Goal: Communication & Community: Answer question/provide support

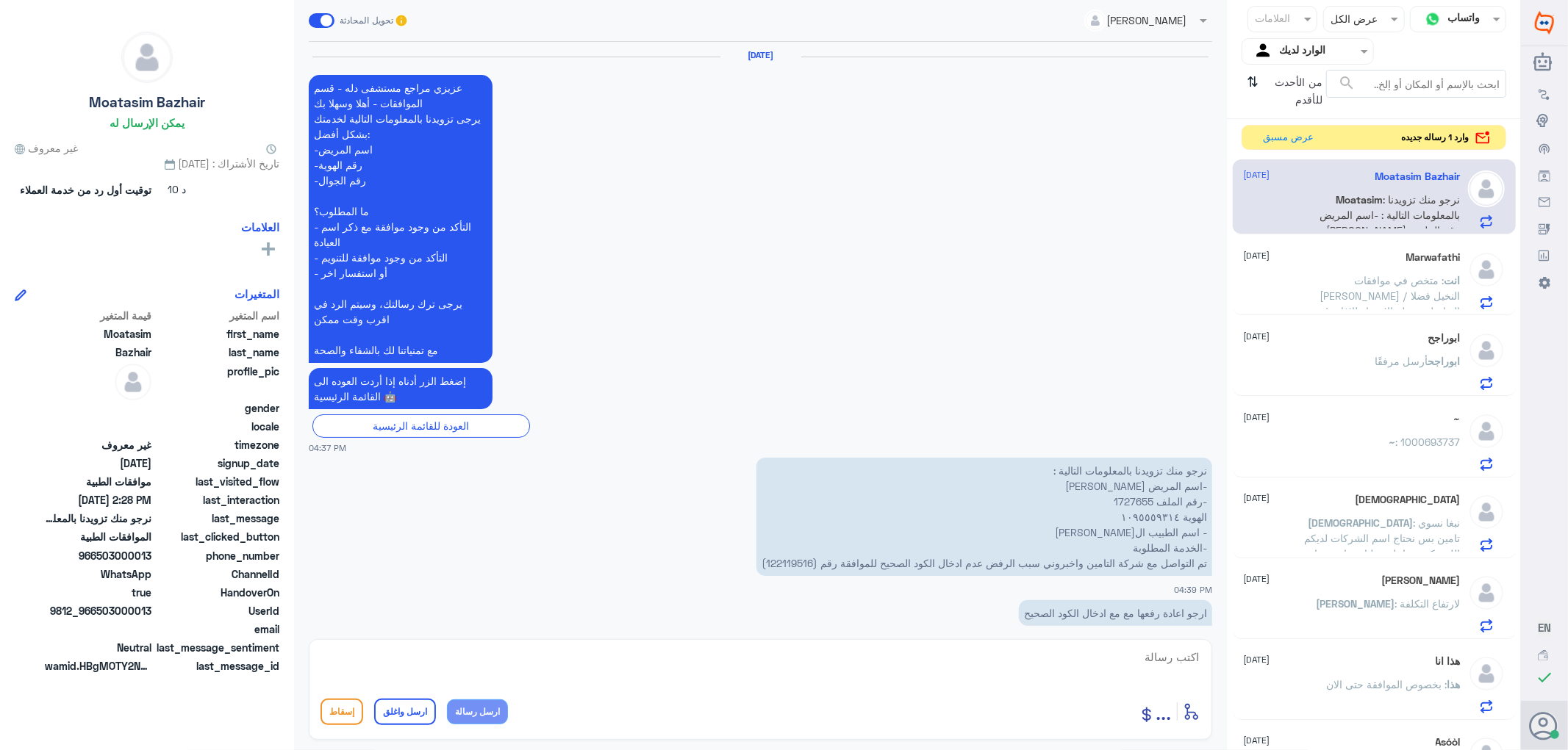
scroll to position [1847, 0]
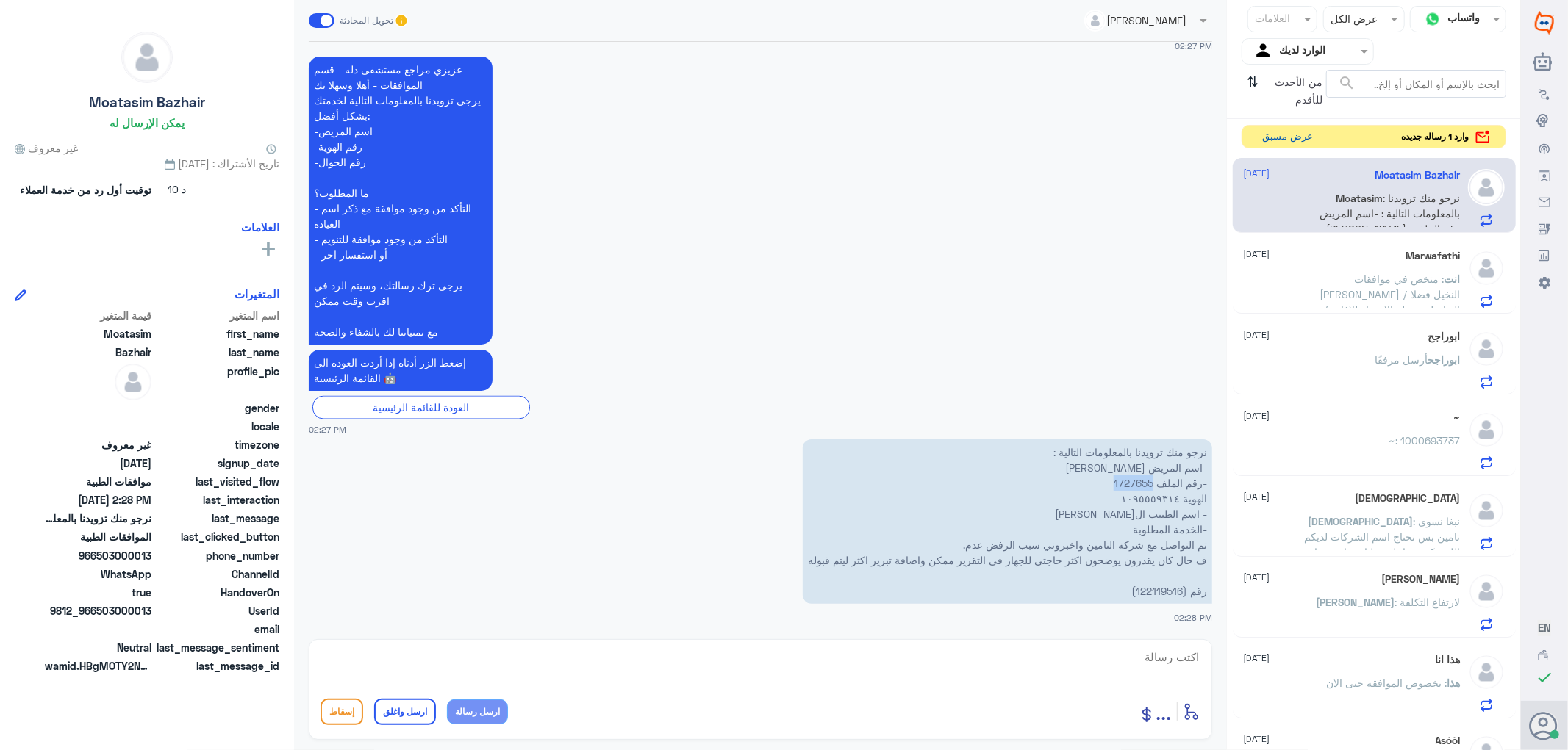
click at [1294, 139] on button "عرض مسبق" at bounding box center [1288, 138] width 62 height 23
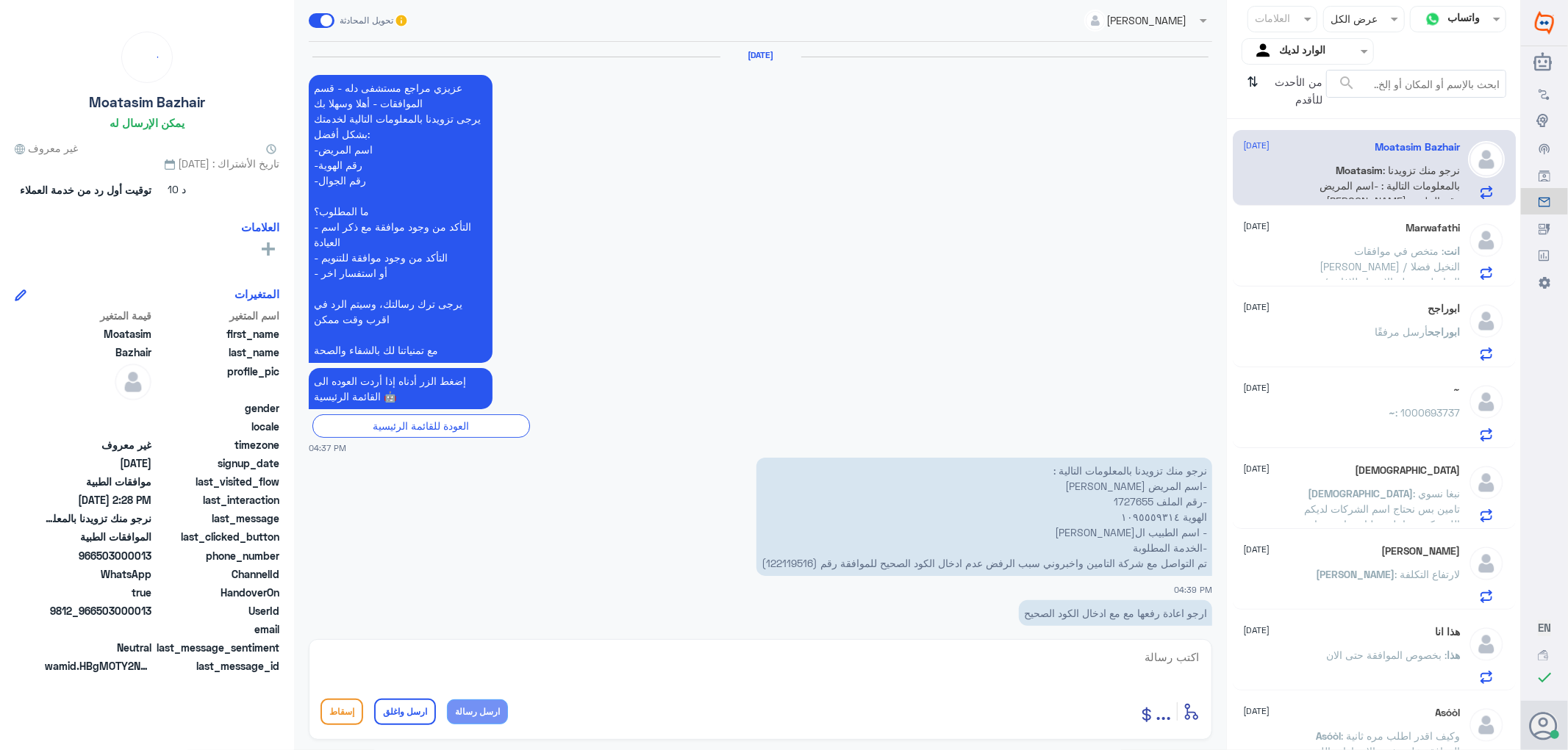
scroll to position [1847, 0]
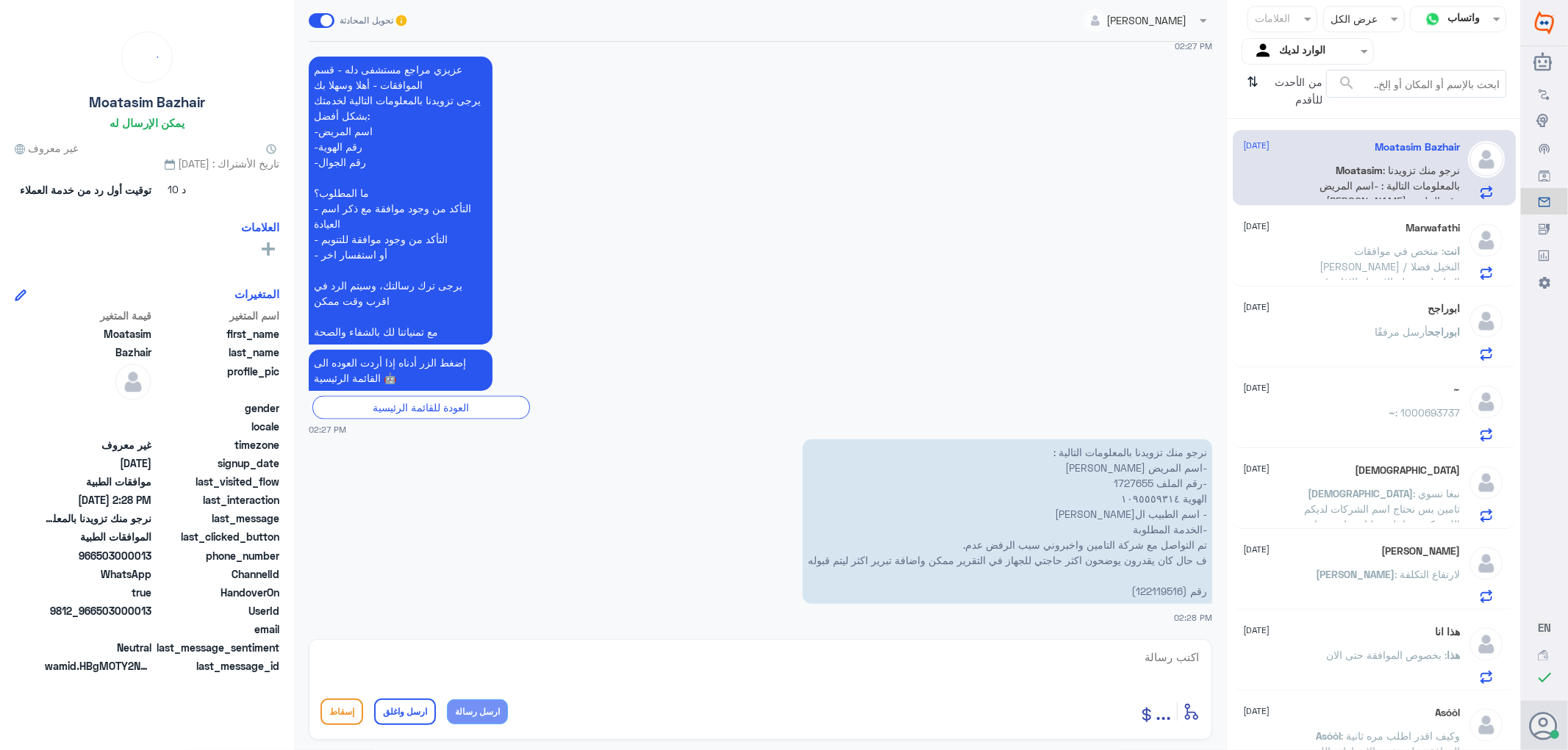
click at [1153, 586] on p "نرجو منك تزويدنا بالمعلومات التالية : -اسم المريض [PERSON_NAME] -رقم الملف 1727…" at bounding box center [1007, 521] width 410 height 164
copy p "122119516"
click at [1122, 479] on p "نرجو منك تزويدنا بالمعلومات التالية : -اسم المريض [PERSON_NAME] -رقم الملف 1727…" at bounding box center [1007, 521] width 410 height 164
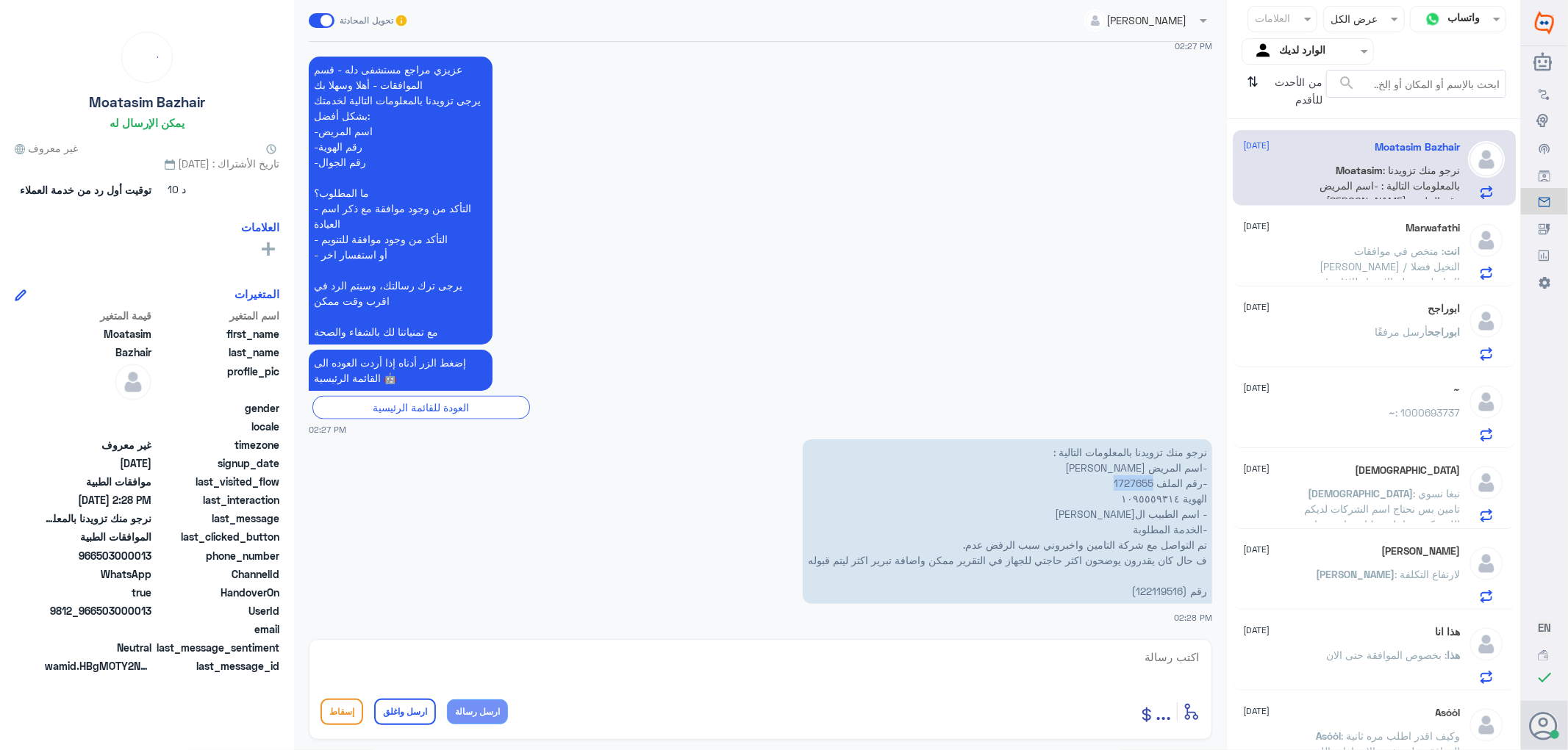
copy p "1727655"
click at [1335, 250] on span ": متخص في موافقات [PERSON_NAME] / النخيل فضلا التواصل مع دله الاحساء للافاده /ت…" at bounding box center [1389, 274] width 140 height 59
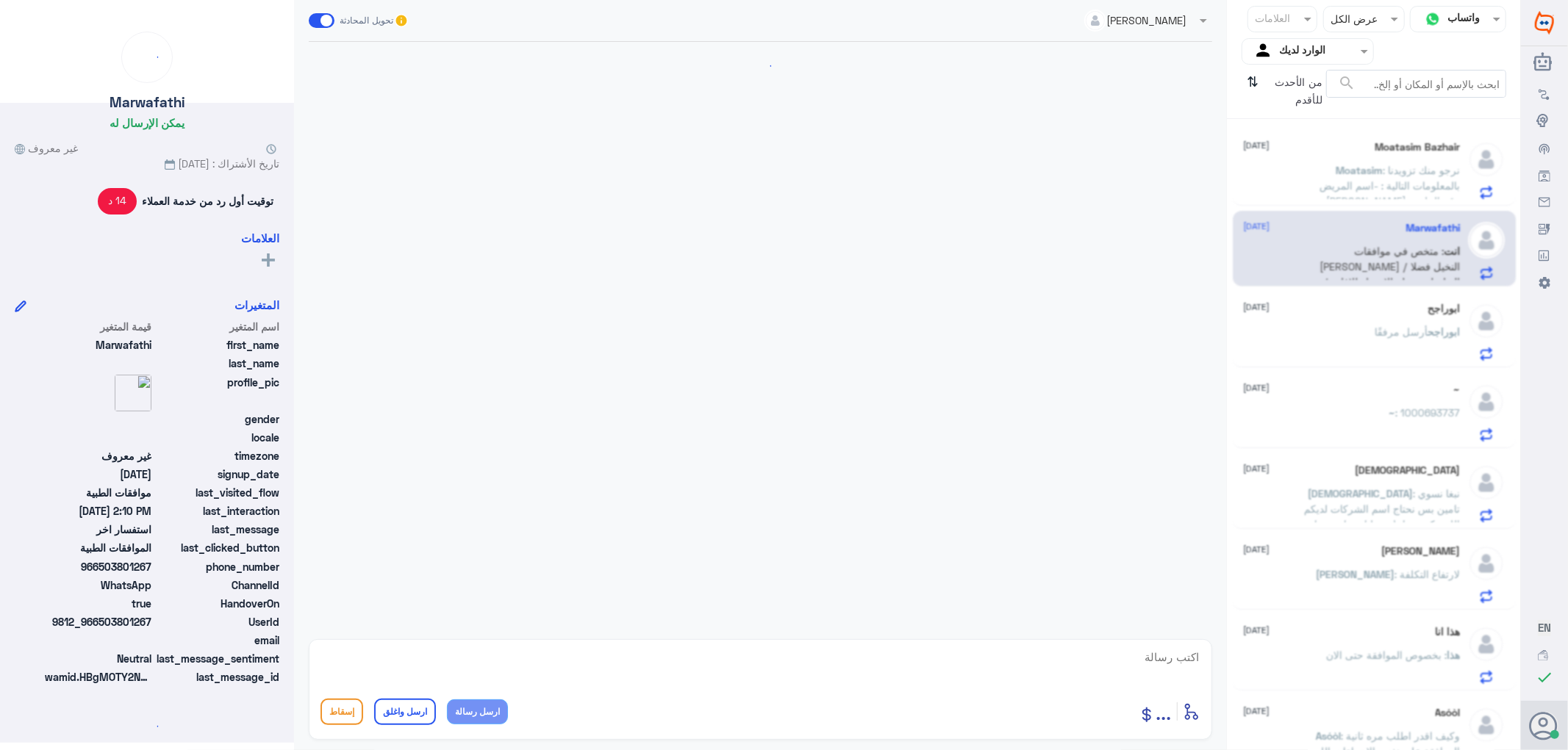
scroll to position [1129, 0]
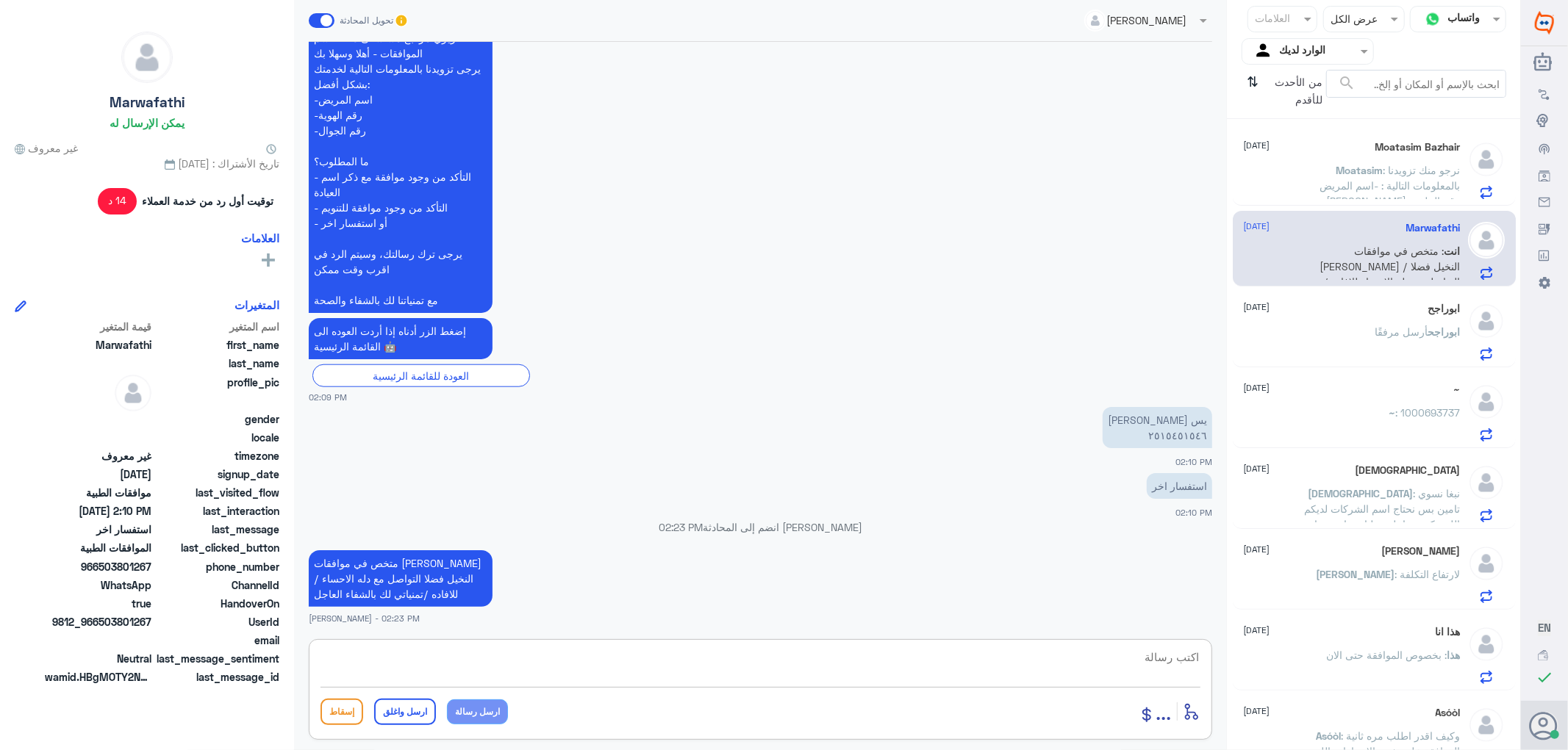
click at [1154, 659] on textarea at bounding box center [760, 665] width 880 height 36
paste textarea "تمنياتي لك بالشفاء العاجل"
type textarea "تمنياتي لك بالشفاء العاجل"
click at [395, 709] on button "ارسل واغلق" at bounding box center [405, 712] width 62 height 27
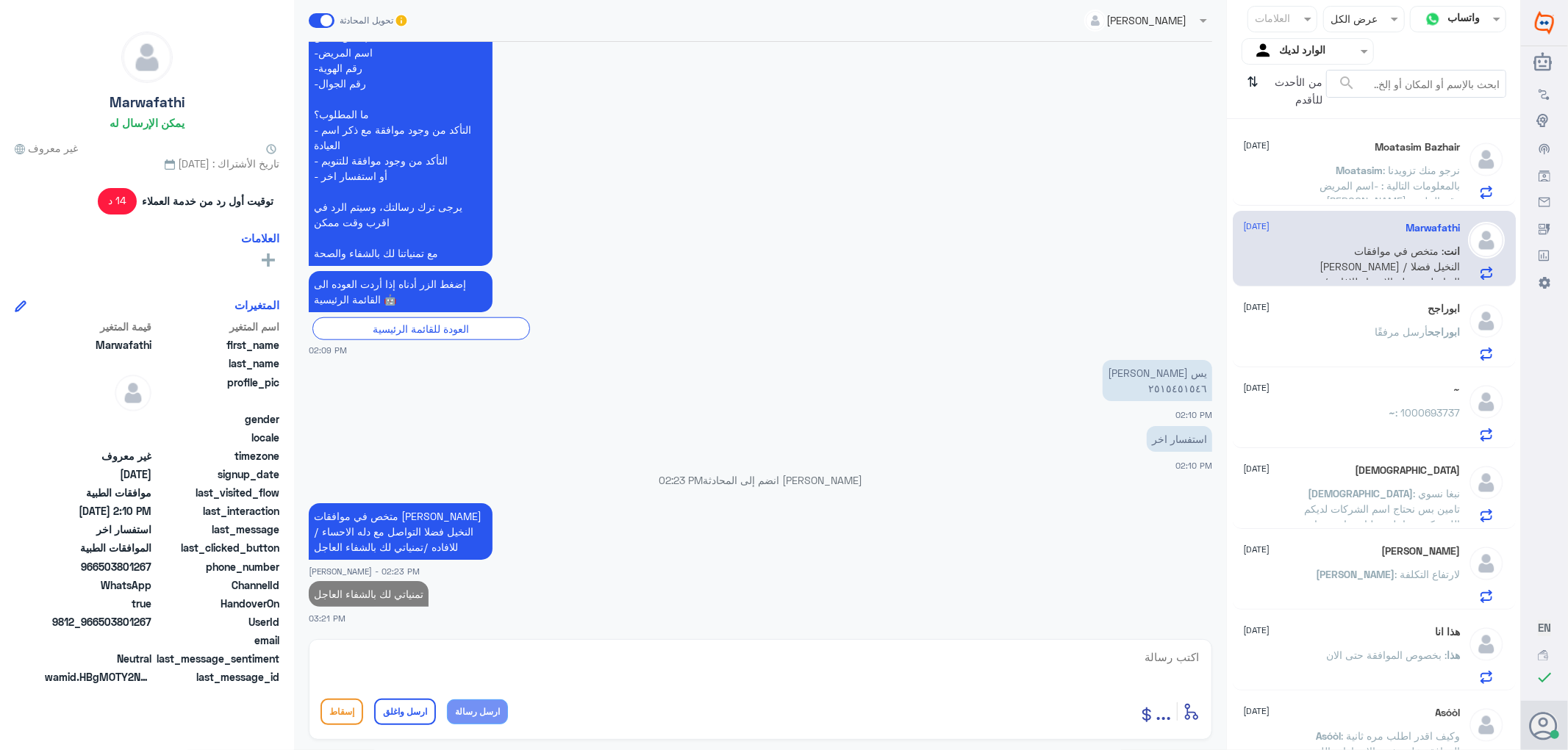
scroll to position [1172, 0]
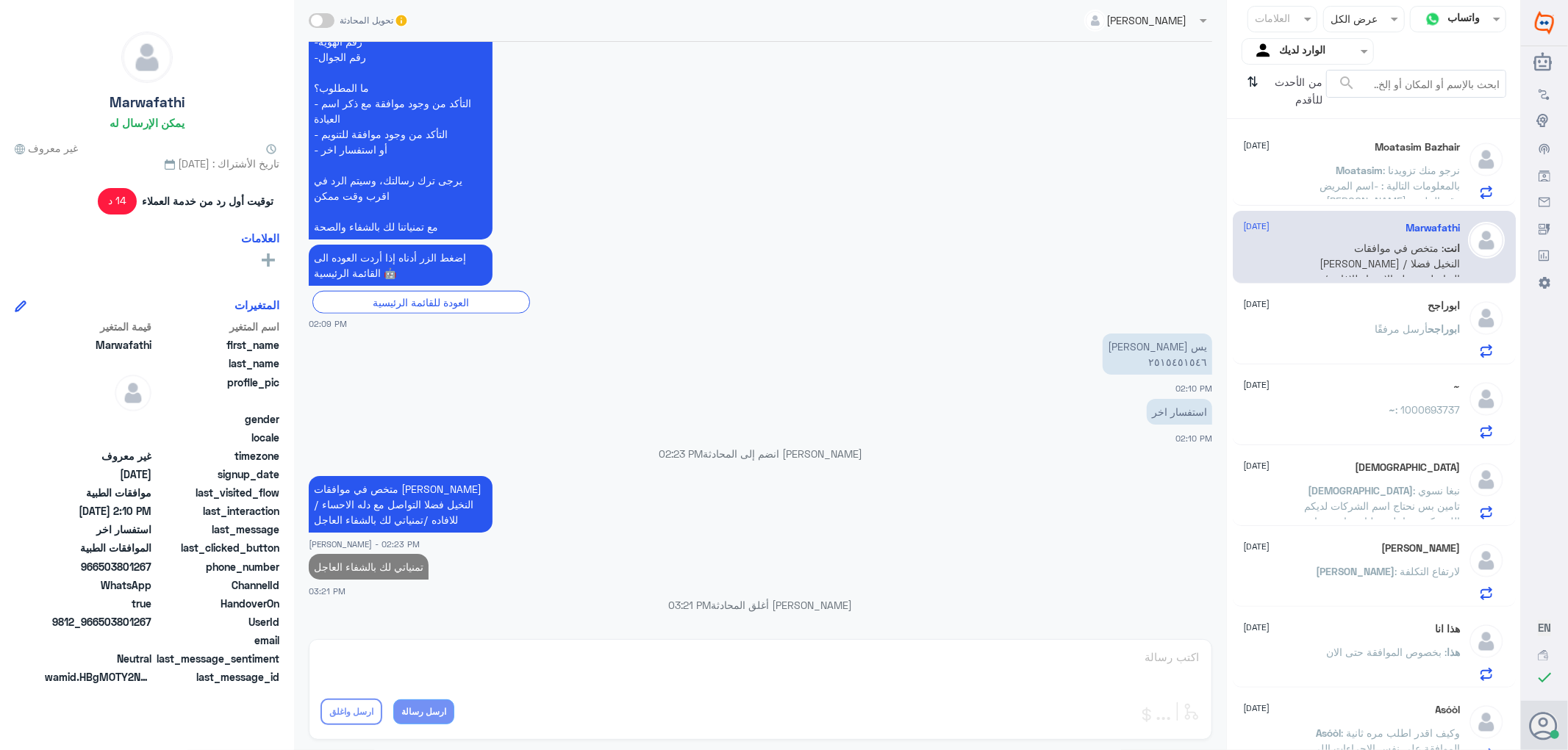
click at [1343, 188] on span ": نرجو منك تزويدنا بالمعلومات التالية : -اسم المريض [PERSON_NAME] -رقم الملف 17…" at bounding box center [1379, 240] width 164 height 152
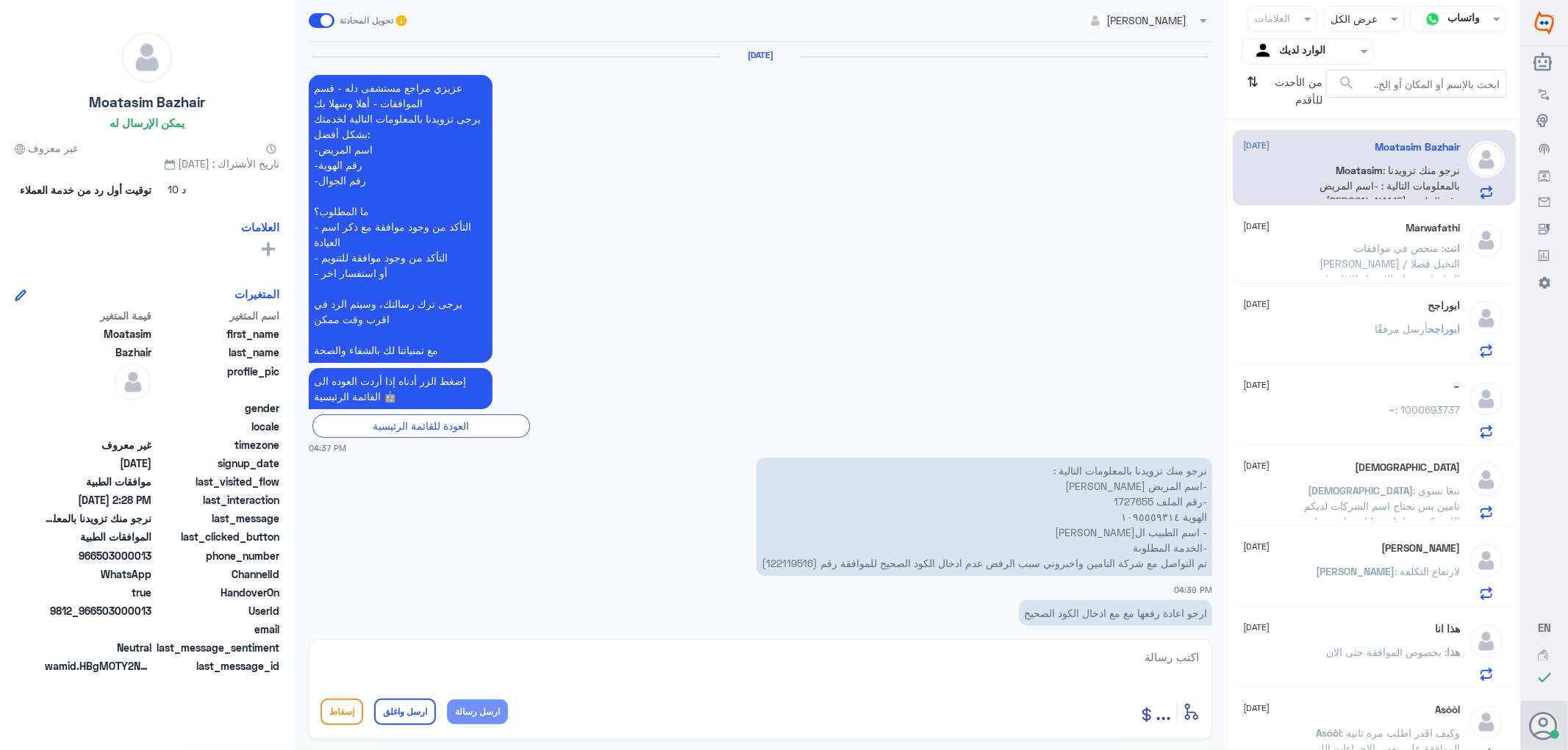
scroll to position [1847, 0]
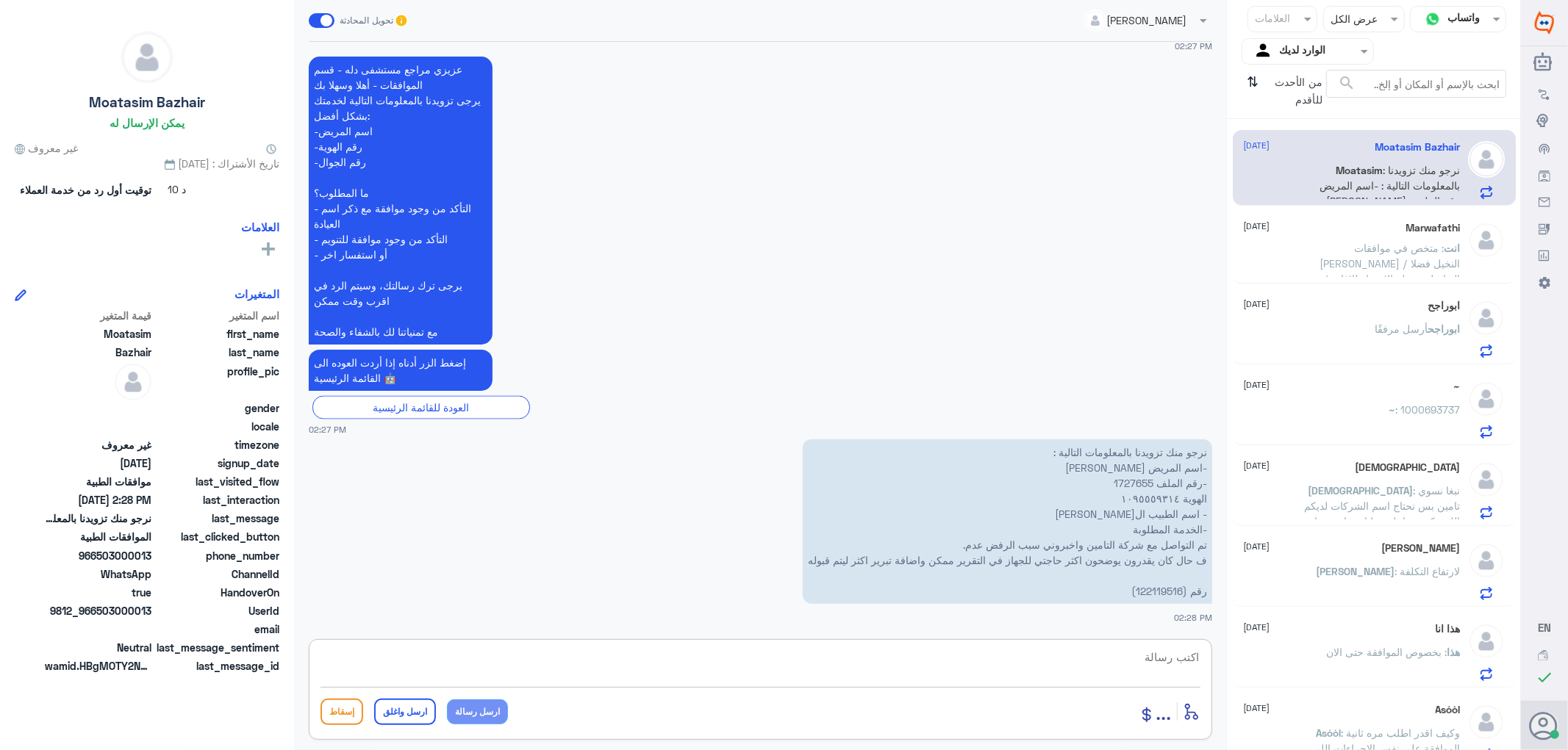
click at [1169, 647] on textarea at bounding box center [760, 665] width 880 height 36
click at [1180, 655] on textarea at bounding box center [760, 665] width 880 height 36
paste textarea "تمنياتي لك بالشفاء العاجل"
type textarea "تم تحديث طلبك /تمنياتي لك بالشفاء العاجل"
click at [402, 714] on button "ارسل واغلق" at bounding box center [405, 712] width 62 height 27
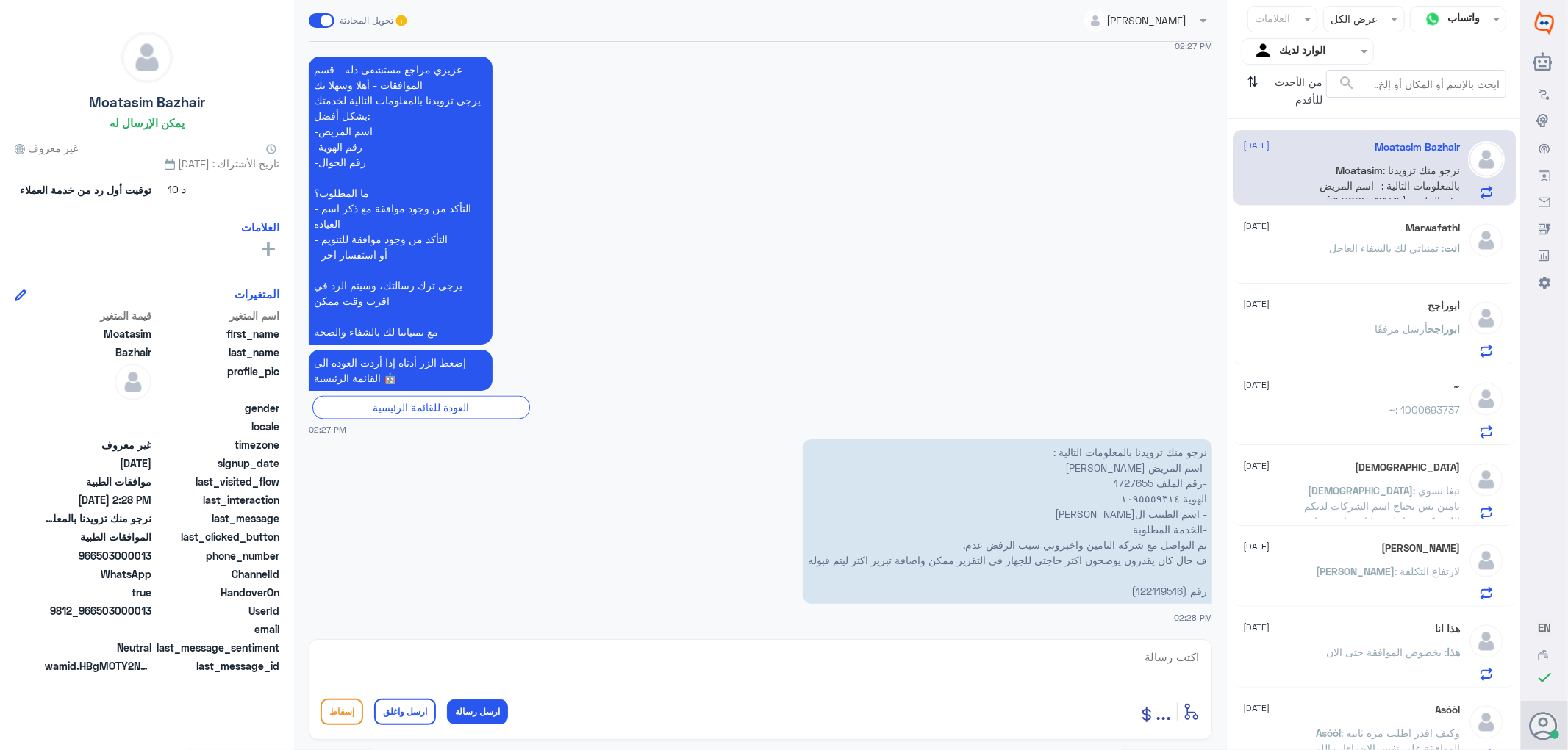
scroll to position [1910, 0]
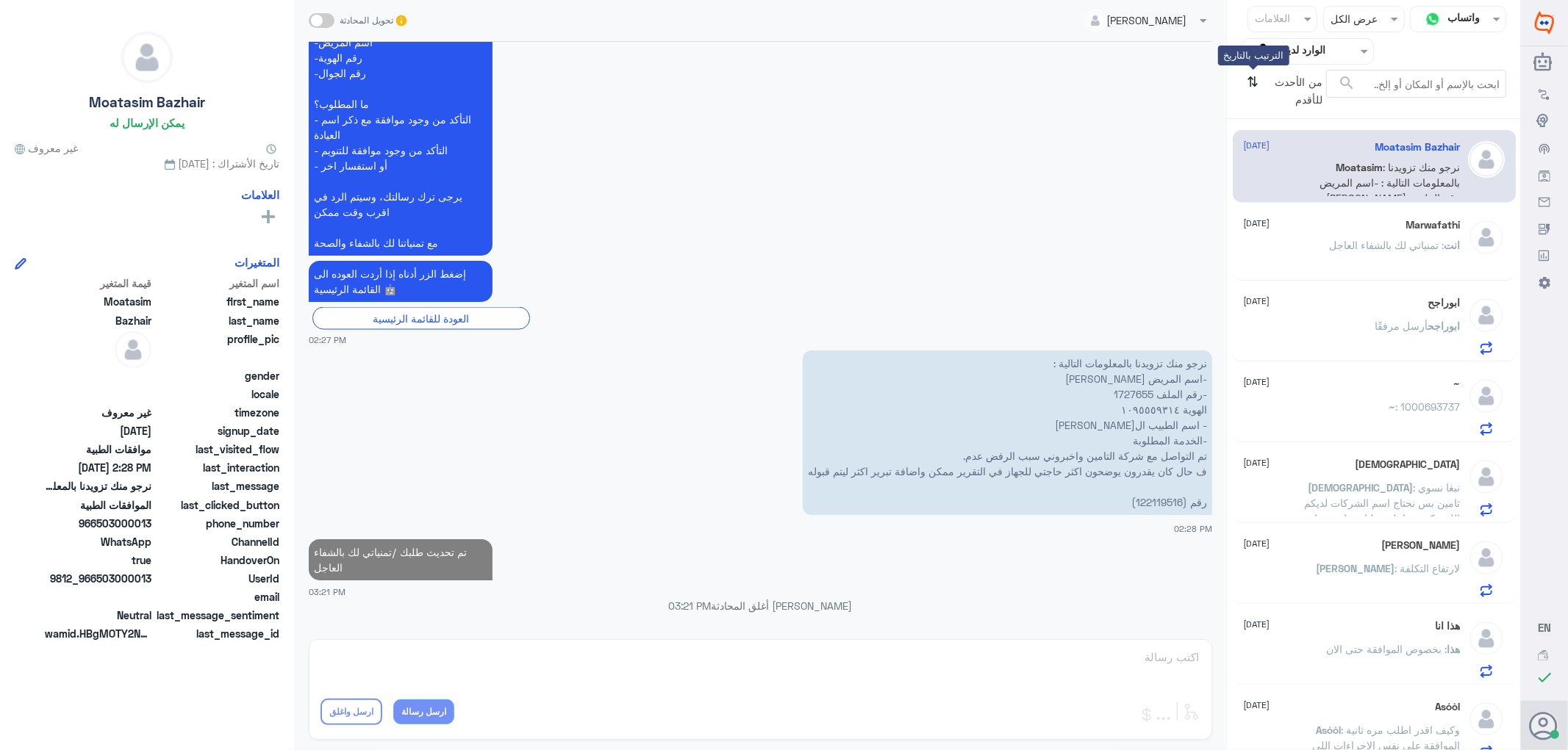
click at [1255, 81] on icon "⇅" at bounding box center [1253, 88] width 12 height 38
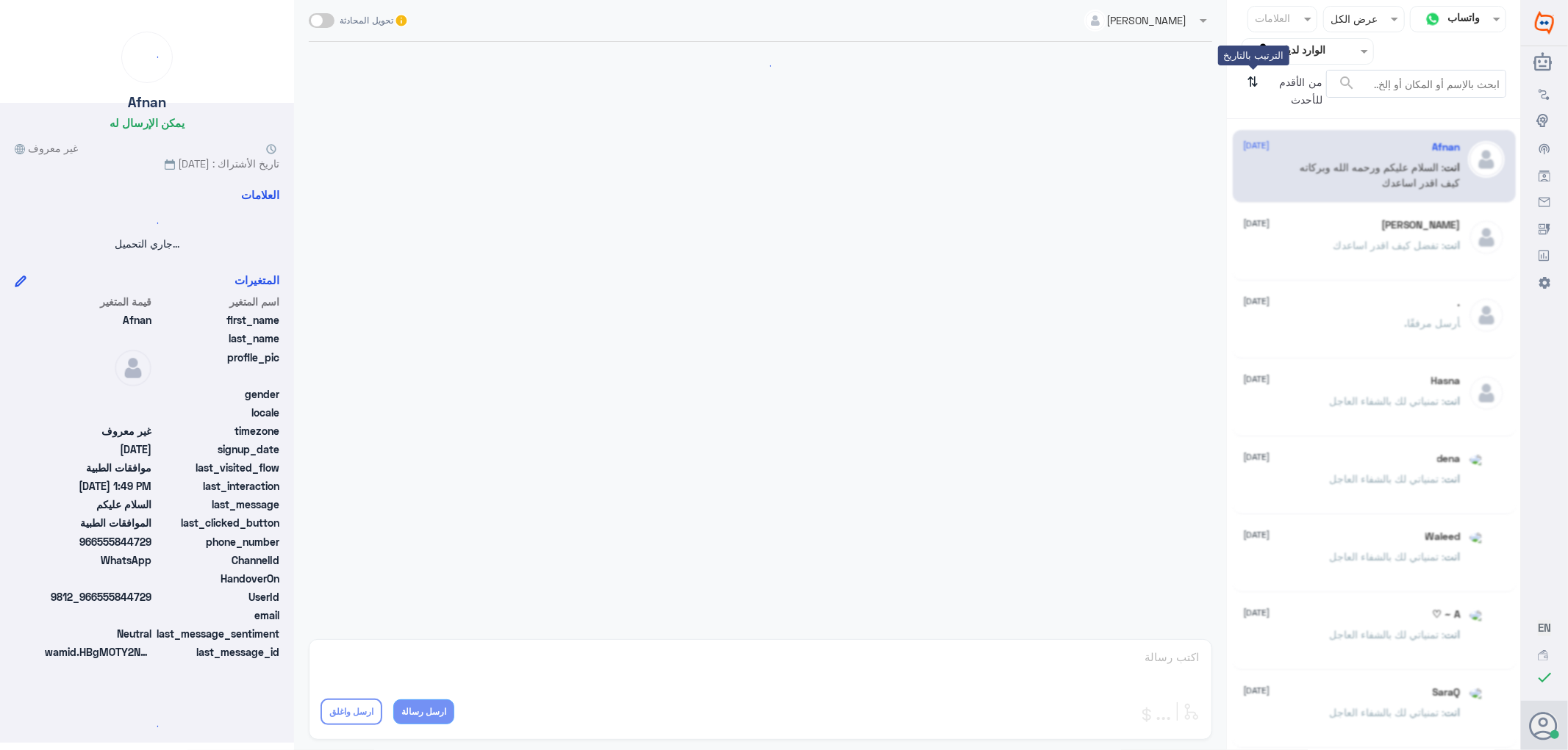
scroll to position [193, 0]
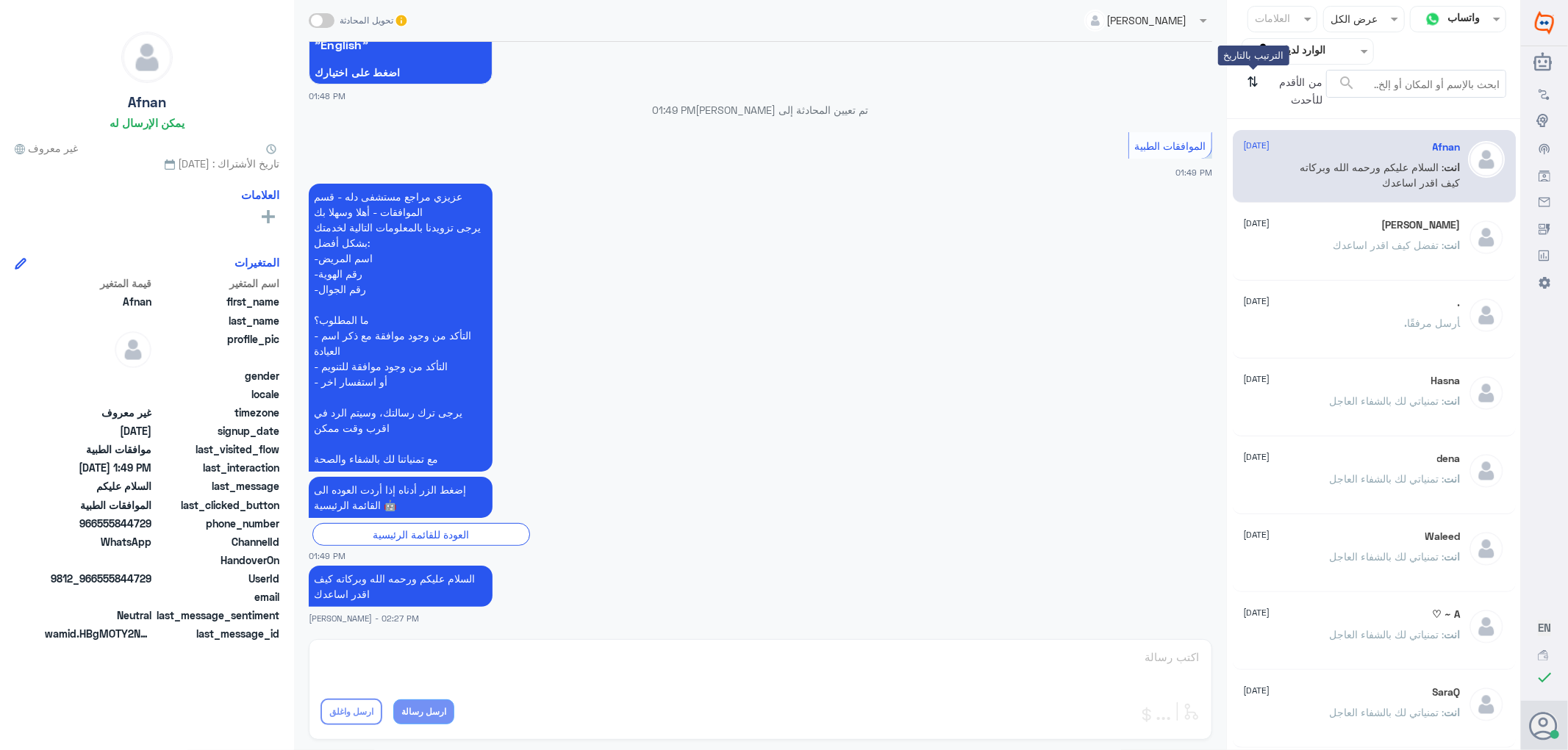
click at [1250, 79] on icon "⇅" at bounding box center [1253, 88] width 12 height 38
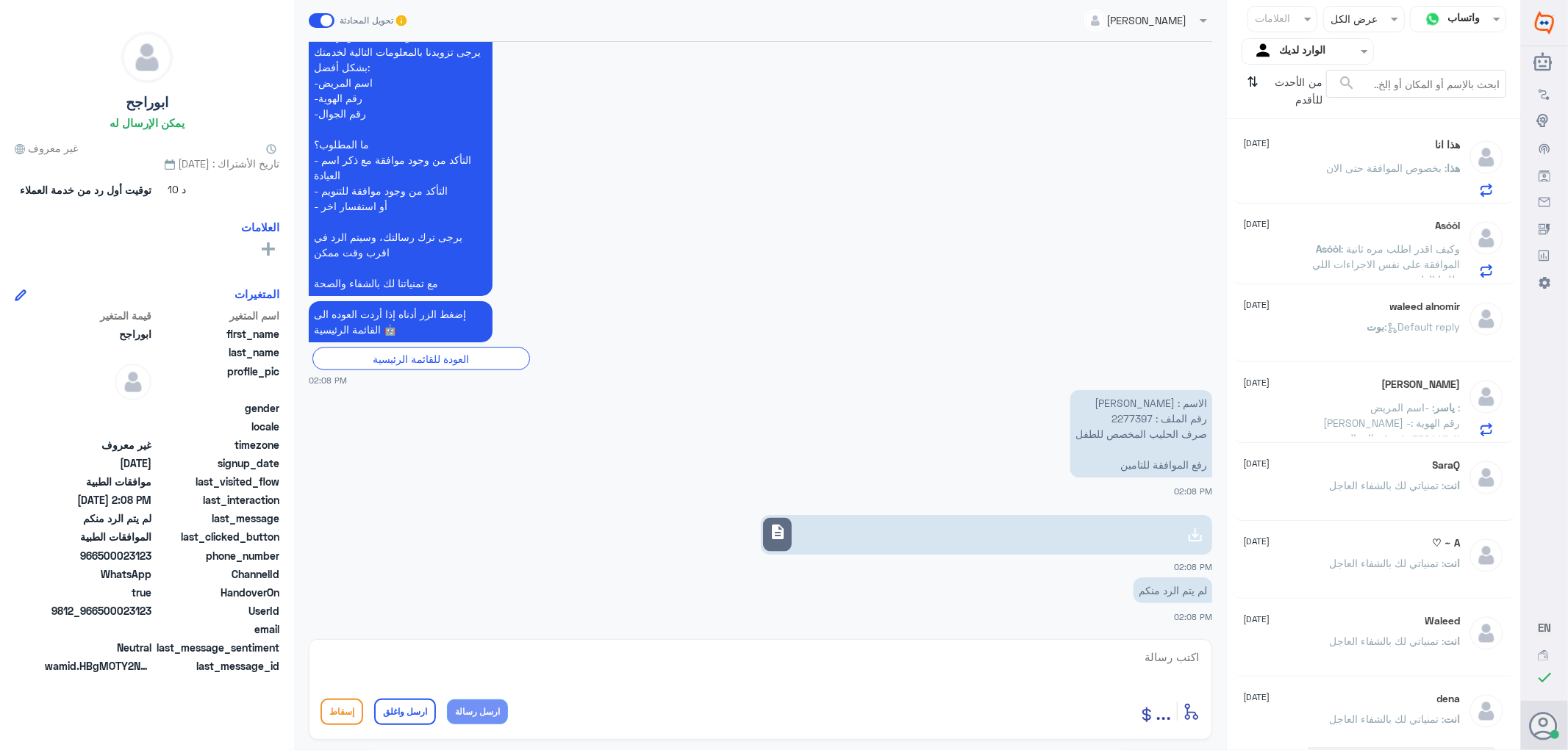
scroll to position [326, 0]
click at [1357, 474] on div "SaraQ [DATE] انت : تمنياتي لك بالشفاء العاجل" at bounding box center [1352, 487] width 217 height 55
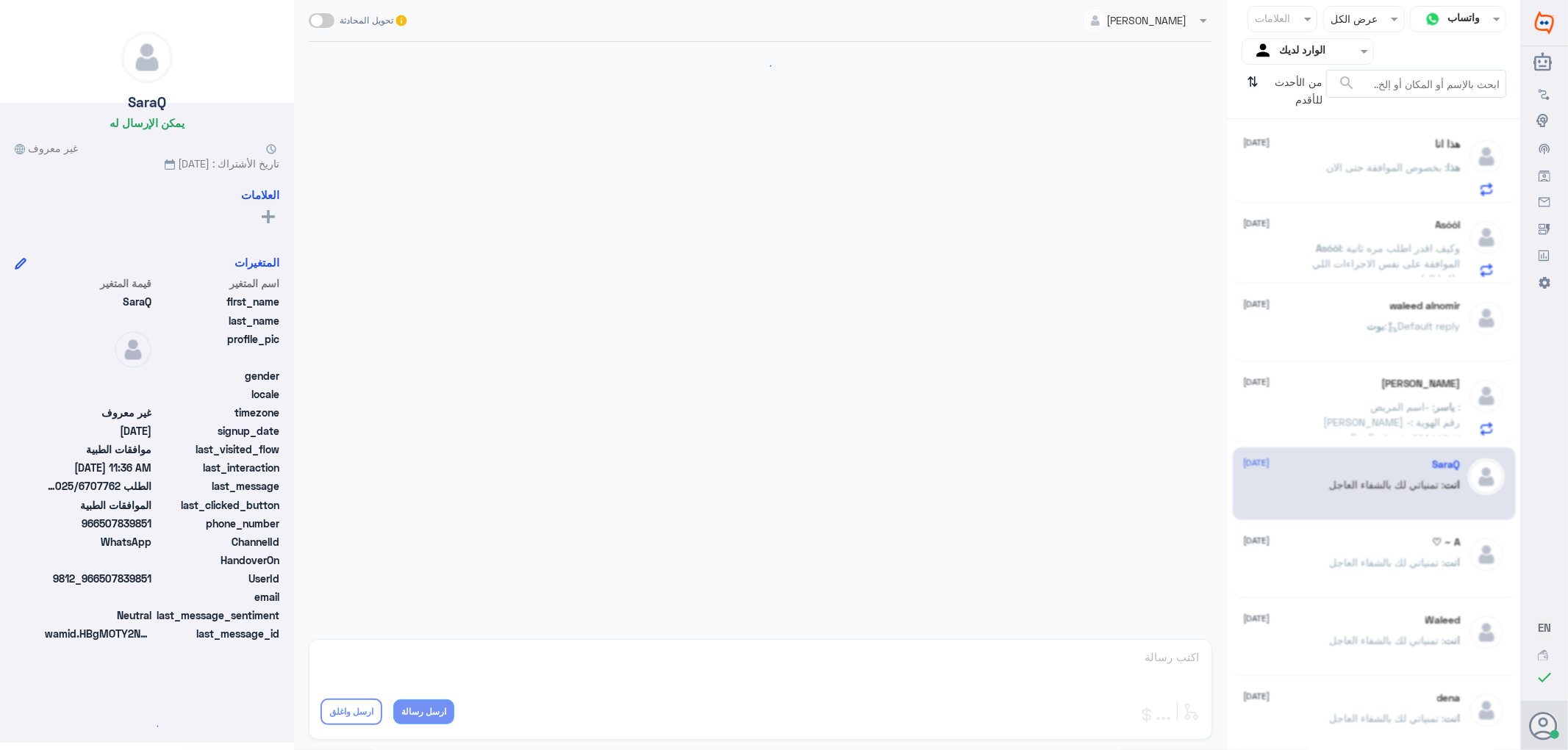
scroll to position [794, 0]
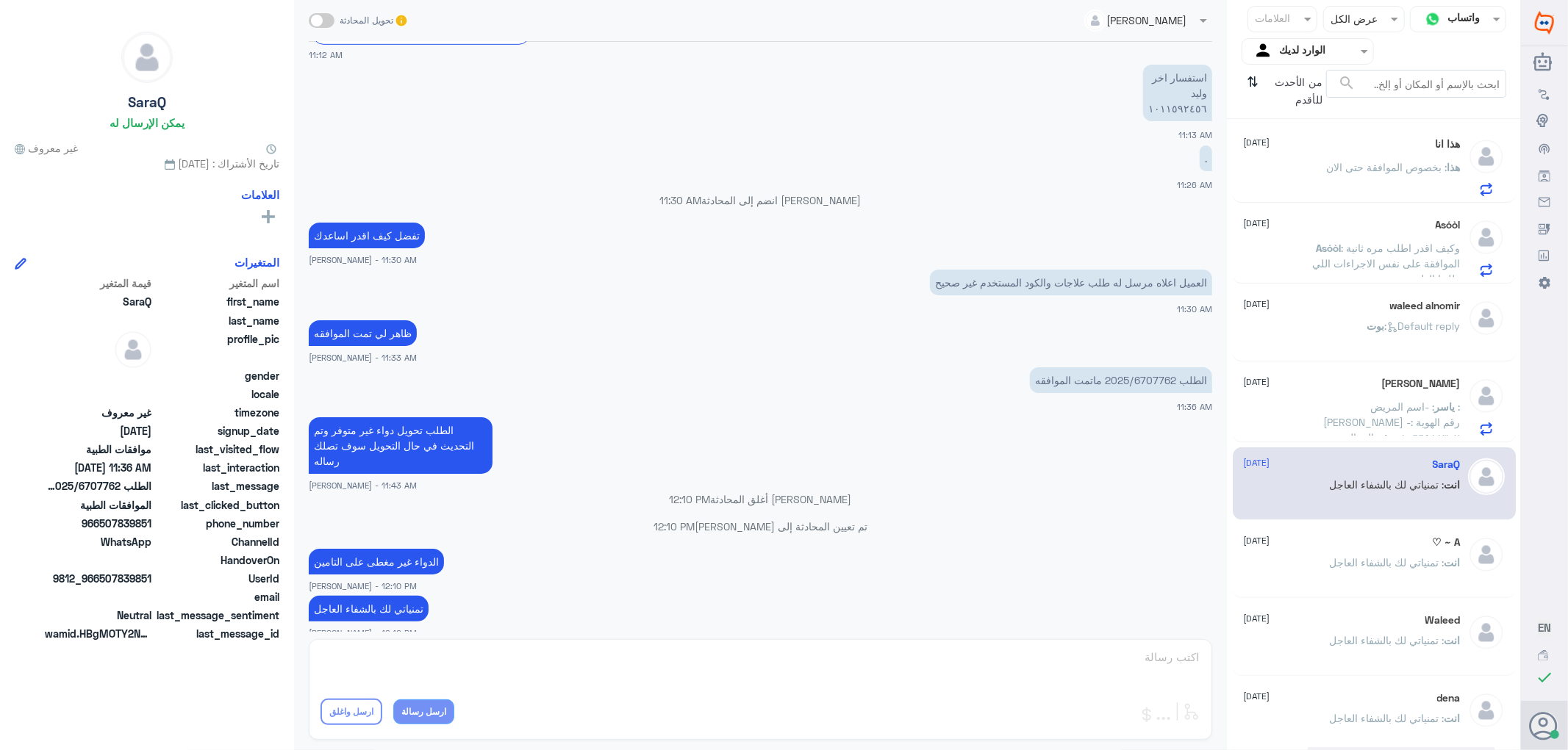
click at [1342, 401] on span ": -اسم المريض : [PERSON_NAME] -رقم الهوية : ١٠٦٦٩٨٨٣٠٢ -رقم الجوال : ٠٥٠١٩٨٩٤٤٤…" at bounding box center [1378, 477] width 164 height 152
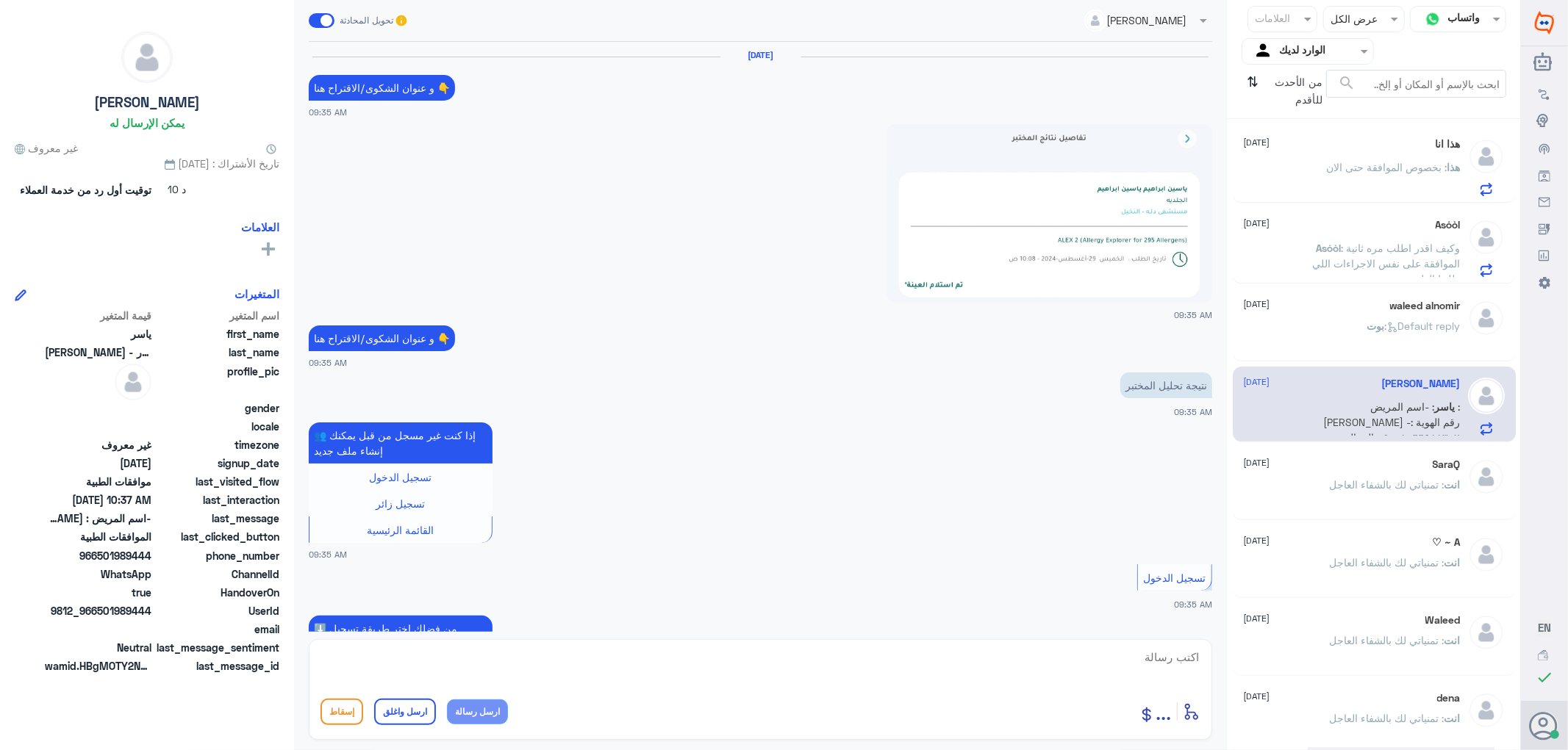
scroll to position [1439, 0]
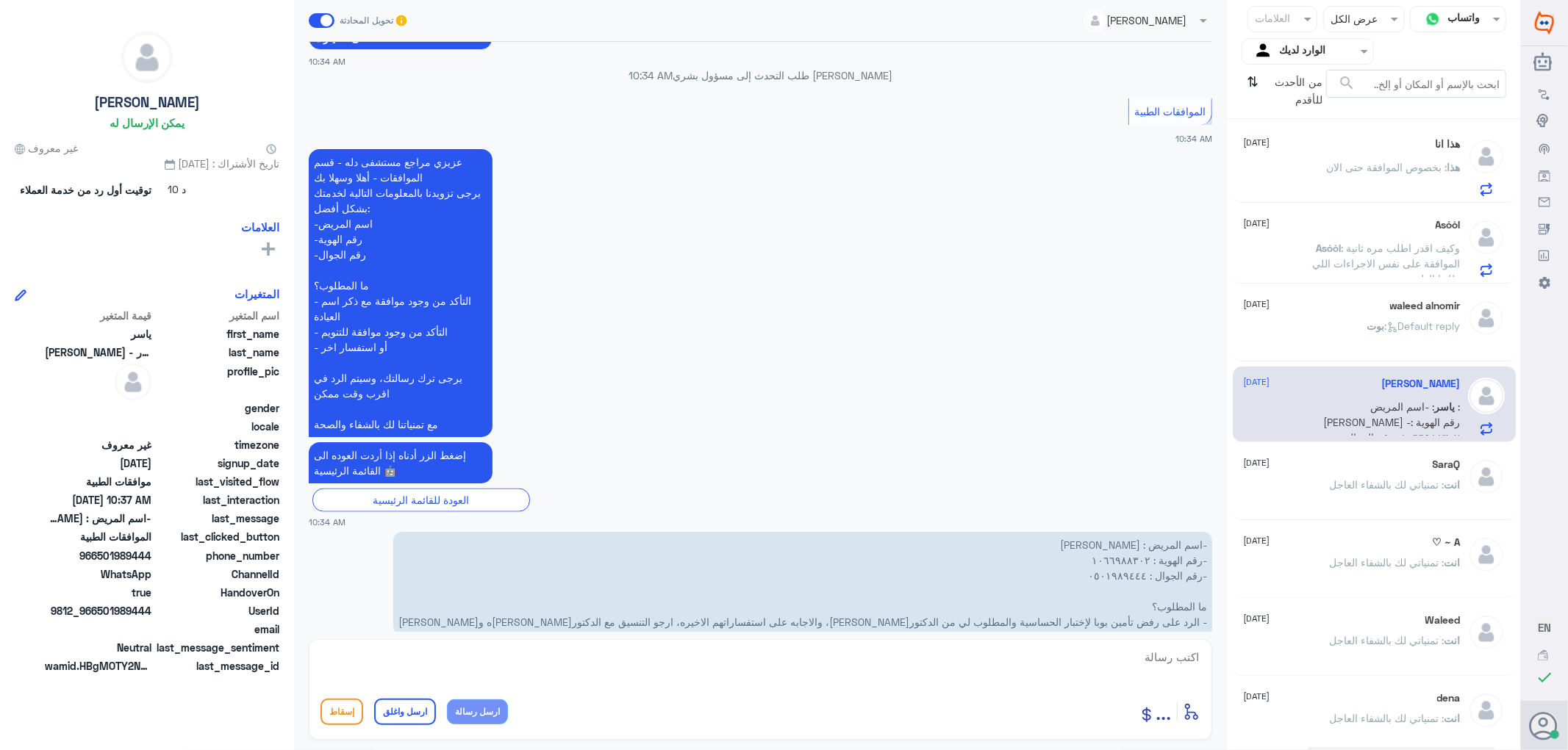
click at [1367, 327] on span "بوت" at bounding box center [1376, 326] width 18 height 12
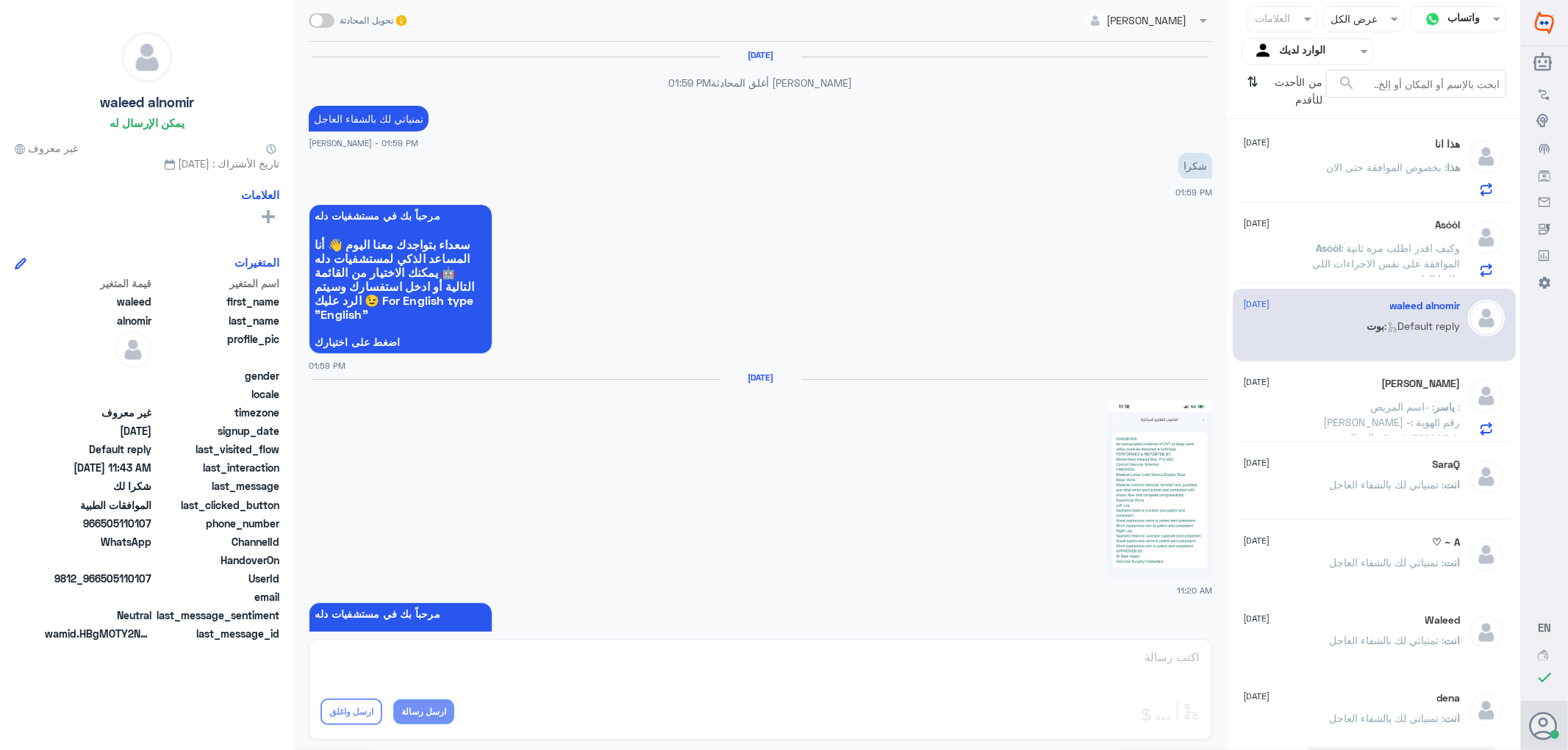
scroll to position [1382, 0]
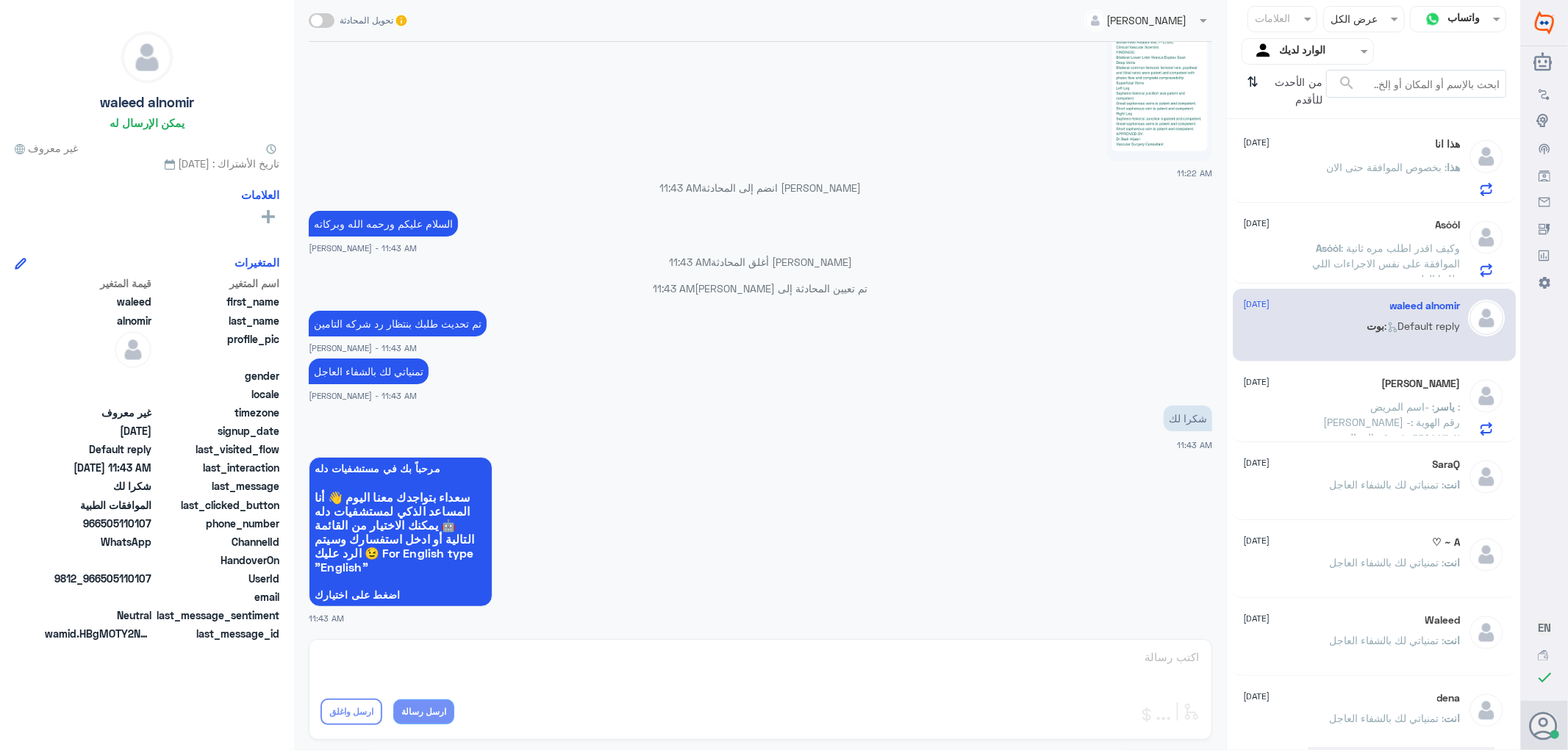
click at [1328, 266] on span ": وكيف اقدر اطلب مره ثانية الموافقة على نفس الاجراءات اللي طلبها الطبيب" at bounding box center [1386, 263] width 147 height 44
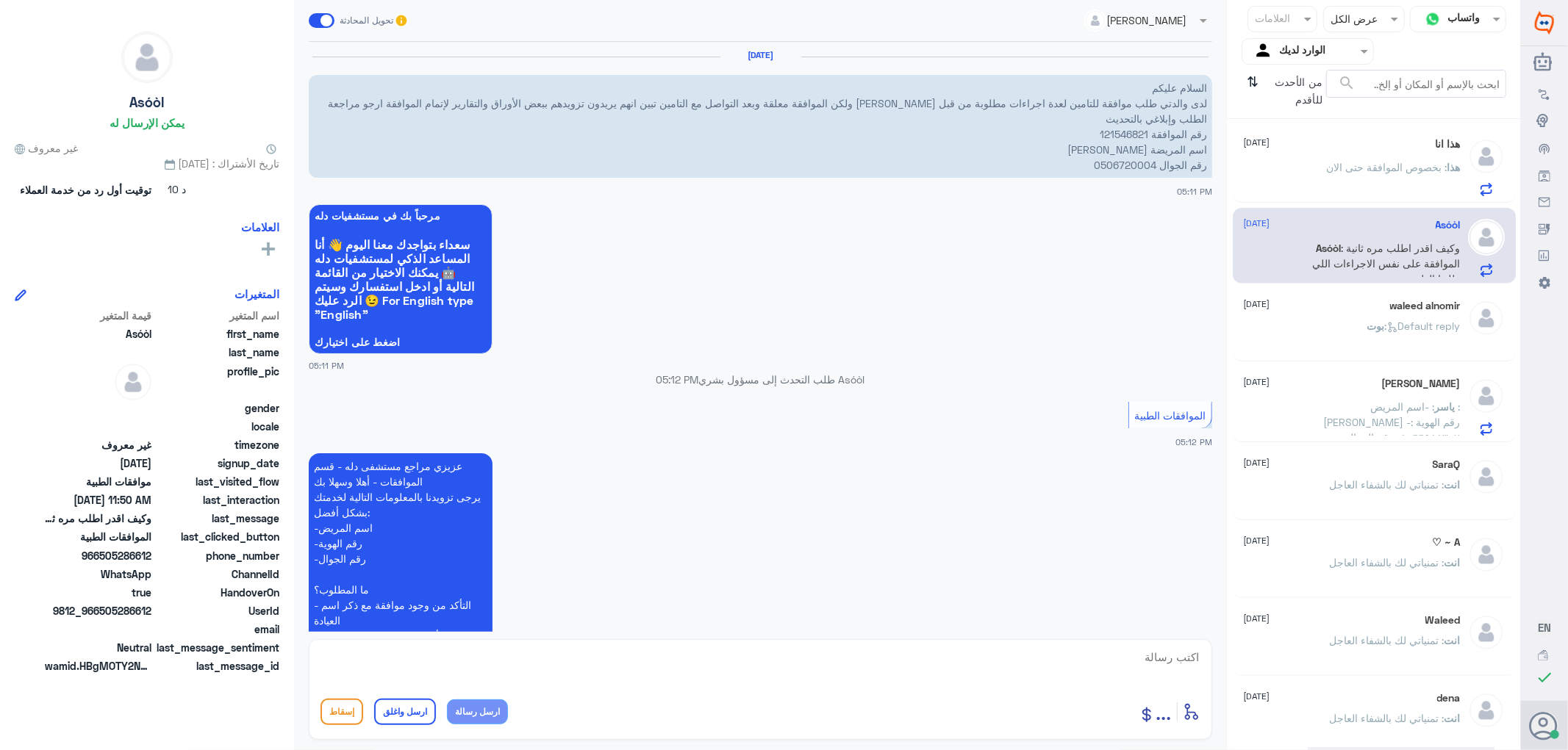
scroll to position [1465, 0]
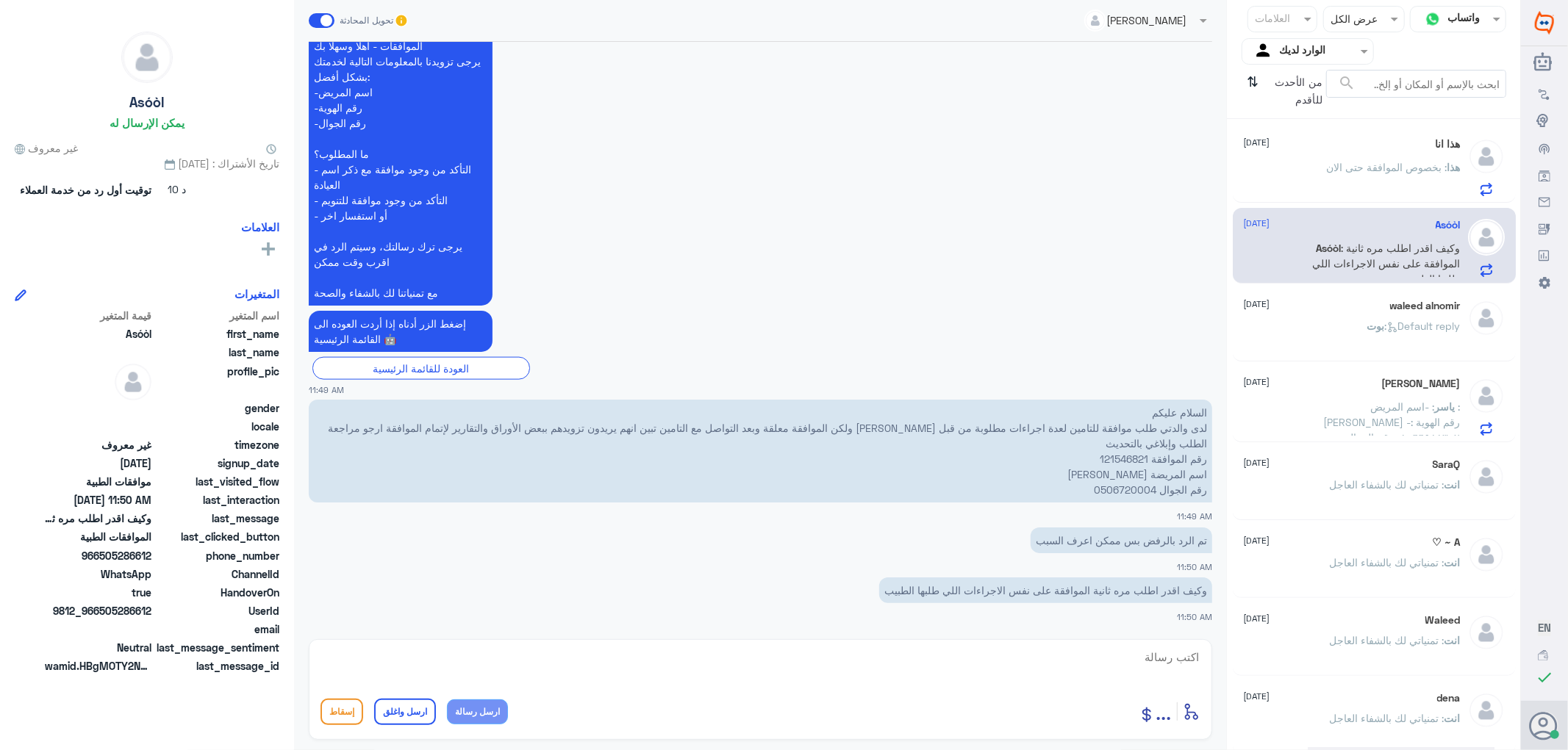
click at [1116, 456] on p "السلام عليكم لدى والدتي طلب موافقة للتامين لعدة اجراءات مطلوبة من قبل [PERSON_N…" at bounding box center [761, 451] width 904 height 103
copy p "121546821"
click at [1372, 311] on div "waleed alnomir [DATE]" at bounding box center [1352, 306] width 217 height 12
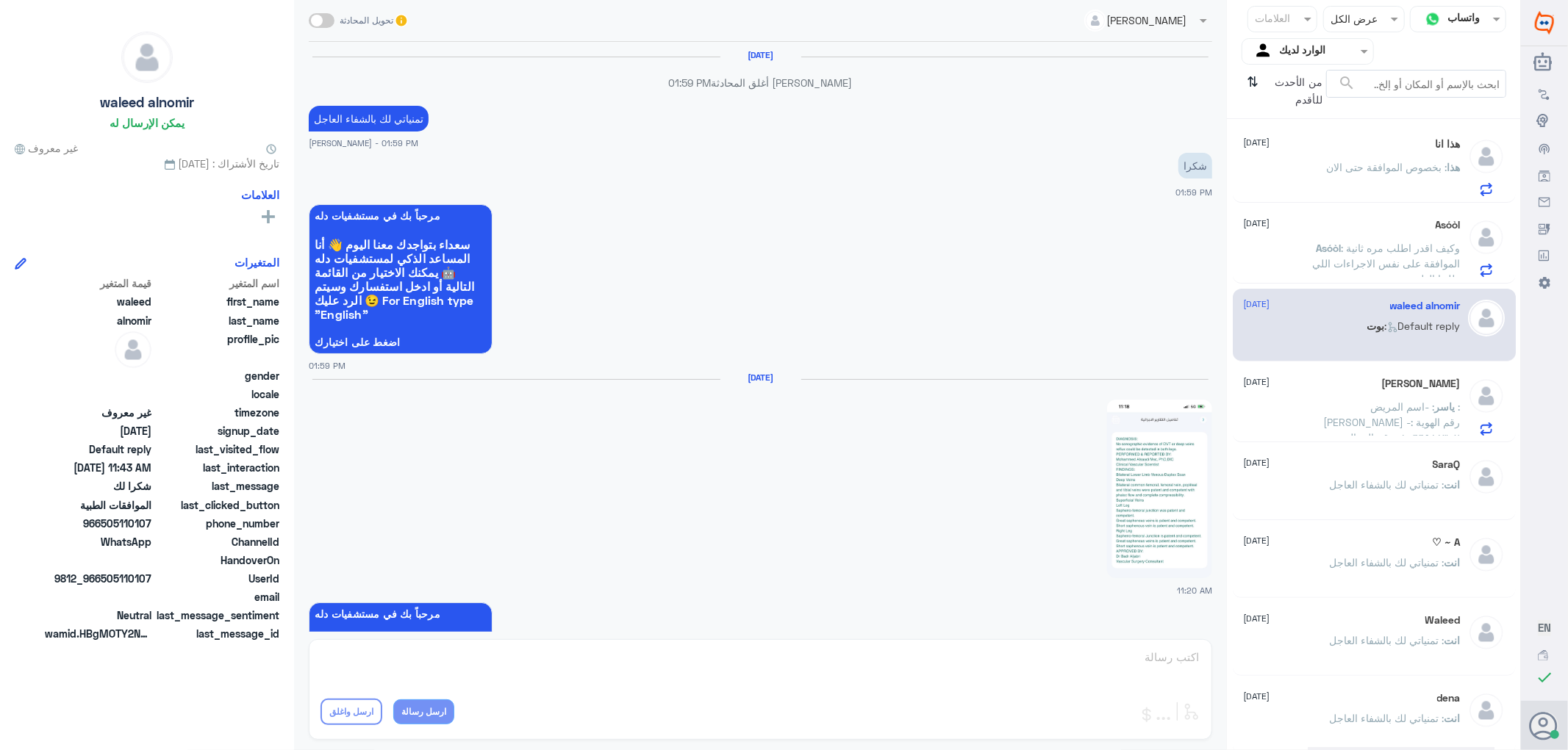
scroll to position [1382, 0]
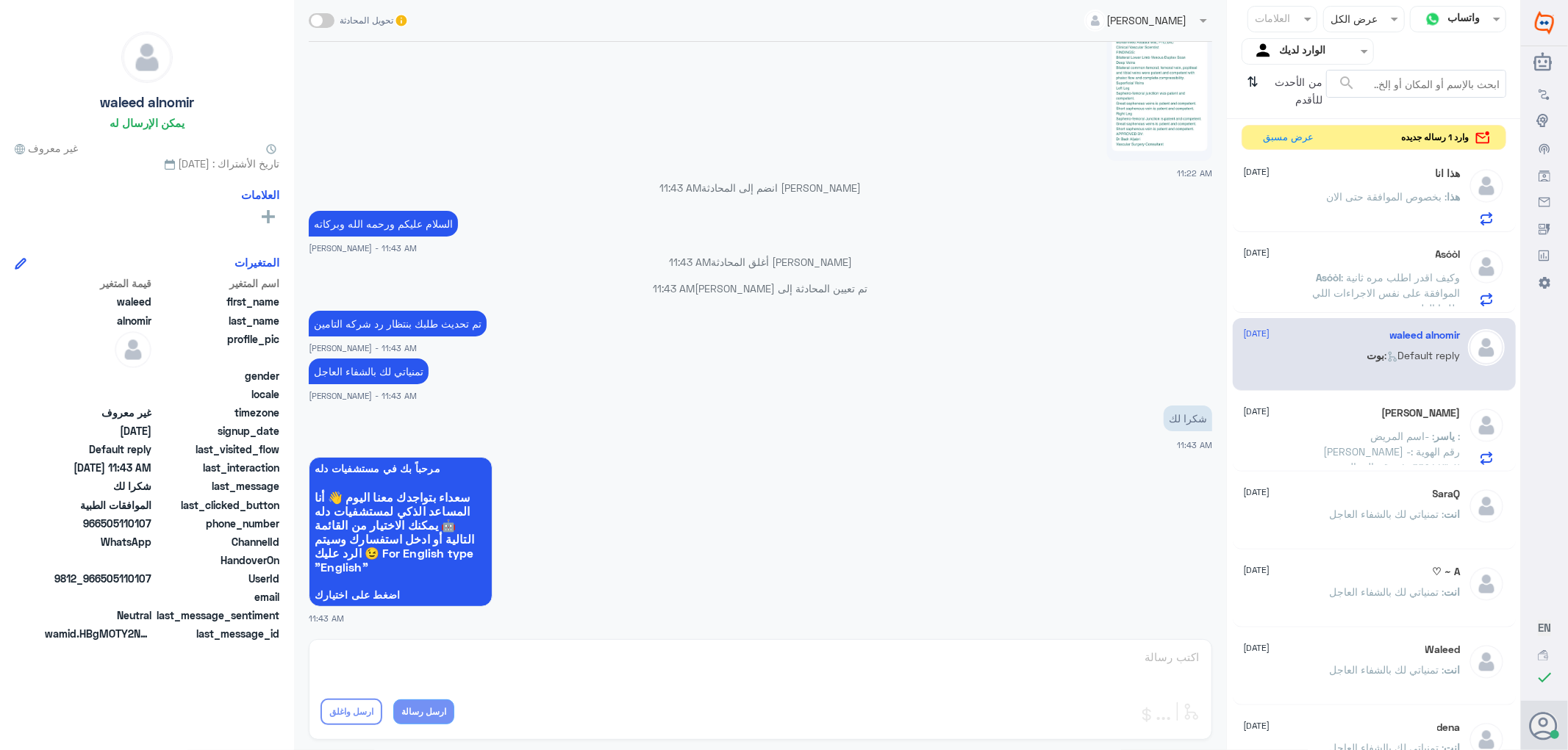
click at [1295, 285] on p "Asóòl : وكيف اقدر اطلب مره ثانية الموافقة على نفس الاجراءات اللي طلبها الطبيب" at bounding box center [1377, 288] width 165 height 37
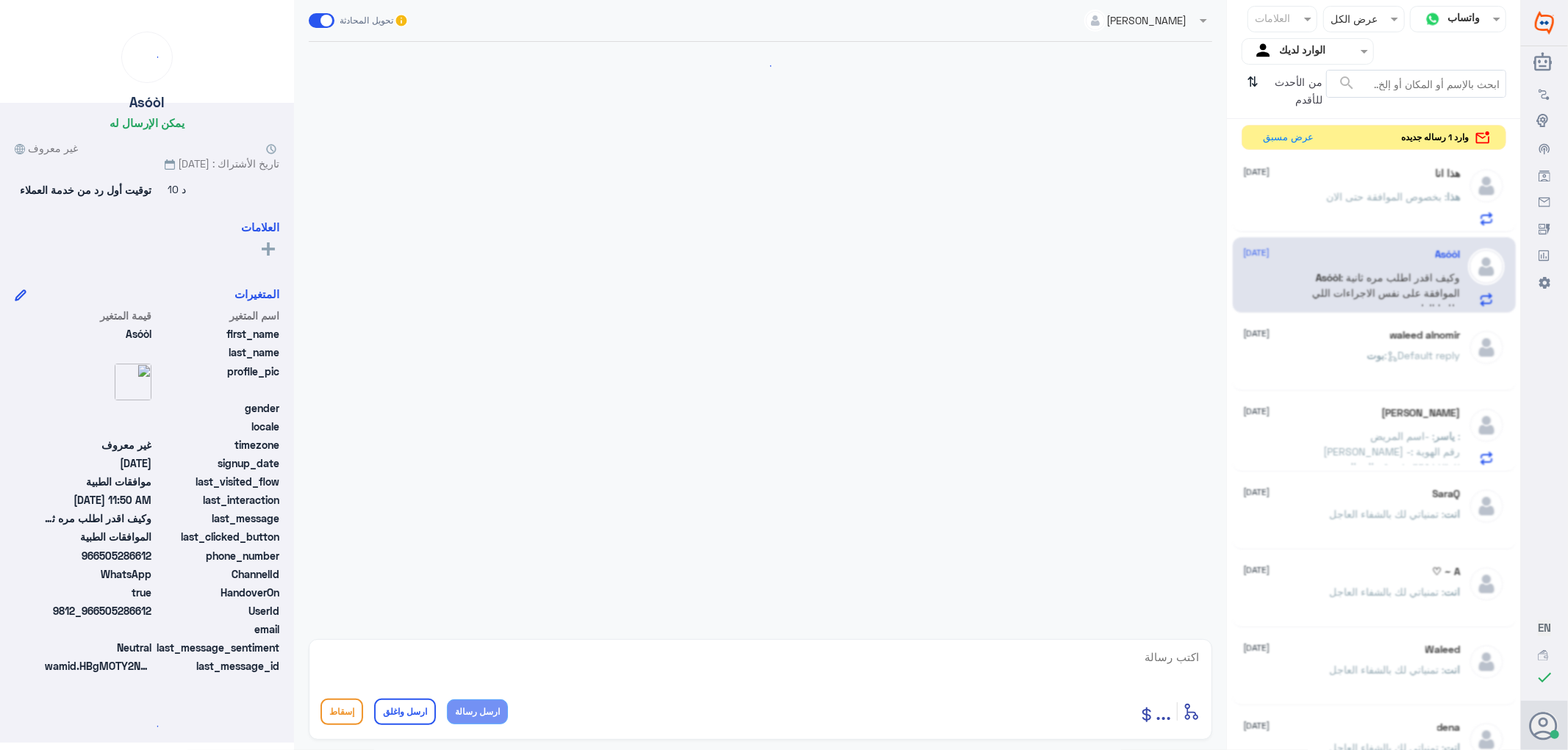
scroll to position [1465, 0]
click at [1331, 197] on span ": بخصوص الموافقة حتى الان" at bounding box center [1387, 196] width 121 height 12
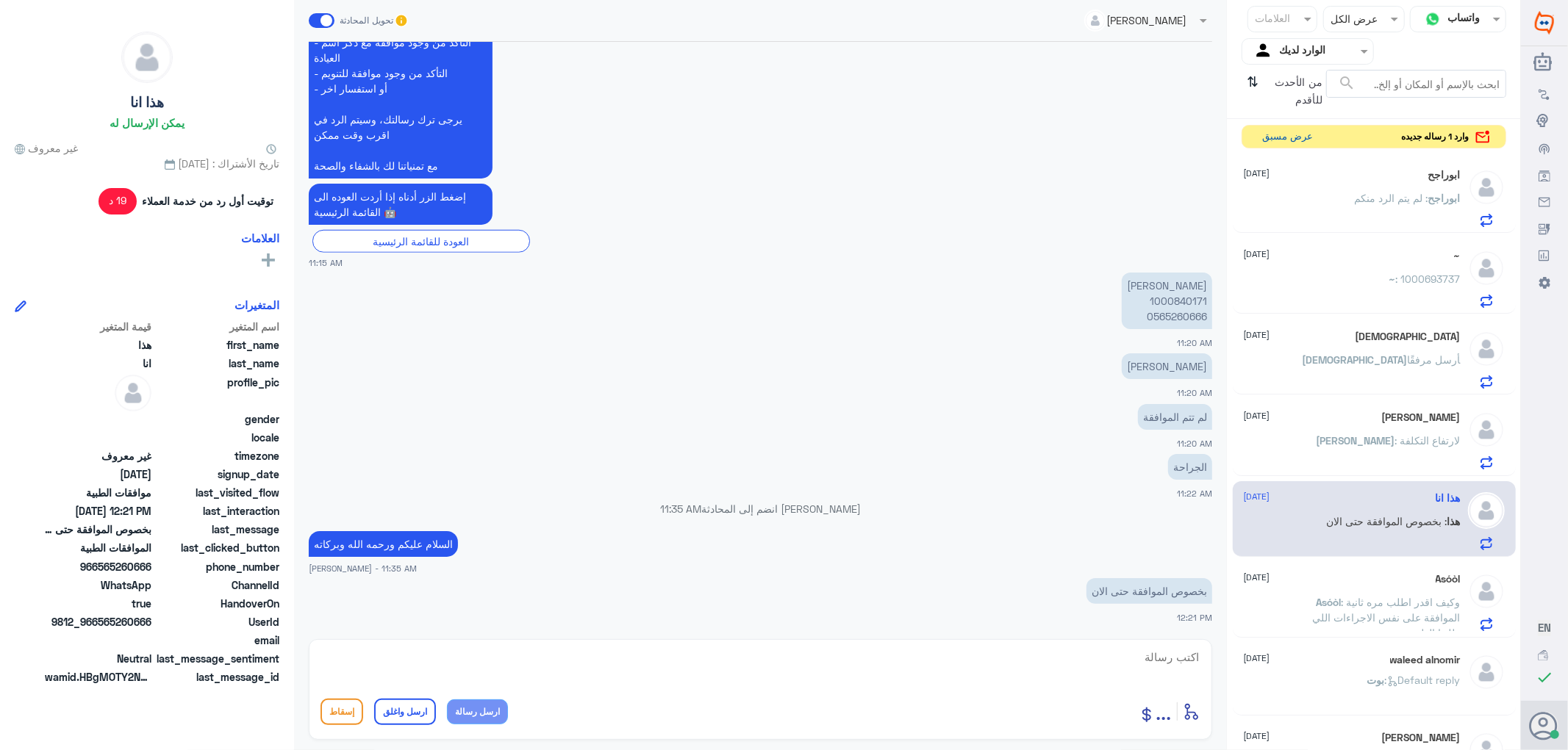
click at [1274, 137] on button "عرض مسبق" at bounding box center [1288, 138] width 62 height 23
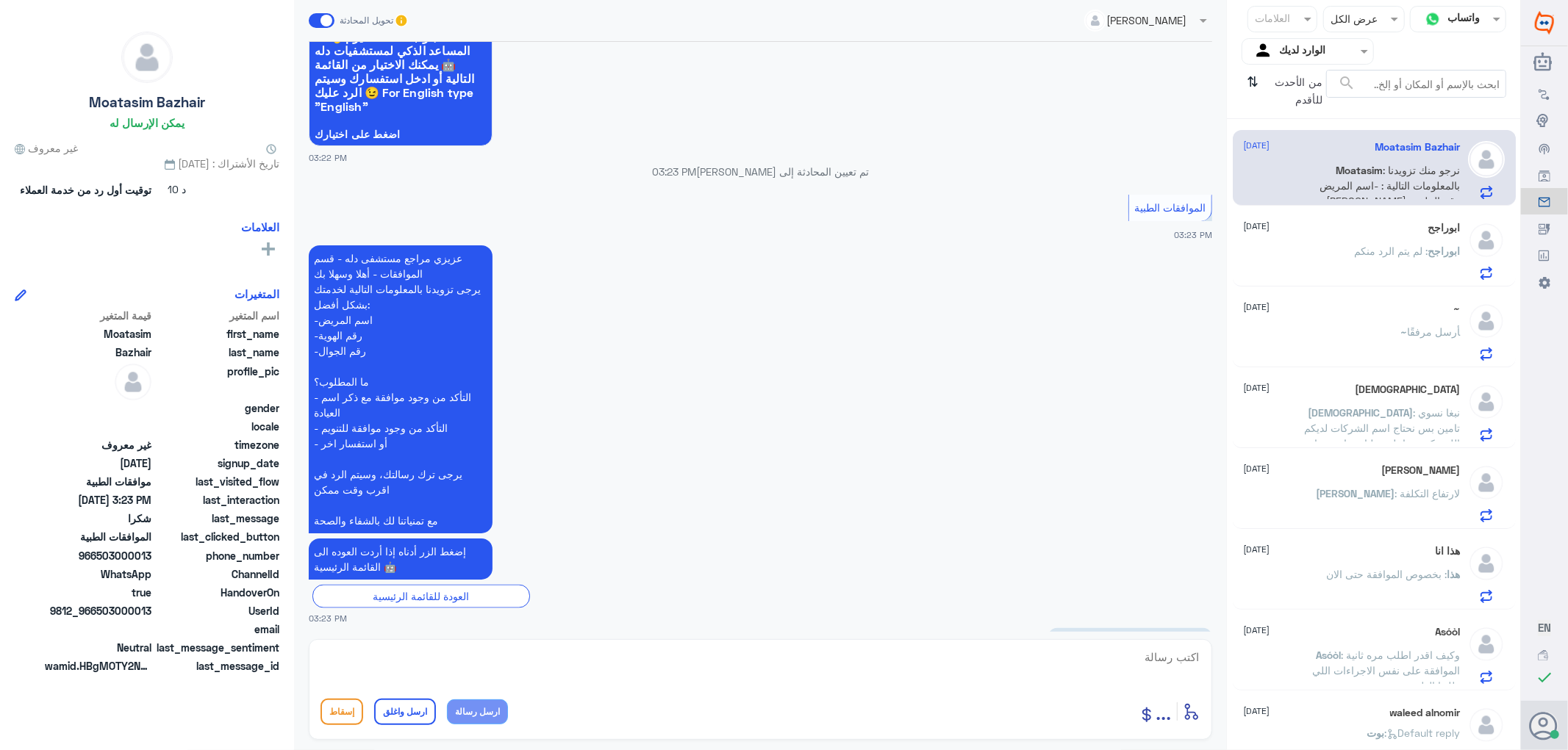
scroll to position [1884, 0]
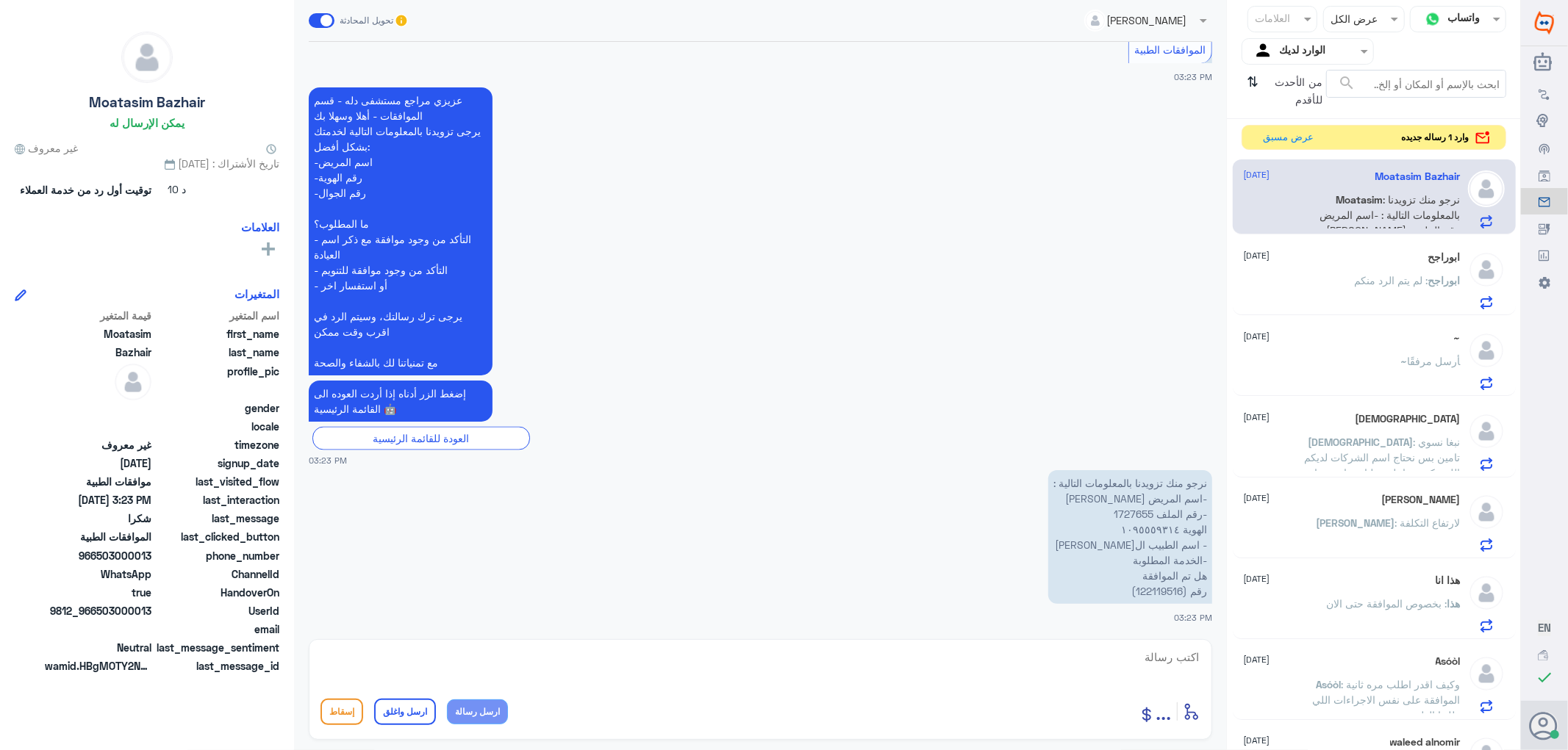
click at [1137, 511] on p "نرجو منك تزويدنا بالمعلومات التالية : -اسم المريض [PERSON_NAME] -رقم الملف 1727…" at bounding box center [1130, 538] width 164 height 134
copy p "1727655"
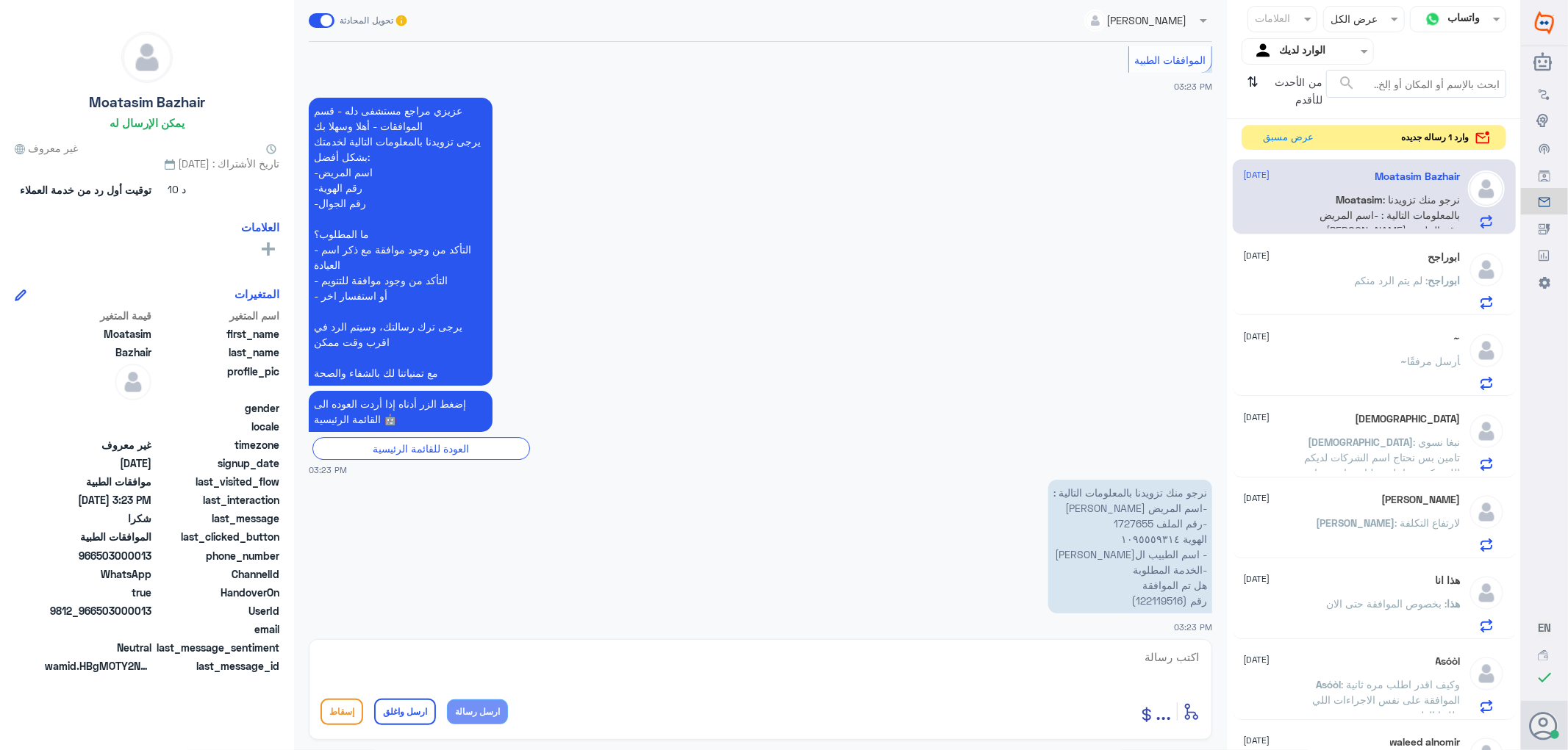
scroll to position [3678, 0]
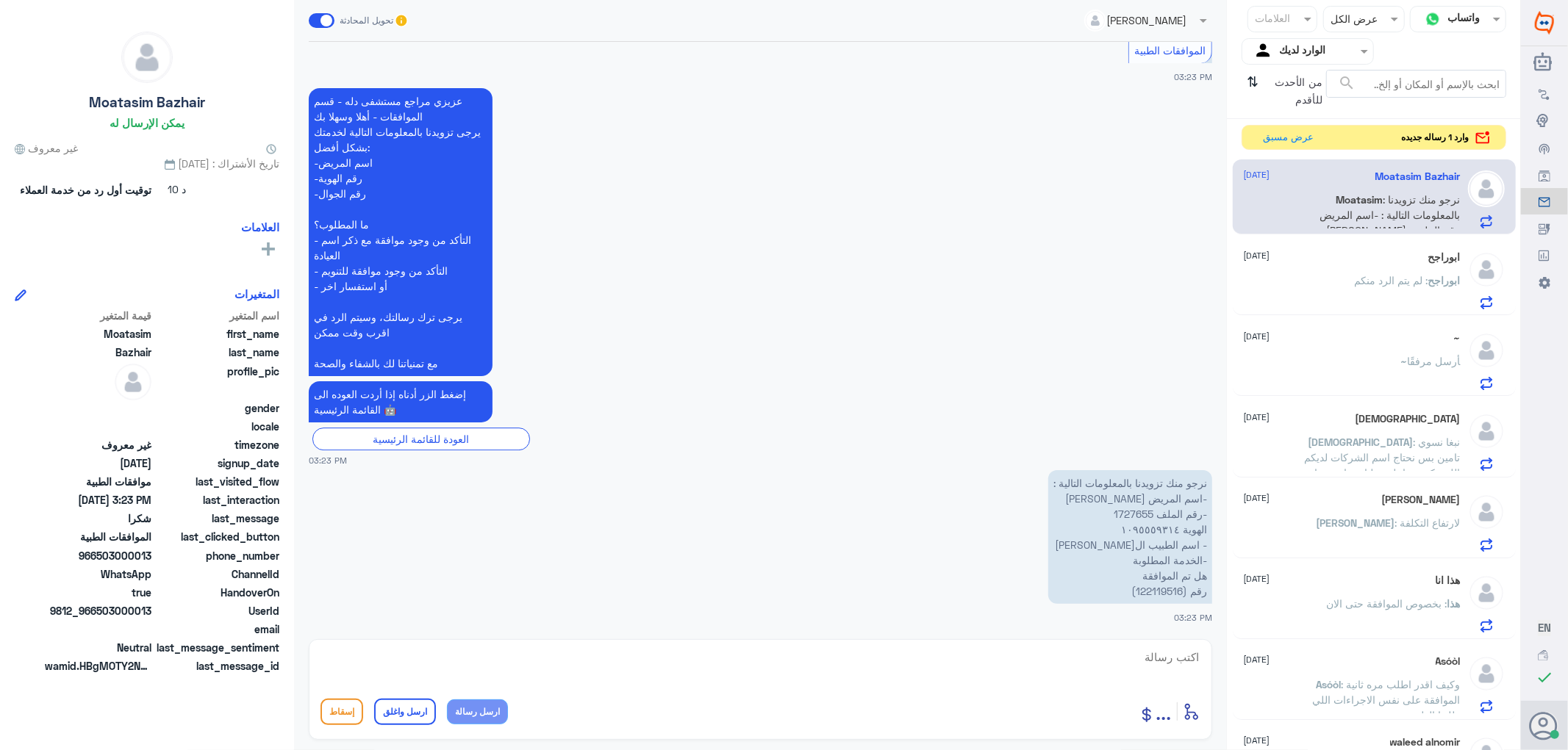
click at [1149, 653] on textarea at bounding box center [760, 665] width 880 height 36
type textarea "ج"
paste textarea "تمنياتي لك بالشفاء العاجل"
type textarea "تمت متابعه طلبك في حال الموافقه سوف تصلك رساله /تمنياتي لك بالشفاء العاجل"
click at [408, 707] on button "ارسل واغلق" at bounding box center [405, 712] width 62 height 27
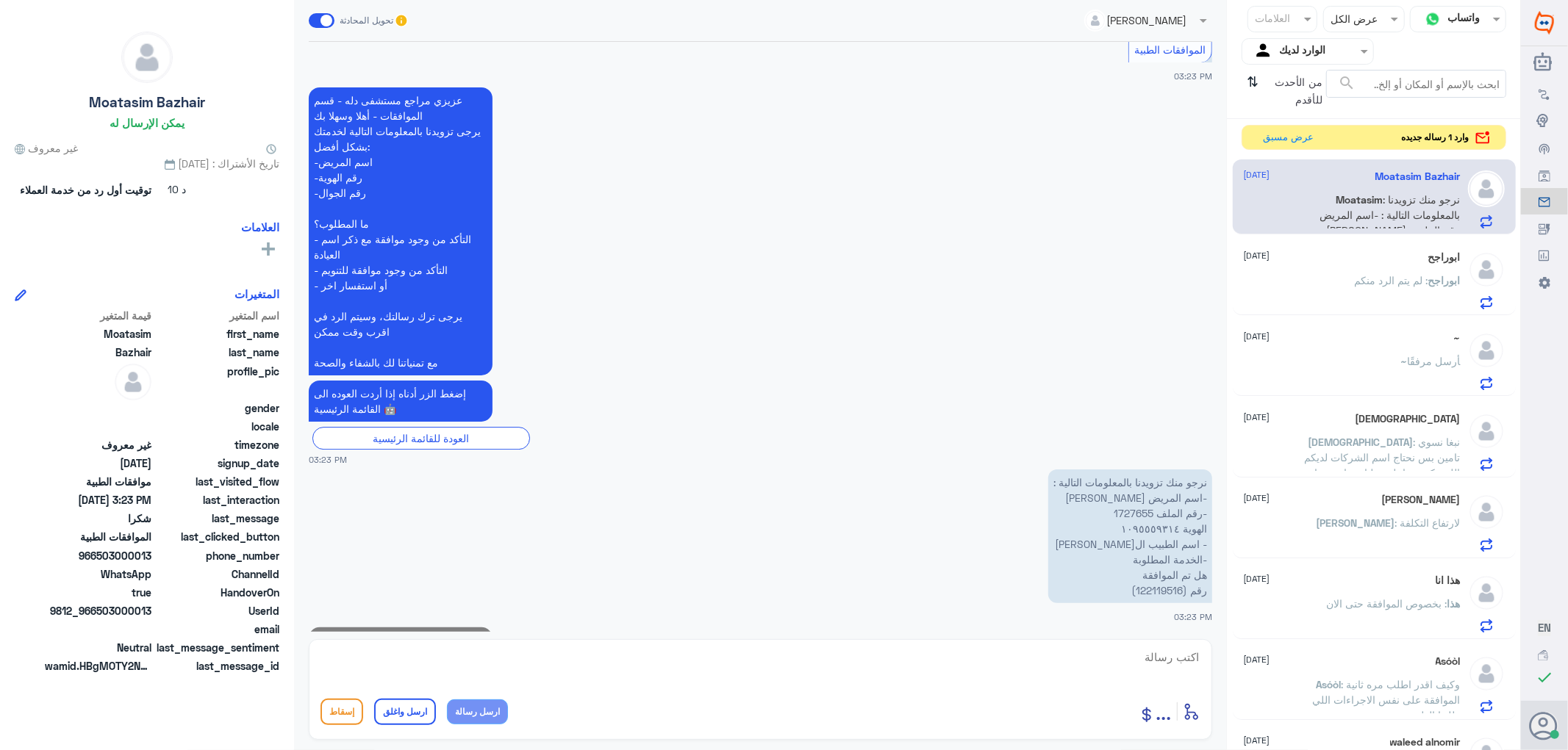
scroll to position [3755, 0]
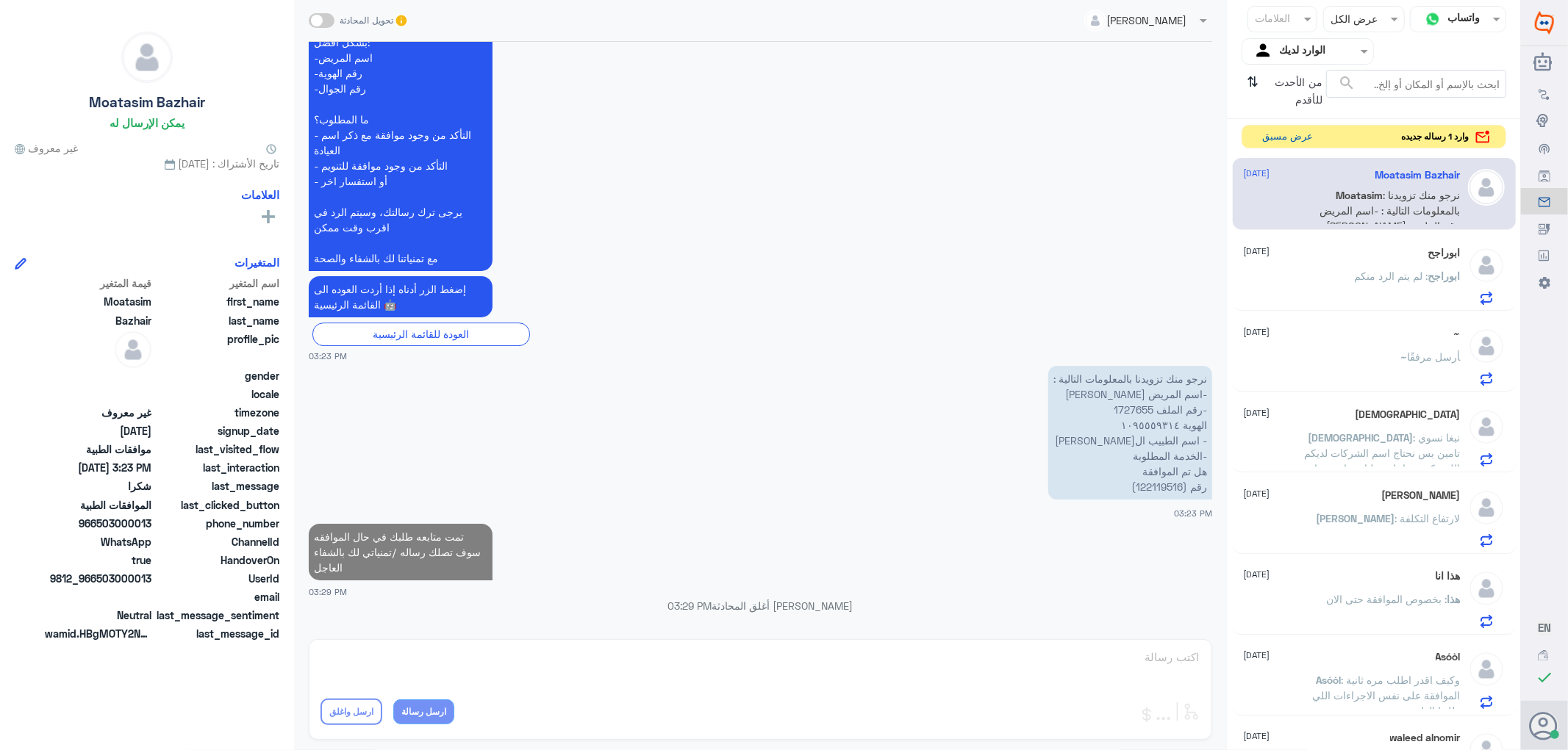
click at [1277, 135] on button "عرض مسبق" at bounding box center [1288, 138] width 62 height 23
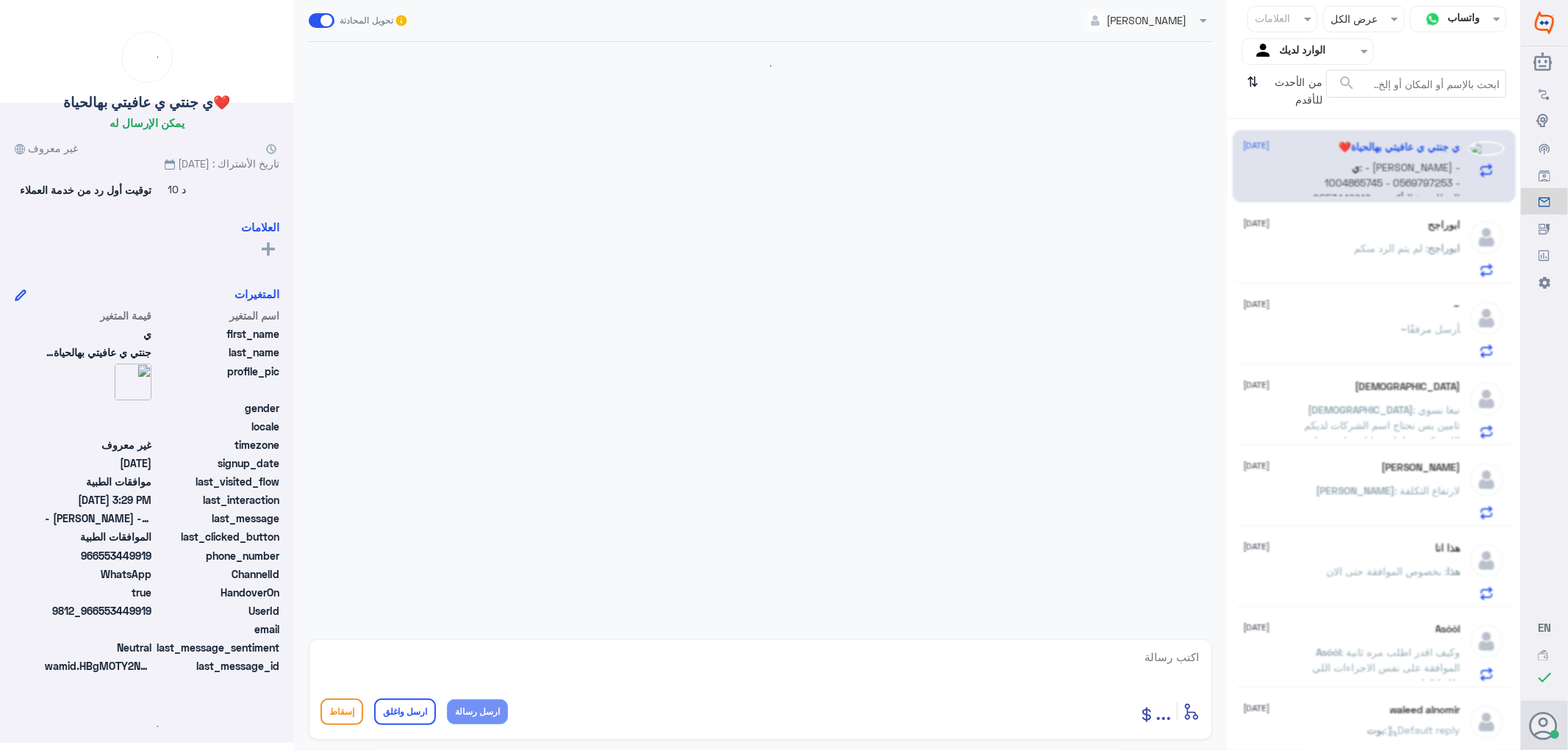
scroll to position [304, 0]
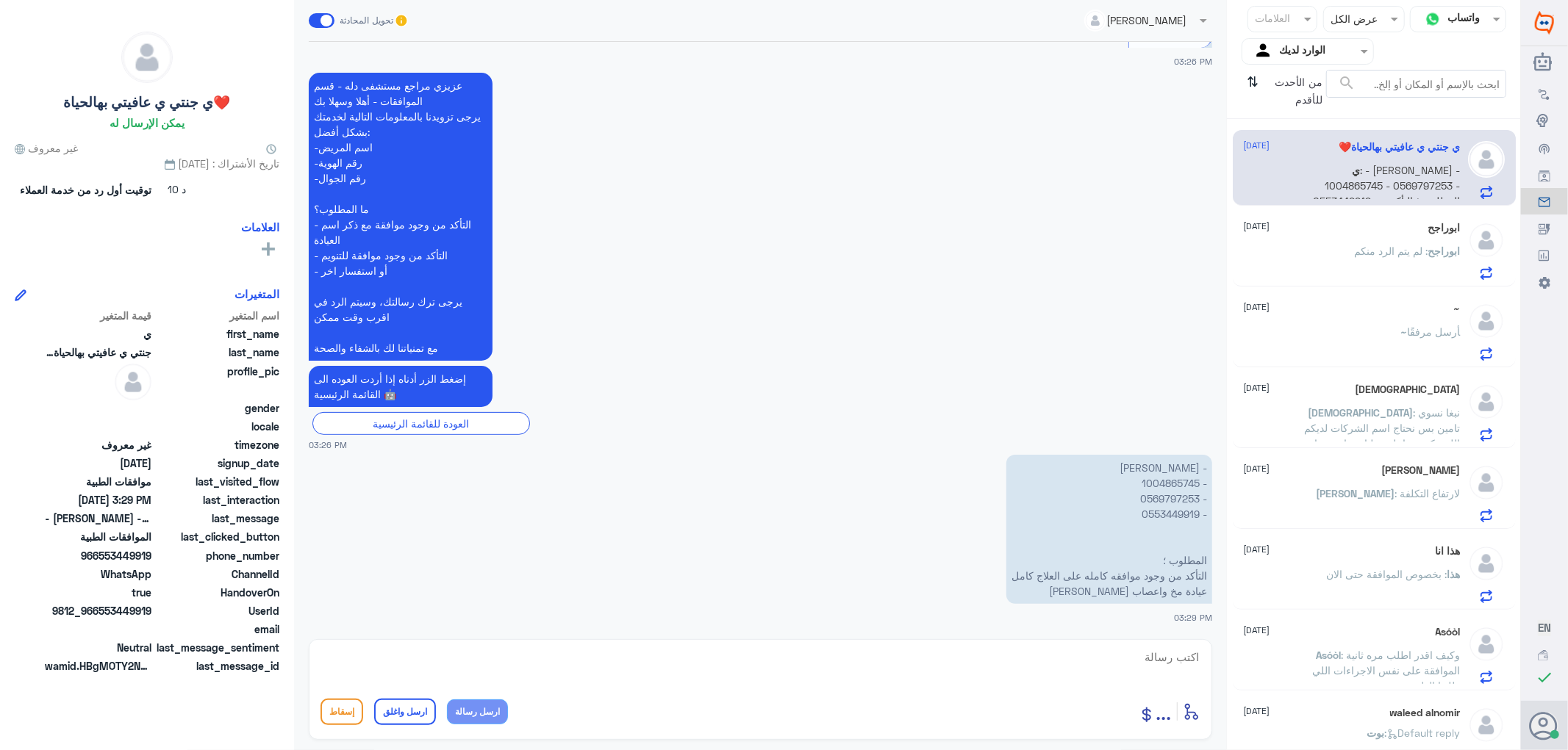
click at [1162, 480] on p "- [PERSON_NAME] - 1004865745 - 0569797253 - 0553449919 المطلوب ؛ التأكد من وجود…" at bounding box center [1109, 529] width 205 height 149
copy p "1004865745"
click at [1127, 659] on textarea at bounding box center [760, 665] width 880 height 36
type textarea "i"
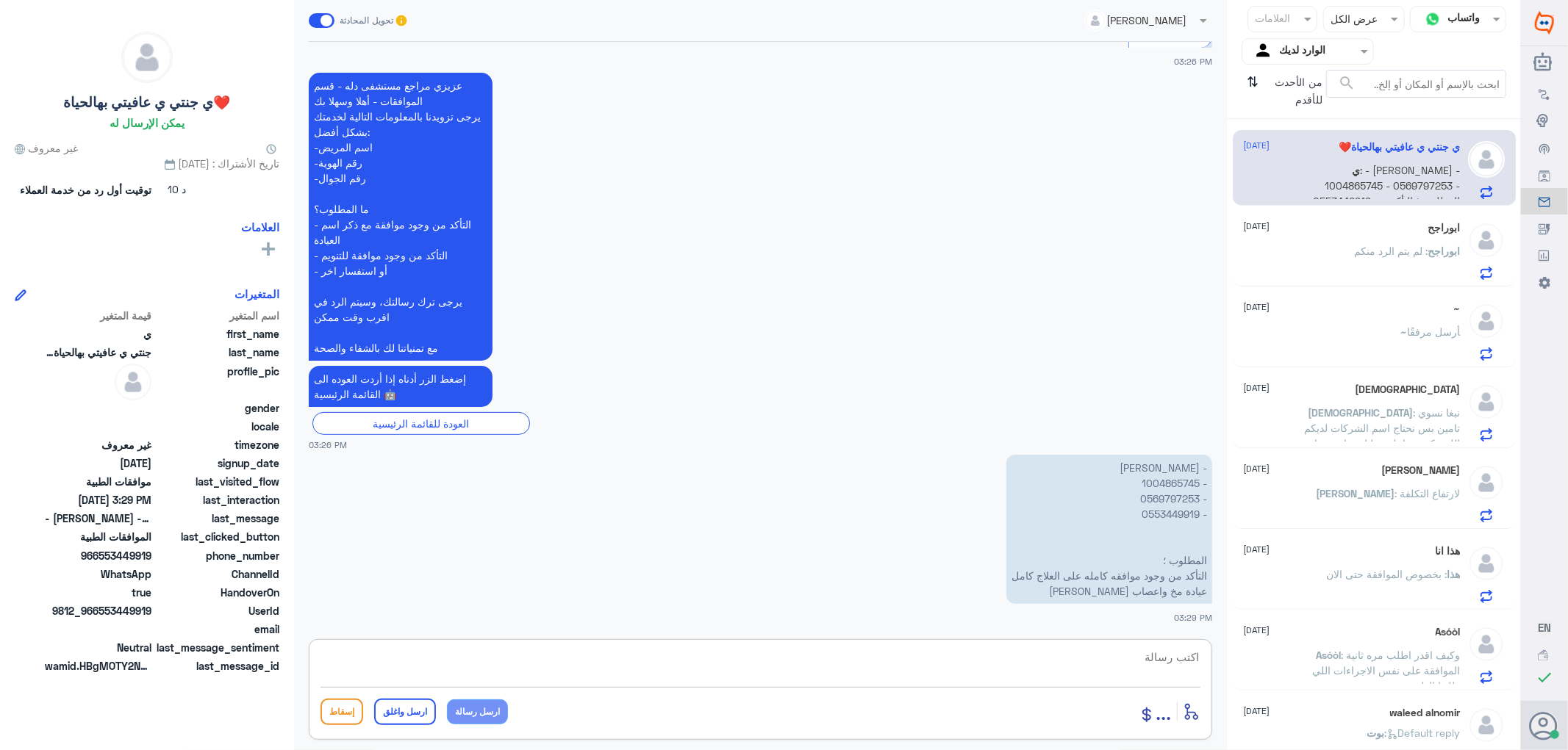
click at [1173, 655] on textarea at bounding box center [760, 665] width 880 height 36
type textarea "ا"
type textarea "تمت الموافقه على الدواء"
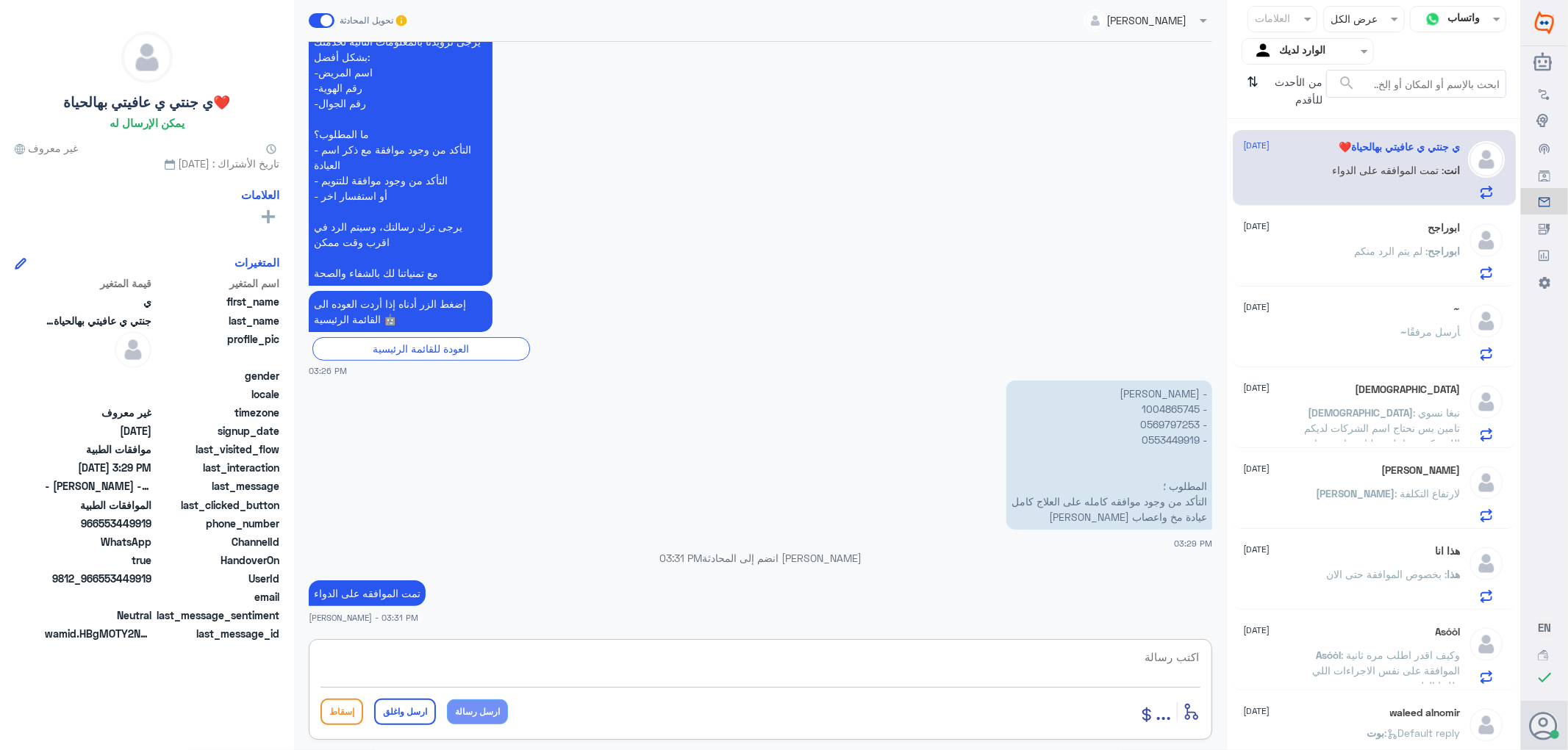
click at [1355, 248] on span ": لم يتم الرد منكم" at bounding box center [1391, 251] width 73 height 12
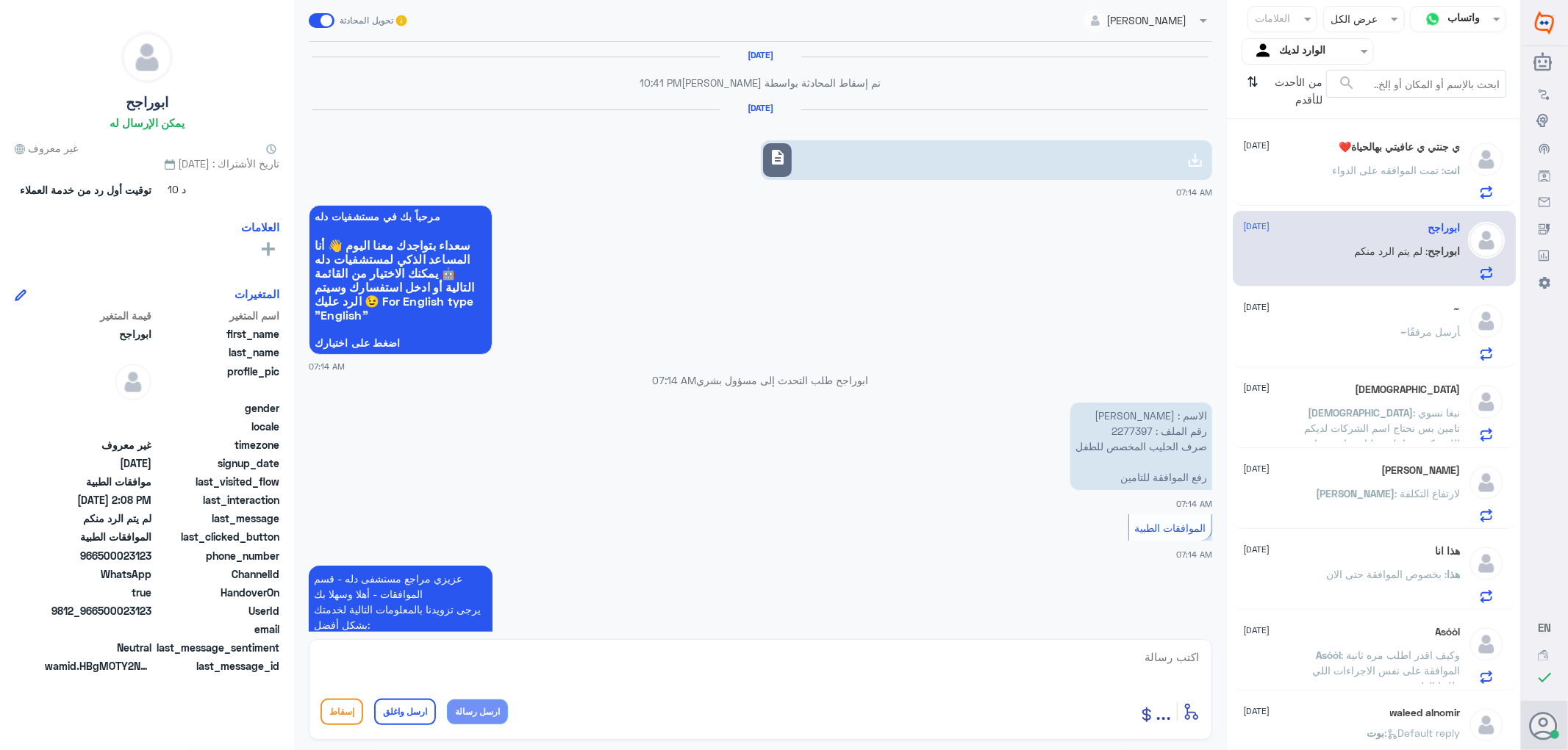
scroll to position [1613, 0]
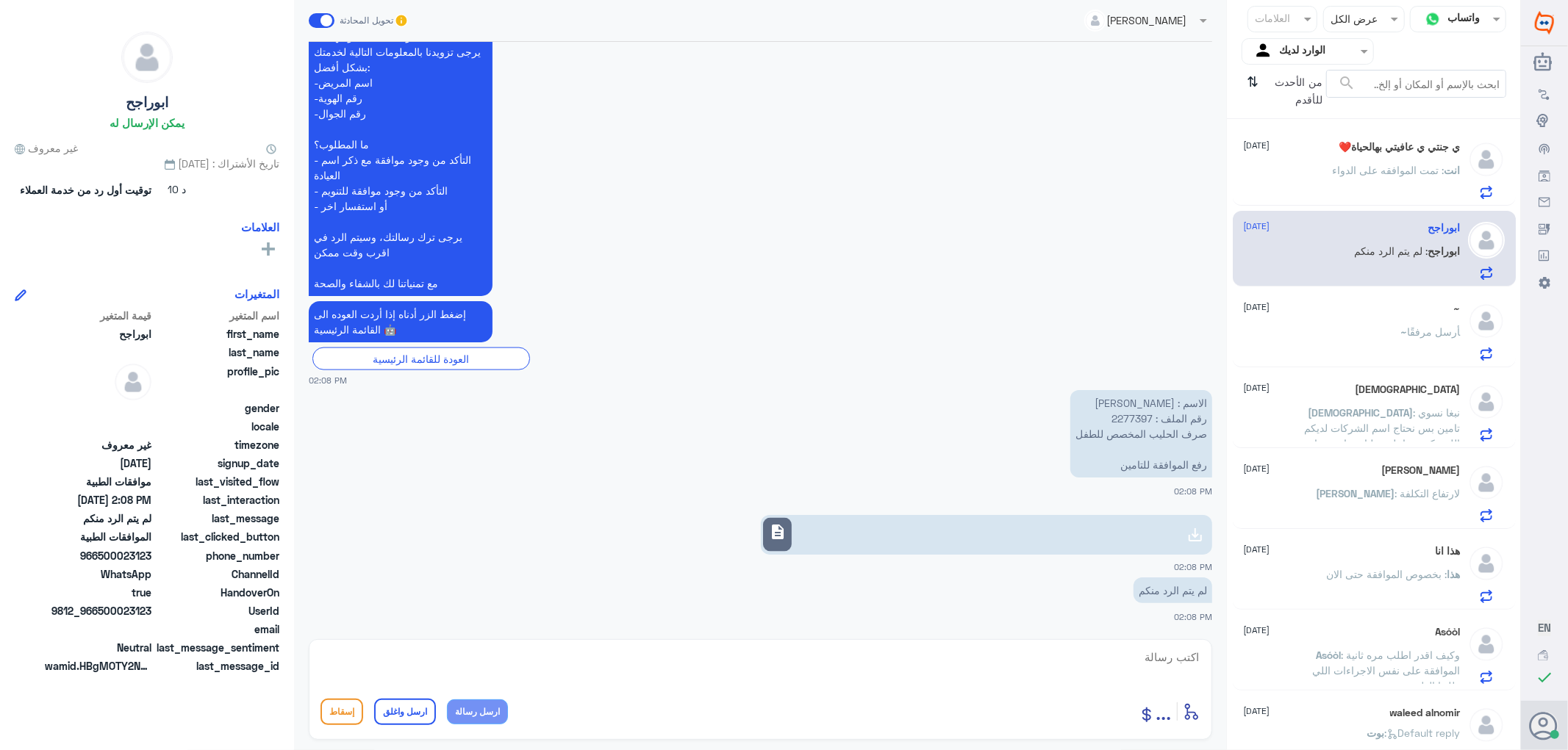
click at [1364, 329] on div "~ أرسل مرفقًا" at bounding box center [1352, 344] width 217 height 33
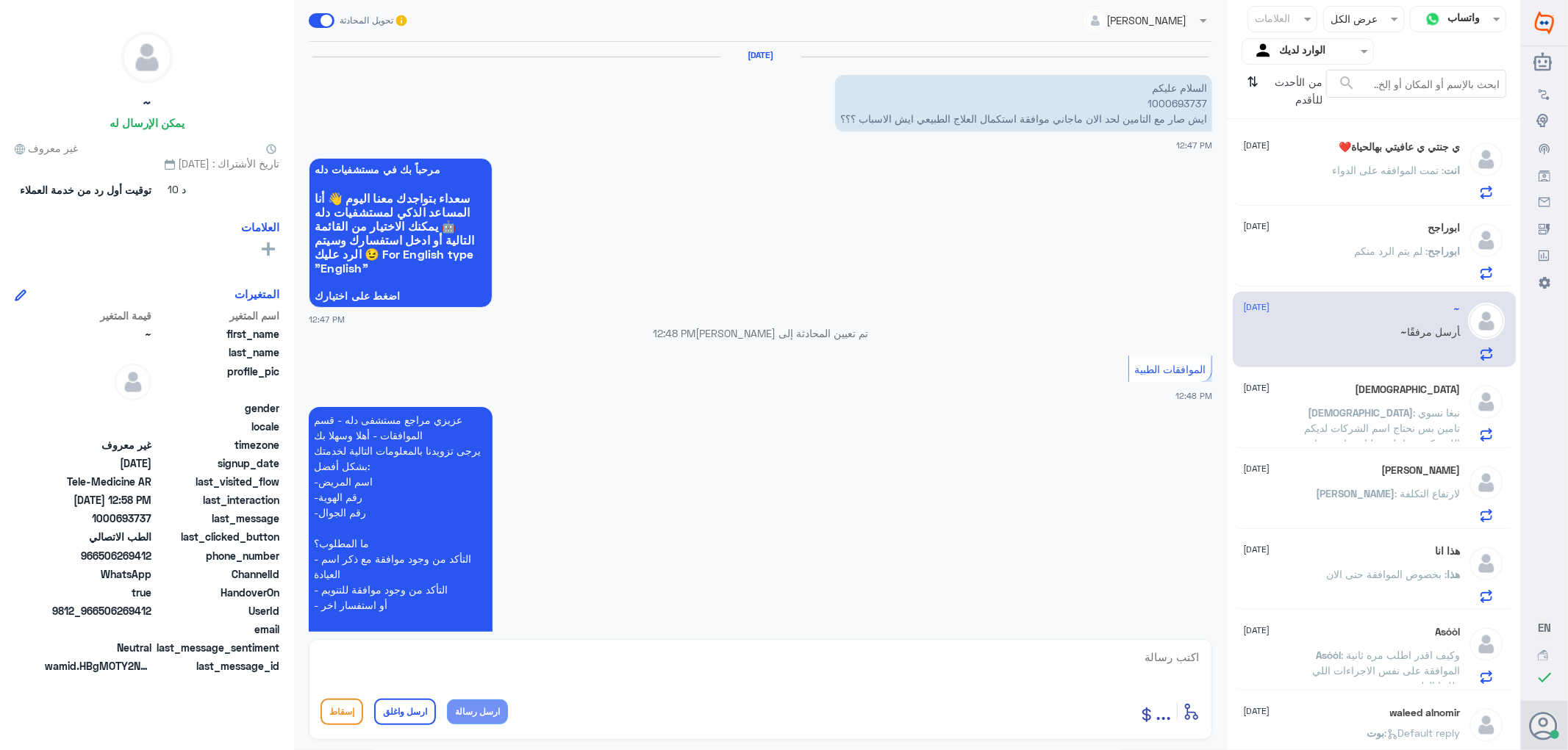
scroll to position [706, 0]
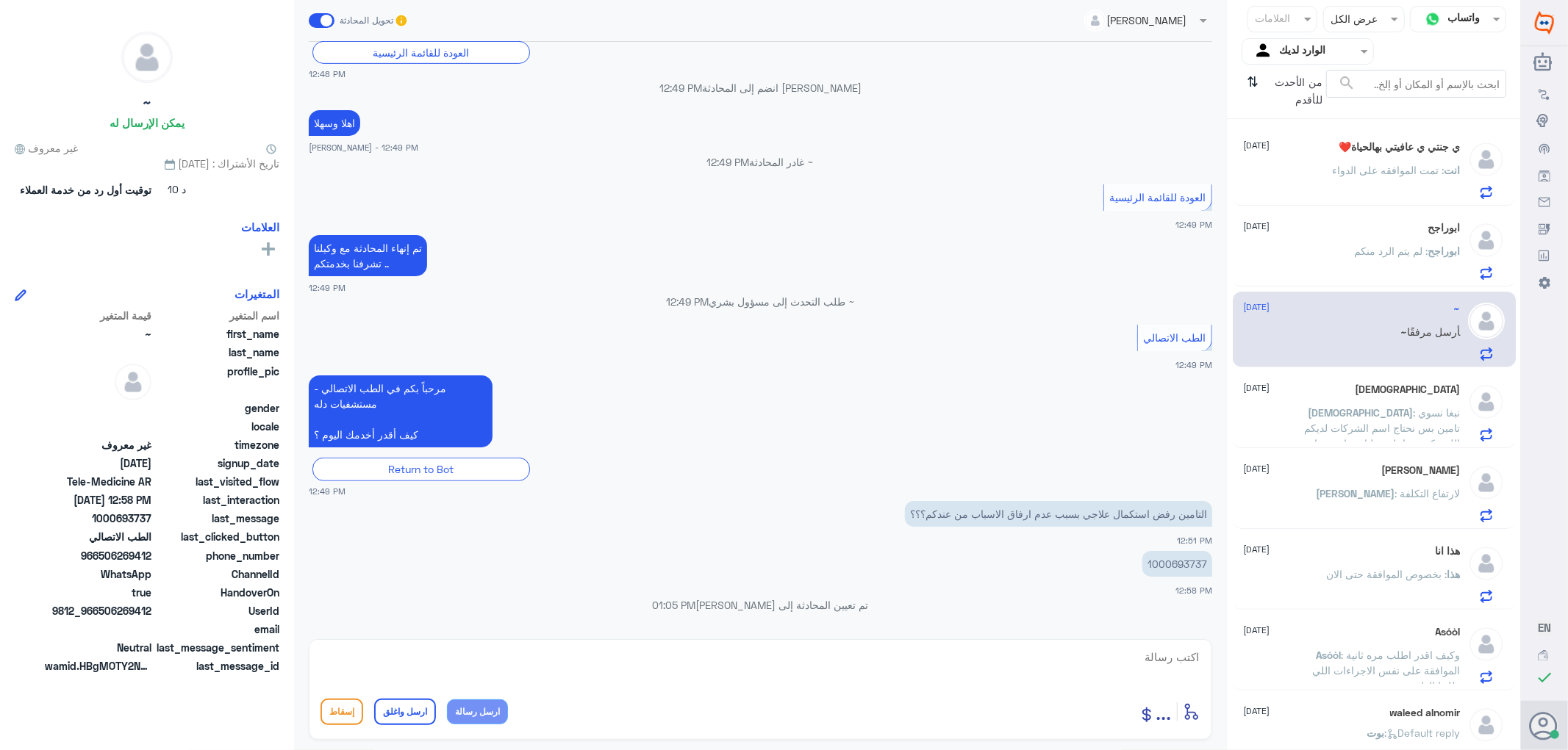
click at [1365, 418] on p "سبحان : نبغا نسوي تامين بس نحتاج اسم الشركات لديكم اللي تكون شامل عمليات وادويه…" at bounding box center [1377, 423] width 165 height 37
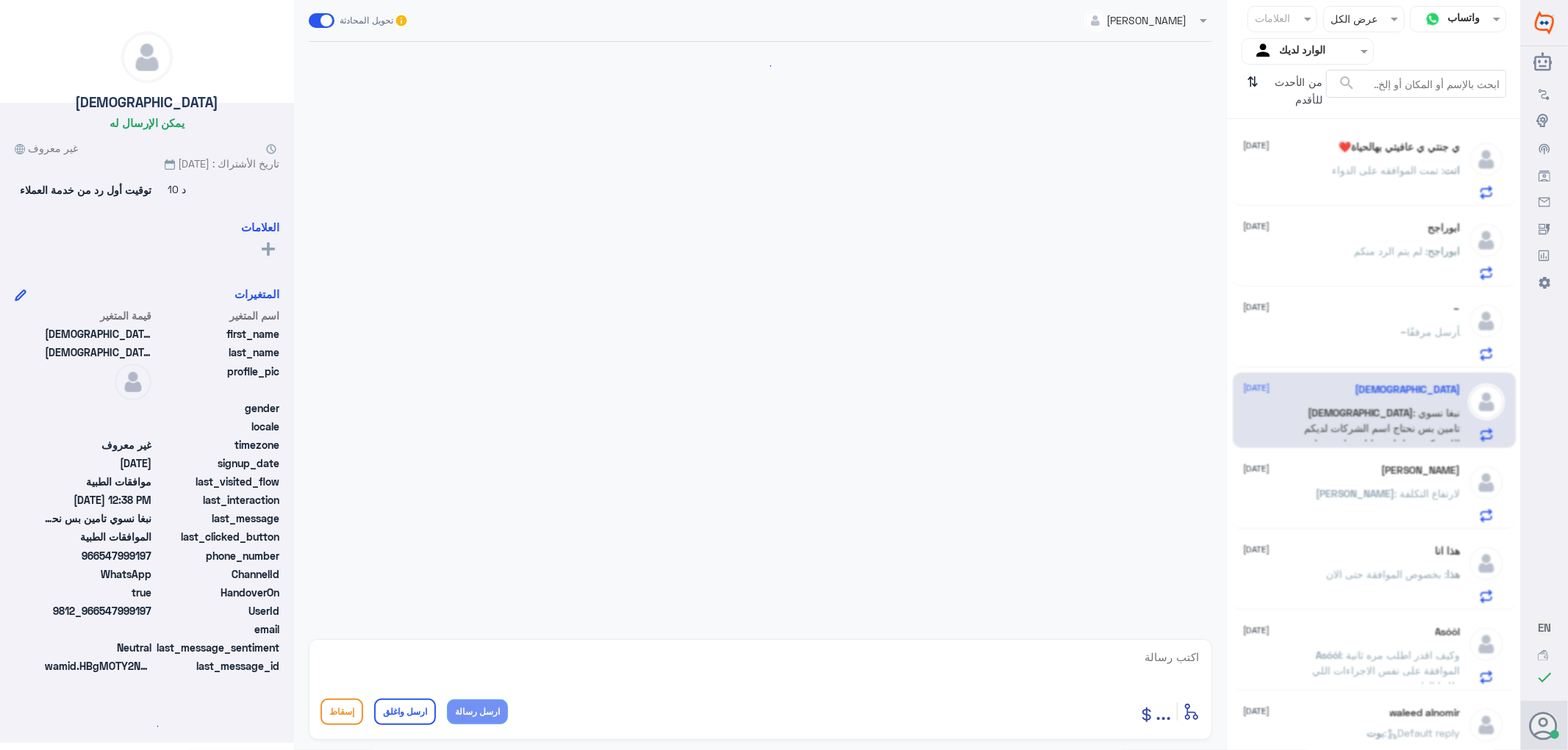
scroll to position [779, 0]
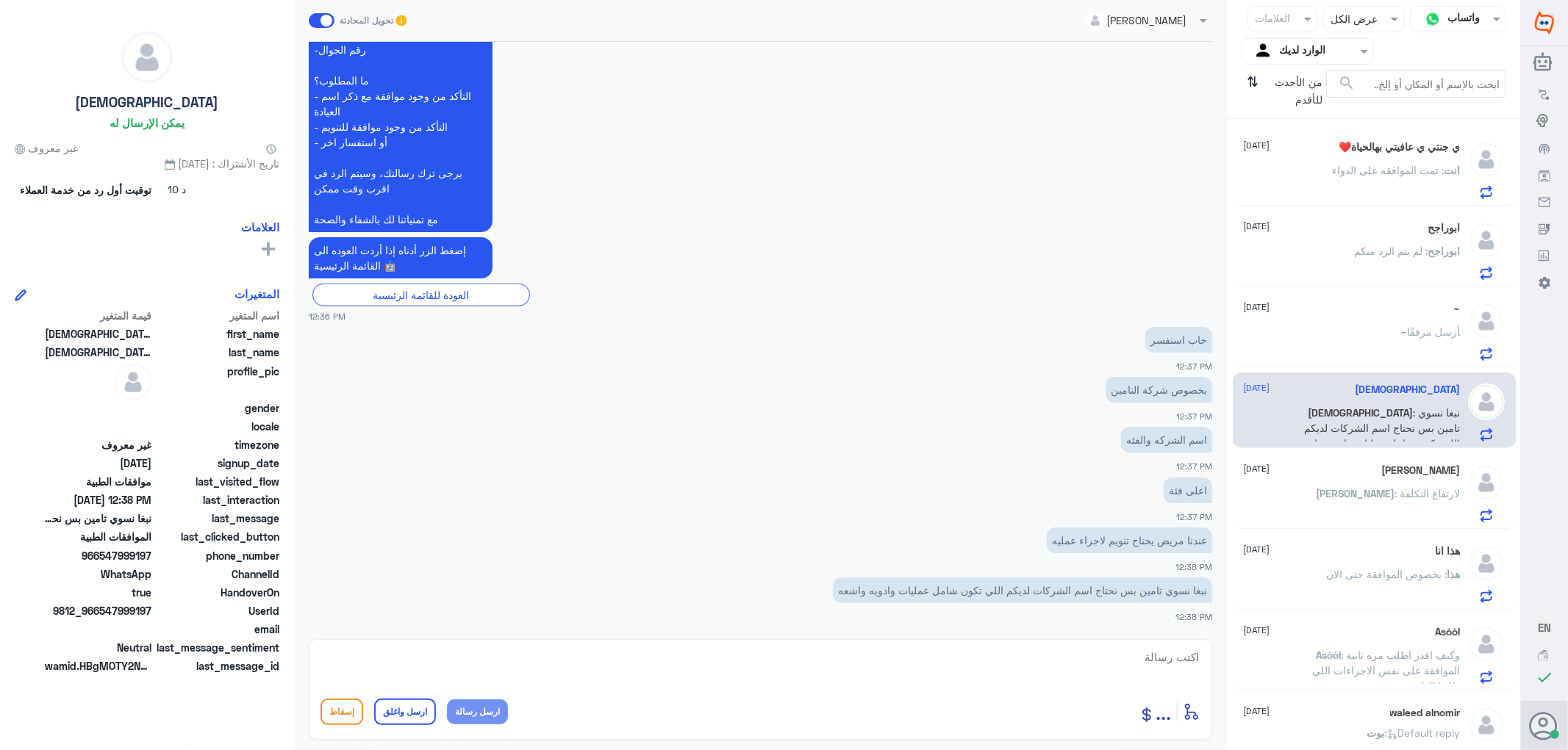
click at [1184, 671] on textarea at bounding box center [760, 665] width 880 height 36
click at [1172, 655] on textarea at bounding box center [760, 665] width 880 height 36
type textarea "فضلا التواصل مع شركات التامين"
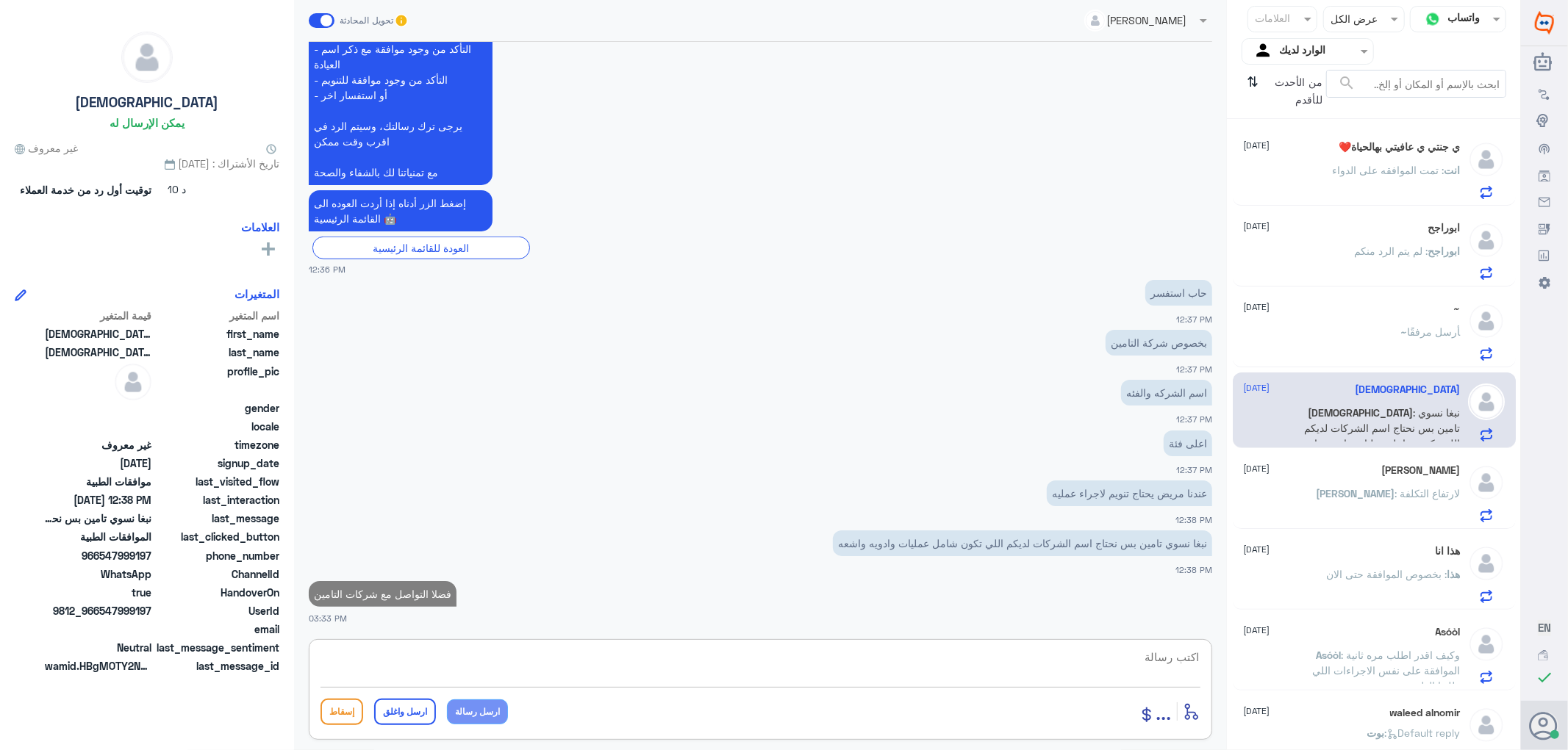
paste textarea "تمنياتي لك بالشفاء العاجل"
type textarea "تمنياتي لك بالشفاء العاجل"
click at [399, 715] on button "ارسل واغلق" at bounding box center [405, 712] width 62 height 27
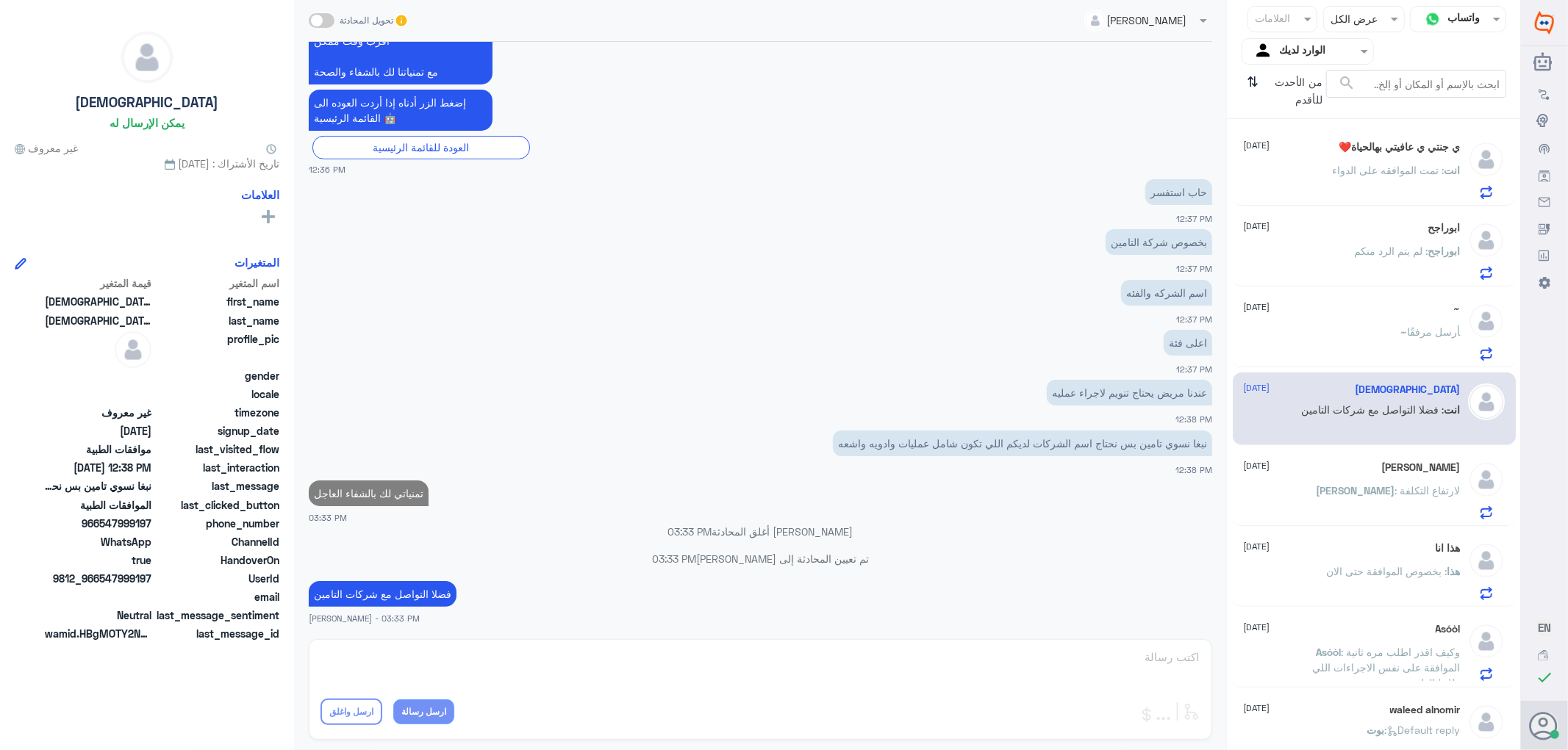
click at [1364, 480] on div "ABDULLAH [DATE] [PERSON_NAME] : لارتفاع التكلفة" at bounding box center [1352, 490] width 217 height 58
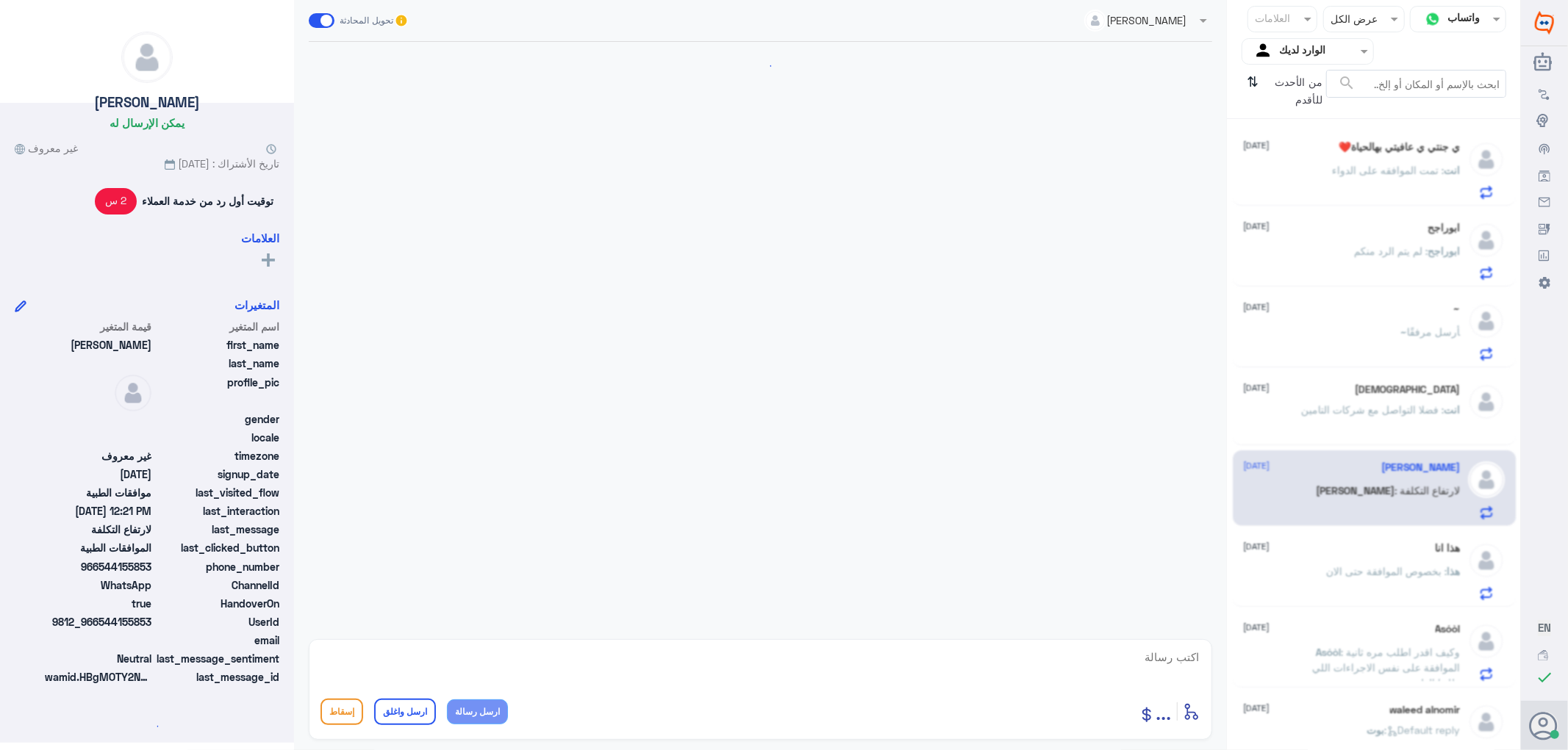
scroll to position [1442, 0]
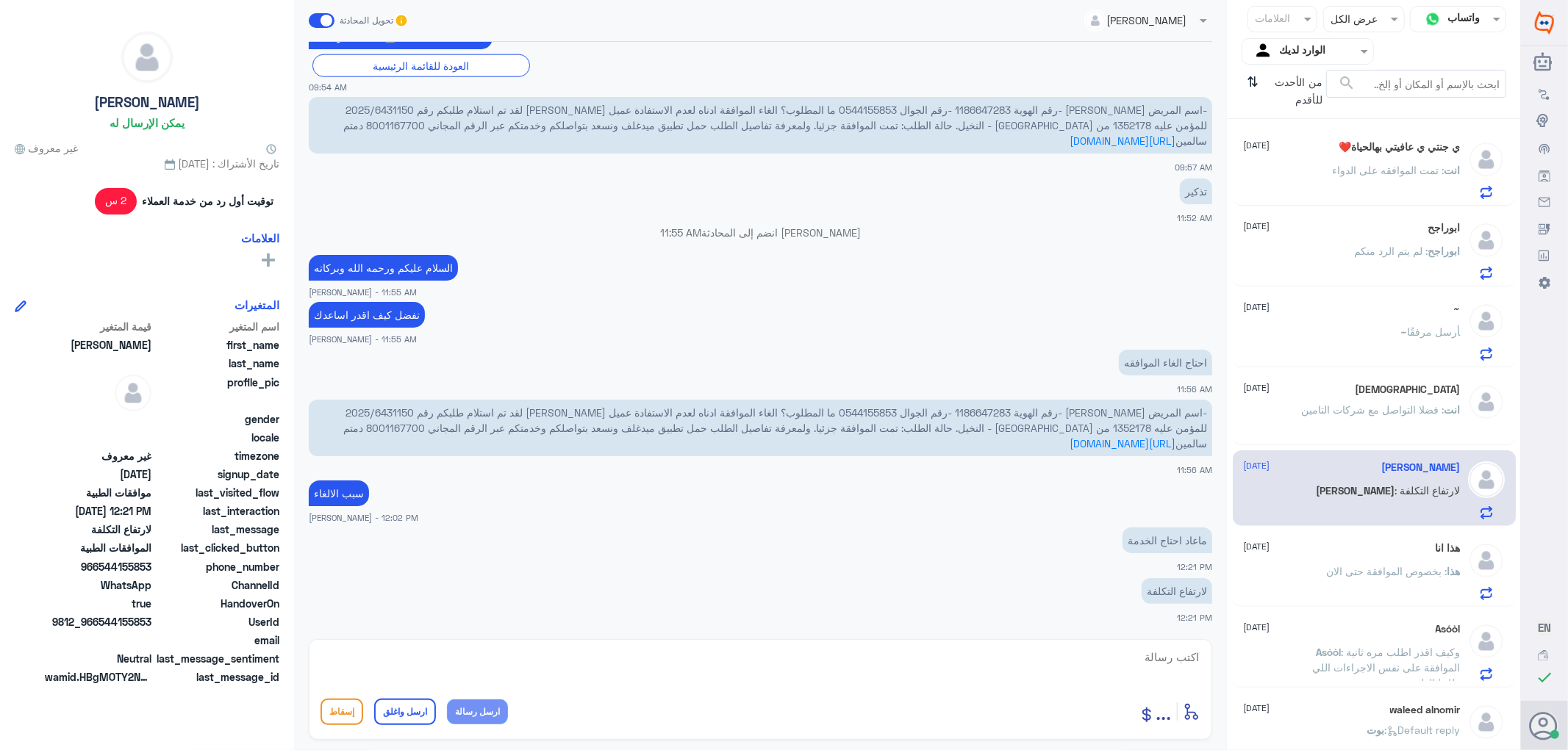
click at [1009, 406] on span "-اسم المريض [PERSON_NAME] -رقم الهوية 1186647283 -رقم الجوال 0544155853 ما المط…" at bounding box center [774, 428] width 863 height 44
copy span "1186647283"
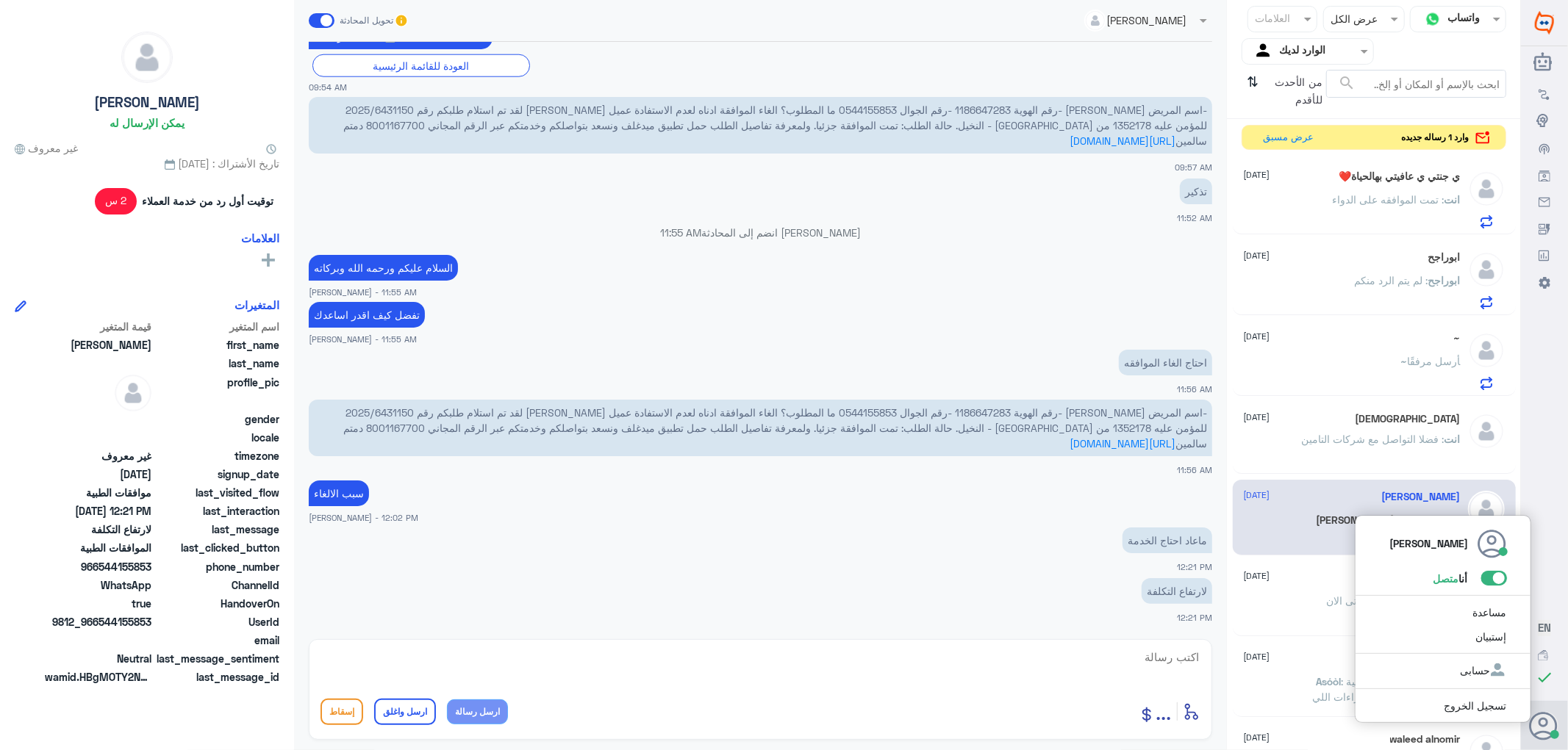
click at [1495, 584] on span at bounding box center [1494, 579] width 26 height 14
click at [0, 0] on input "checkbox" at bounding box center [0, 0] width 0 height 0
click at [1275, 138] on button "عرض مسبق" at bounding box center [1288, 138] width 62 height 23
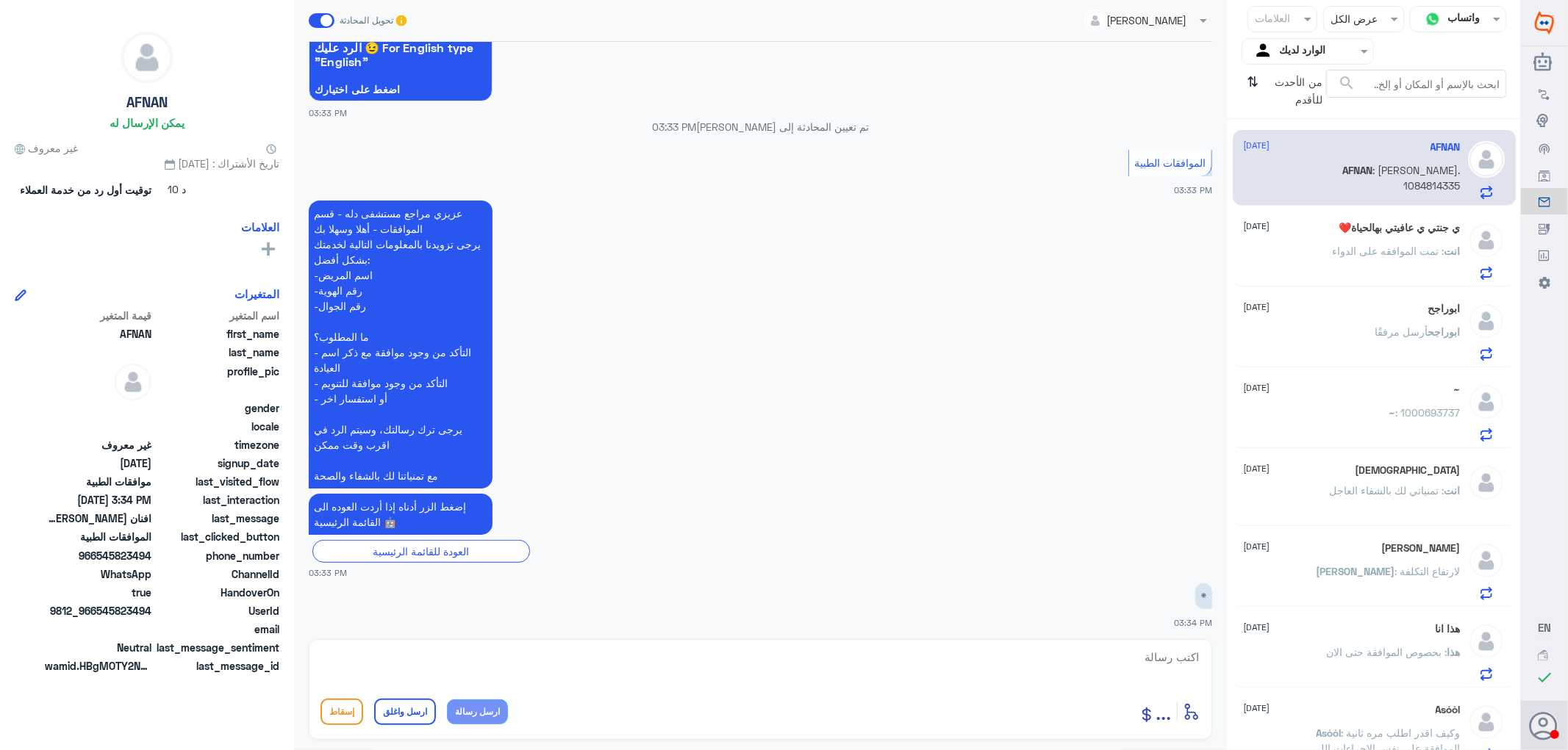
scroll to position [454, 0]
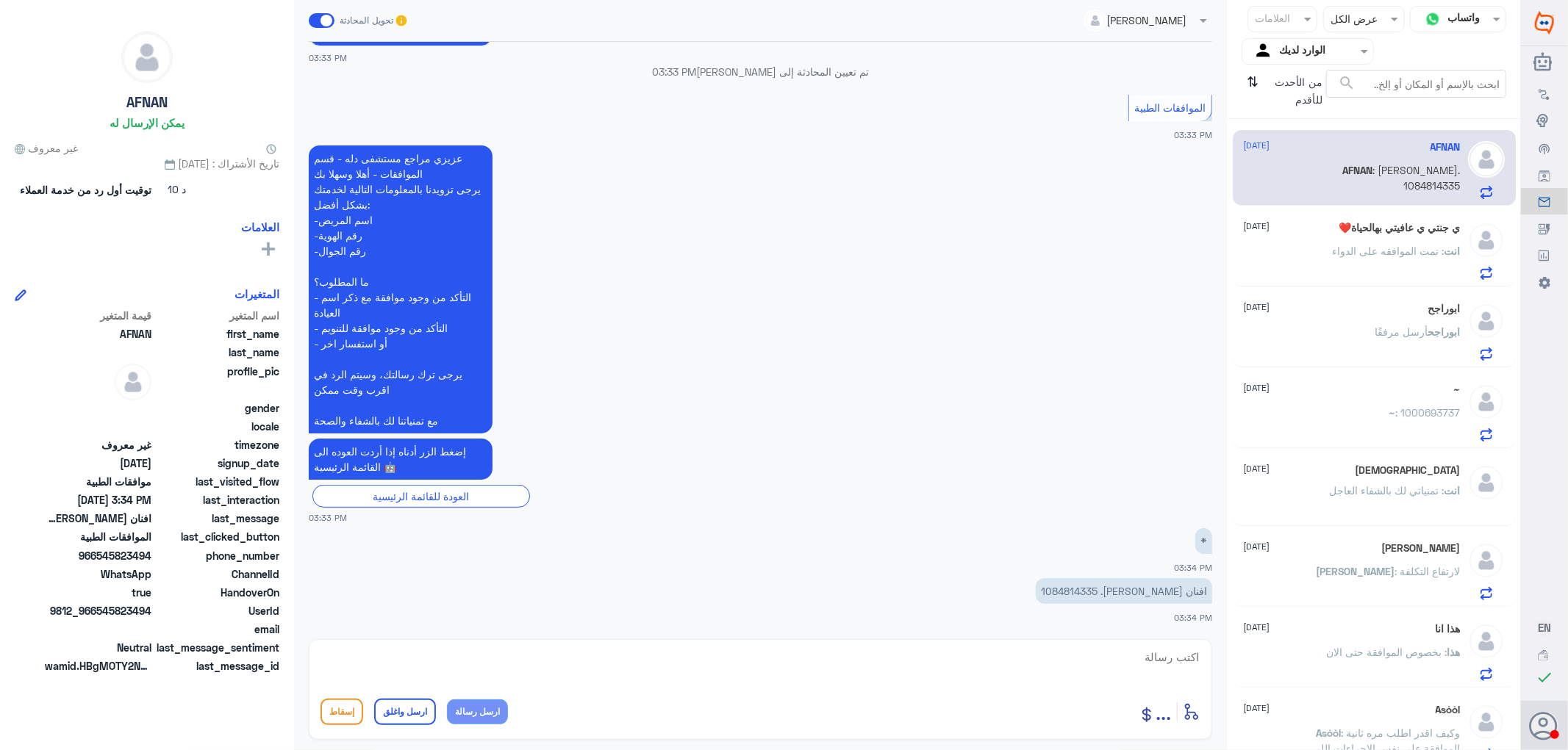
click at [1119, 658] on textarea at bounding box center [760, 665] width 880 height 36
paste textarea "تمنياتي لك بالشفاء العاجل"
type textarea "التواصل مع القسم المختصص /تمنياتي لك بالشفاء العاجل"
click at [402, 712] on button "ارسل واغلق" at bounding box center [405, 712] width 62 height 27
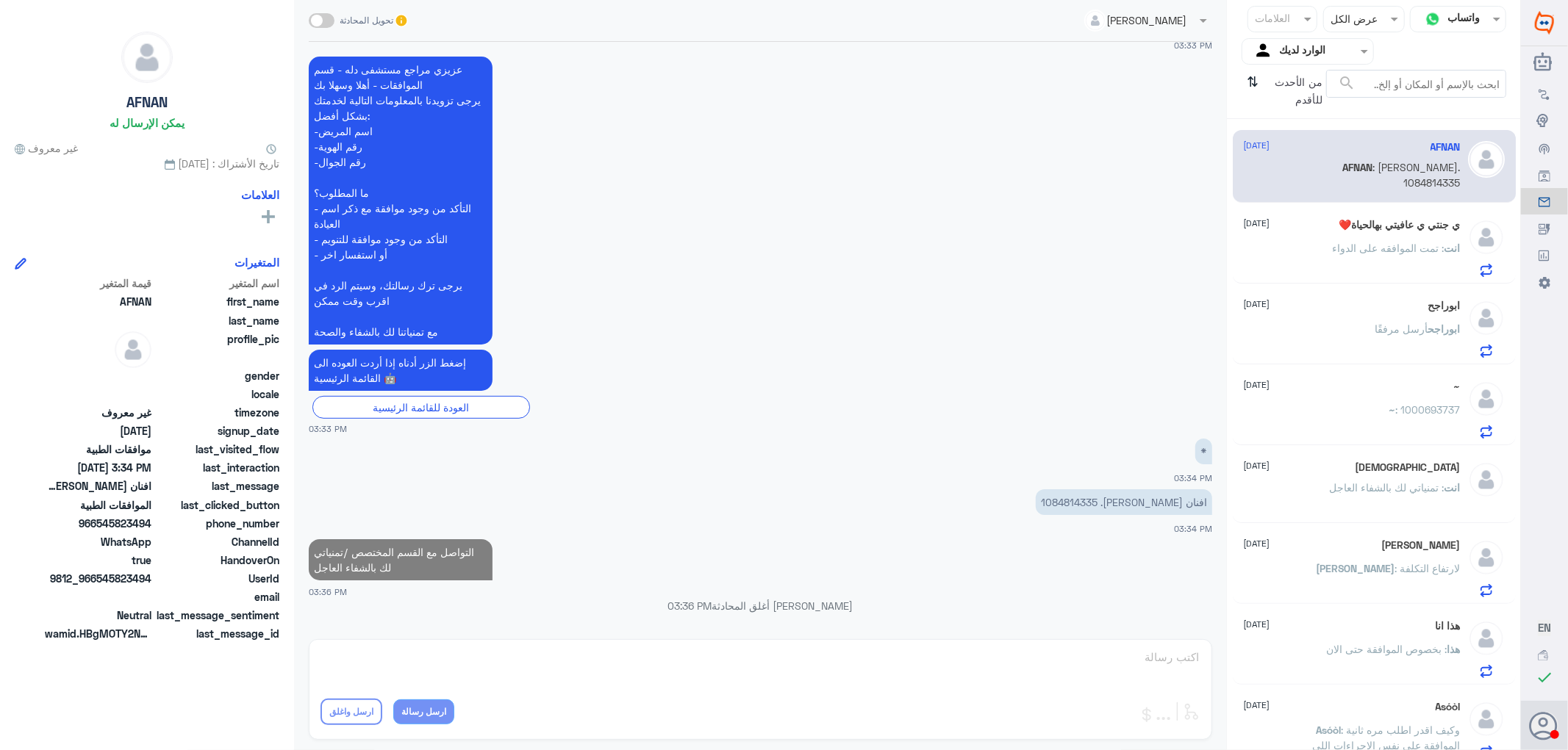
click at [1379, 247] on span ": تمت الموافقه على الدواء" at bounding box center [1388, 248] width 112 height 12
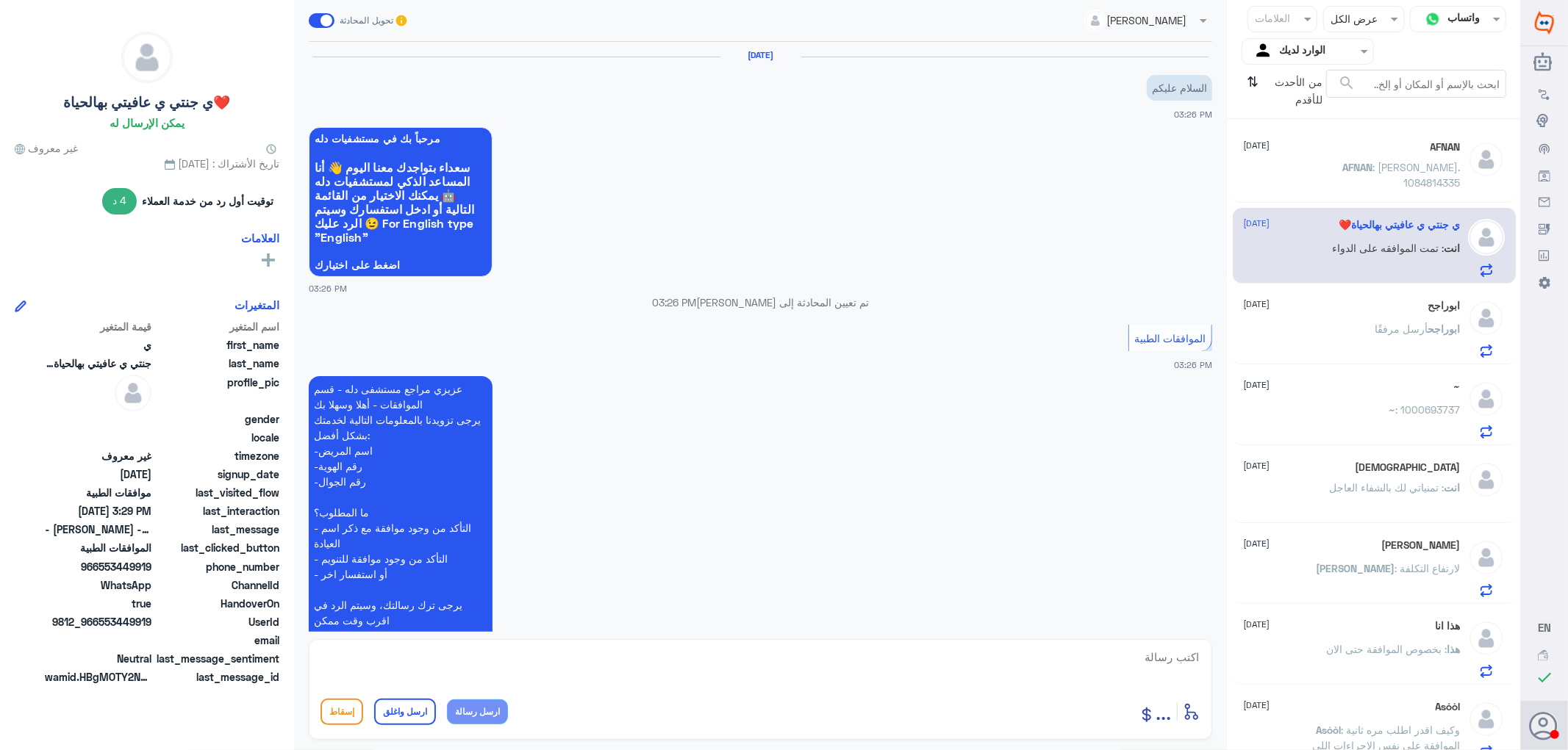
scroll to position [378, 0]
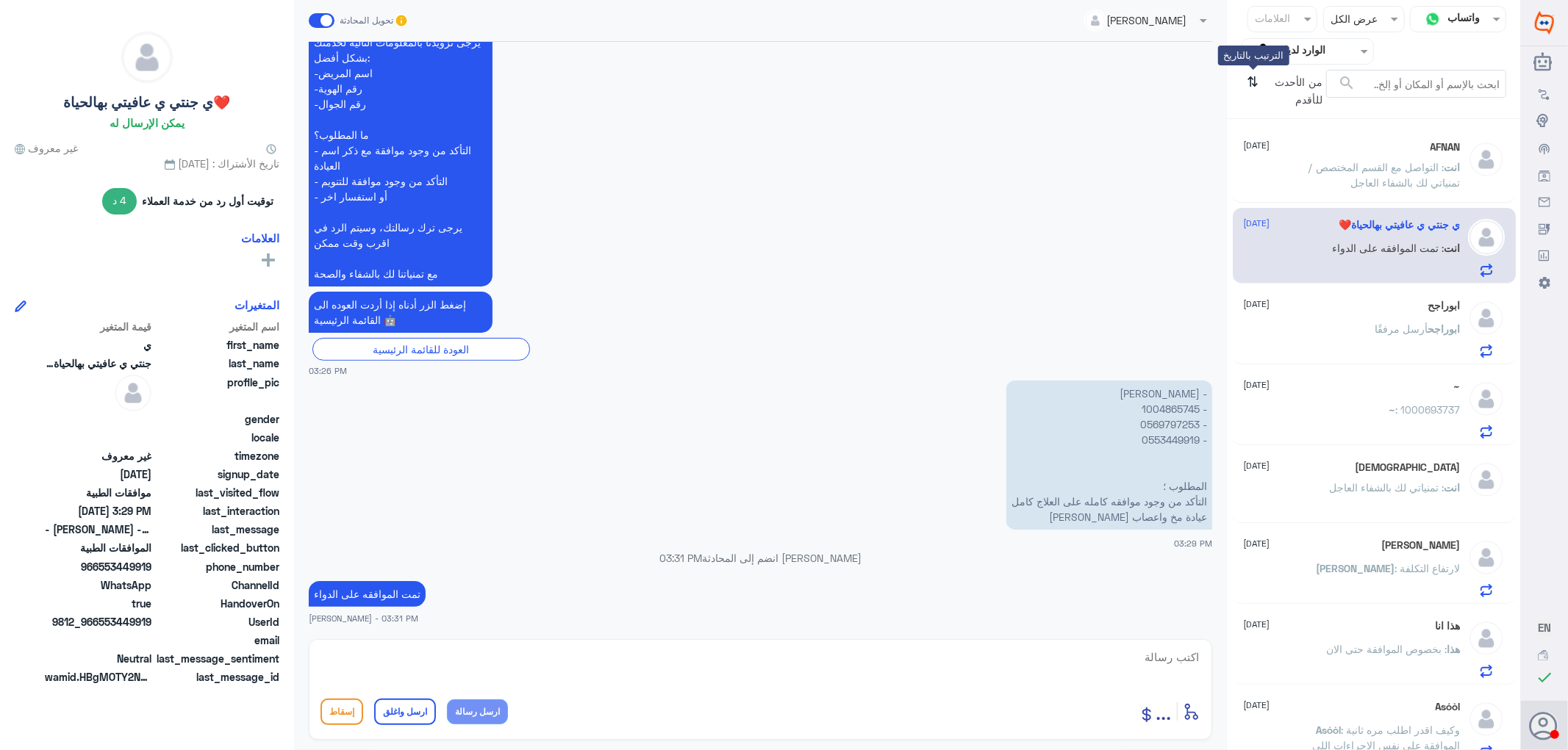
click at [1247, 81] on div "من الأحدث للأقدم ⇅ الترتيب بالتاريخ" at bounding box center [1283, 91] width 85 height 43
click at [1248, 81] on icon "⇅" at bounding box center [1253, 88] width 12 height 38
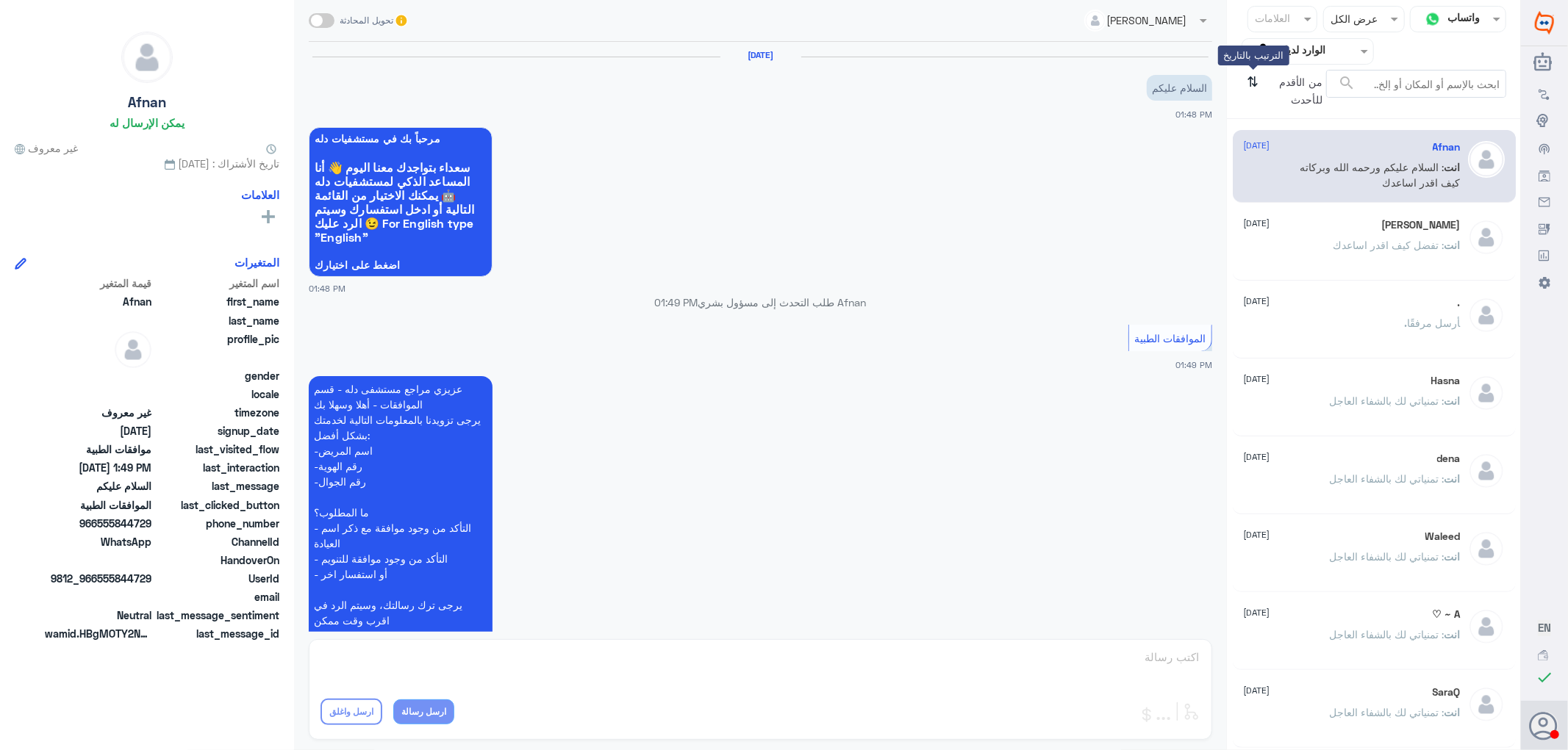
scroll to position [193, 0]
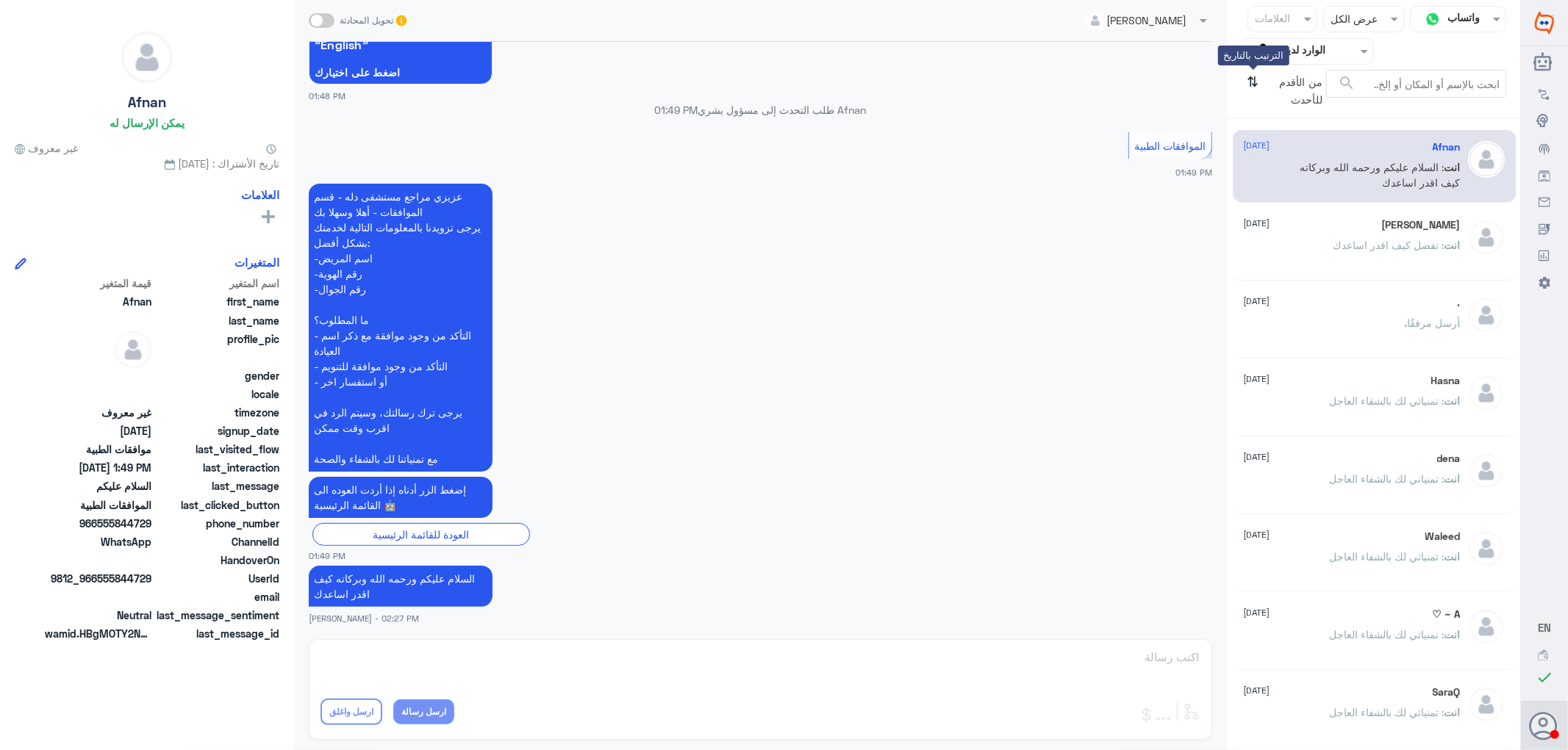
click at [1253, 84] on icon "⇅" at bounding box center [1253, 88] width 12 height 38
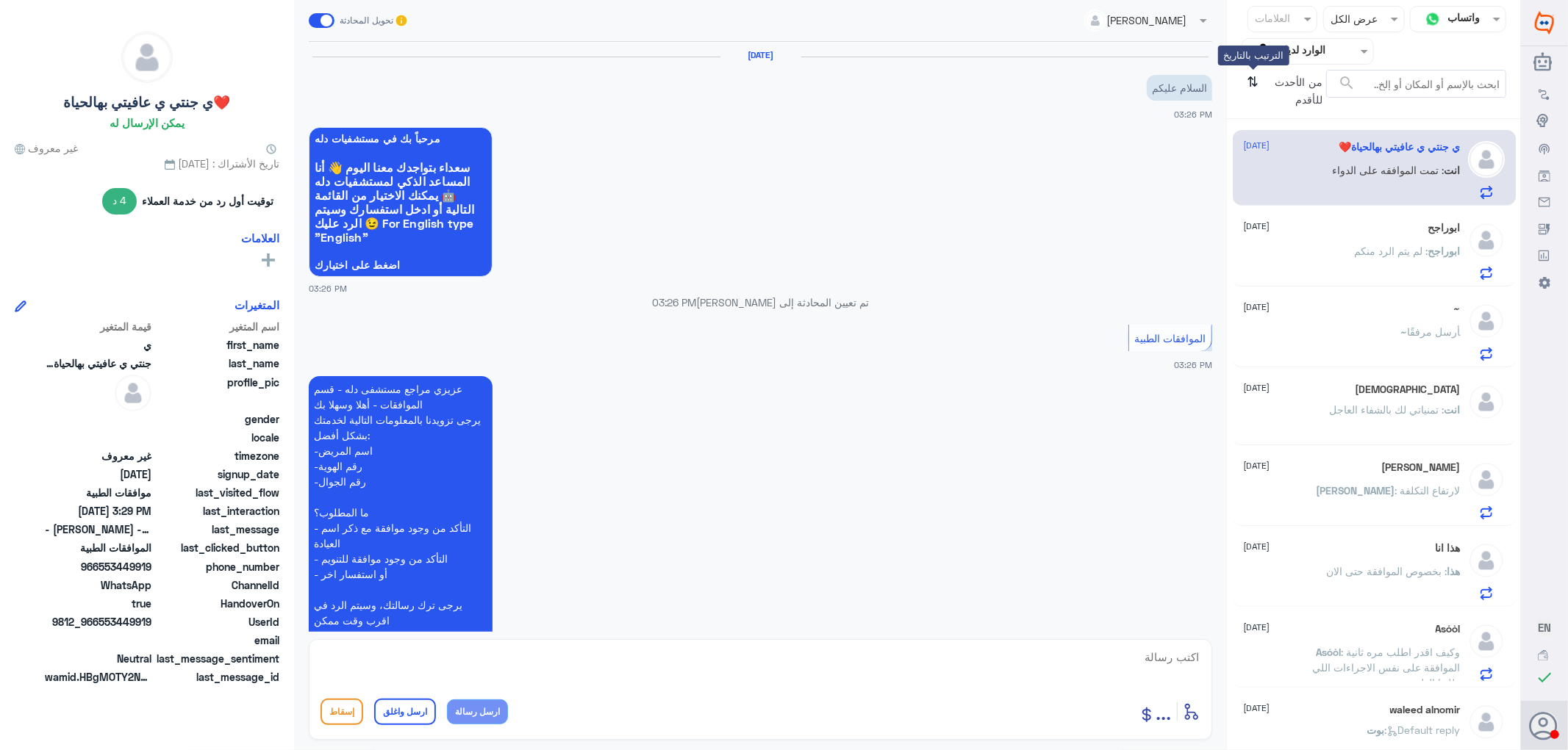
scroll to position [378, 0]
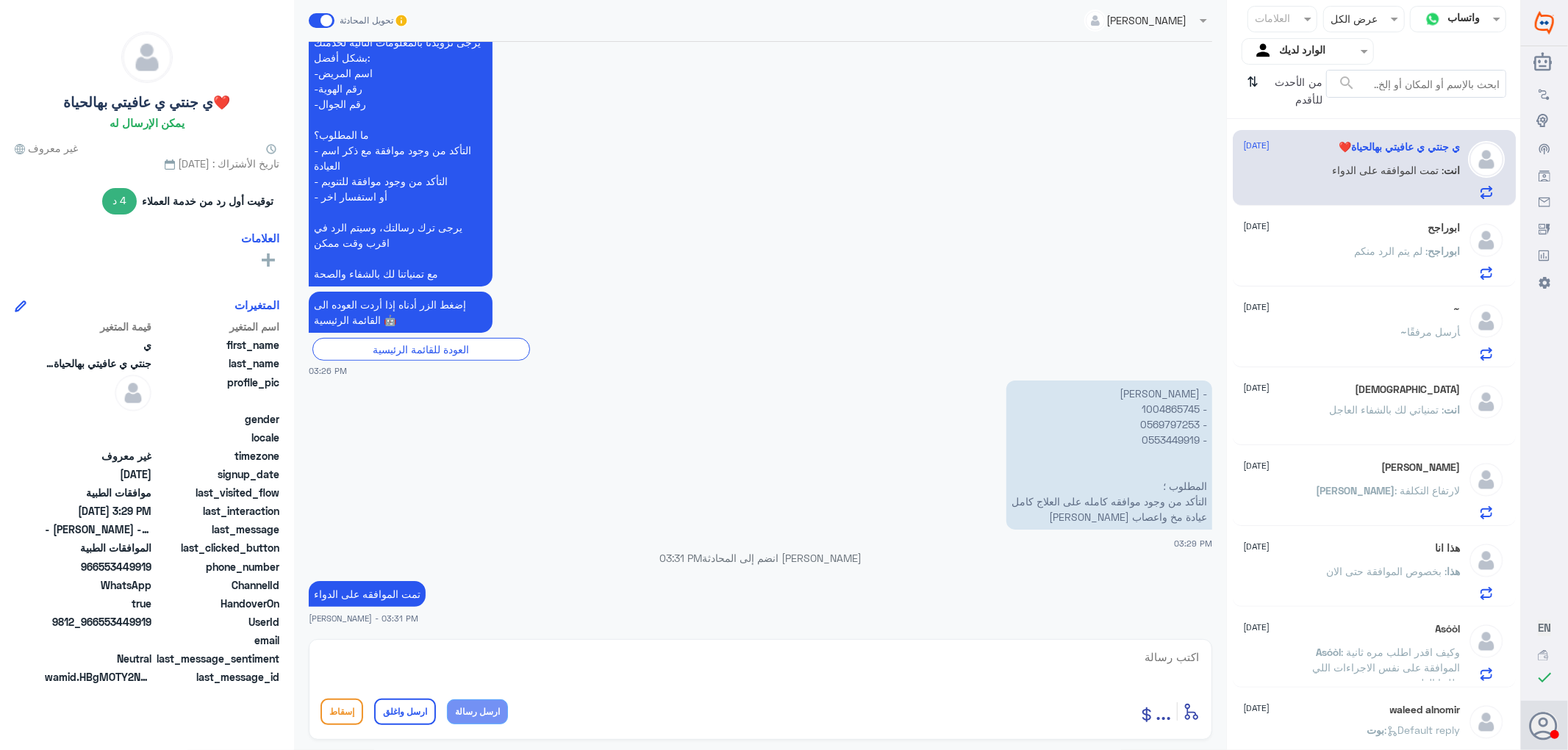
click at [1339, 246] on div "ابوراجح [DATE] ابوراجح : لم يتم الرد منكم" at bounding box center [1352, 251] width 217 height 58
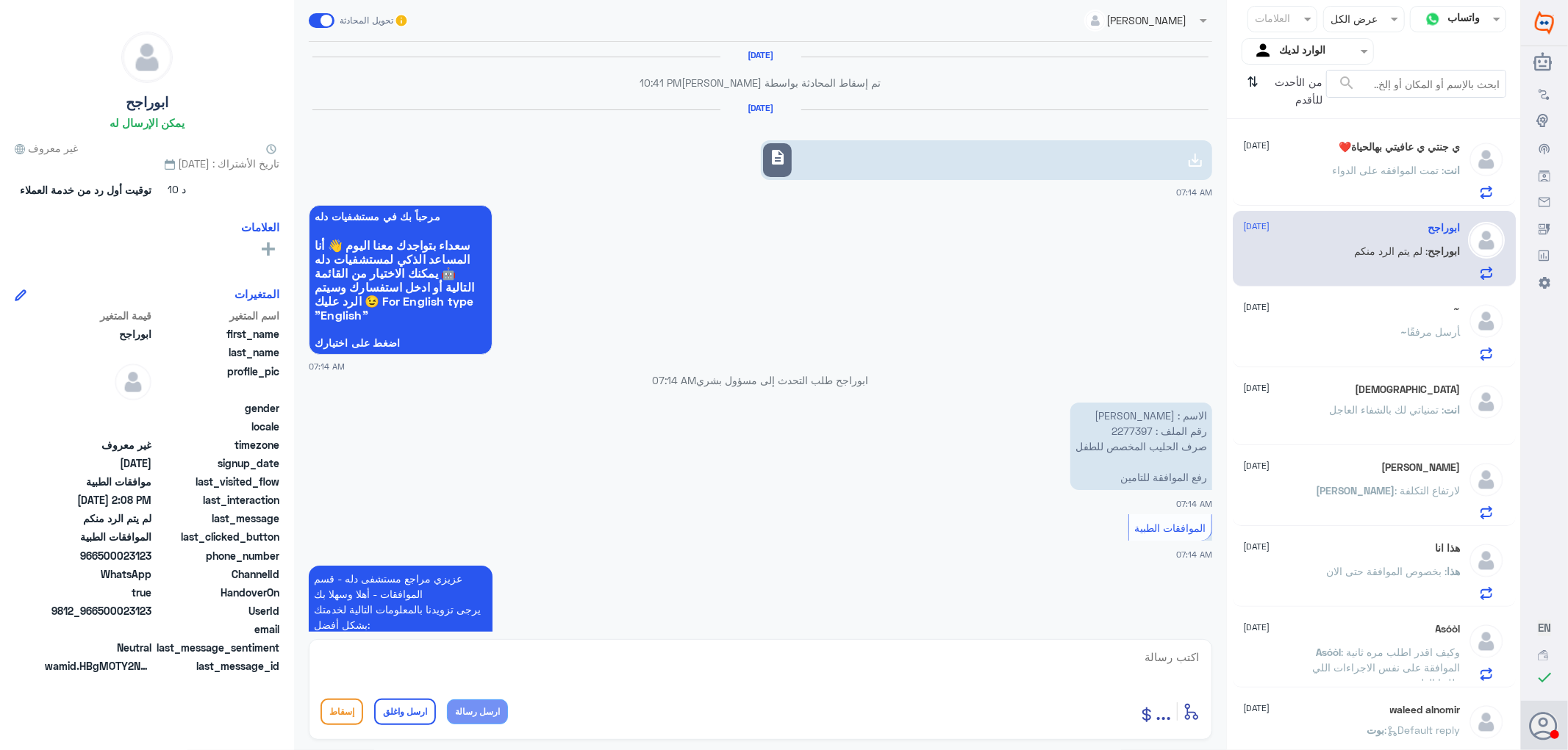
scroll to position [1613, 0]
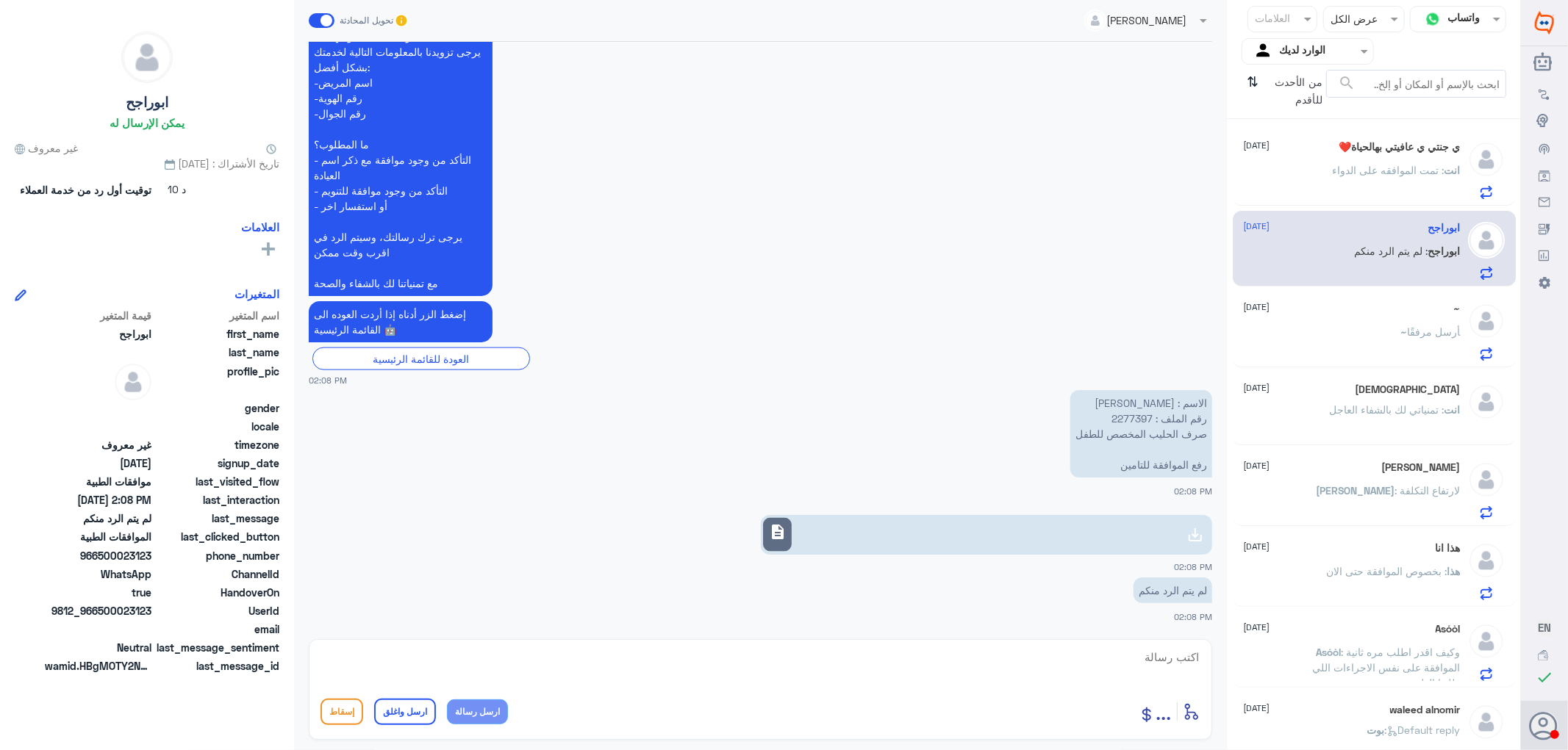
click at [1333, 335] on div "~ أرسل مرفقًا" at bounding box center [1352, 344] width 217 height 33
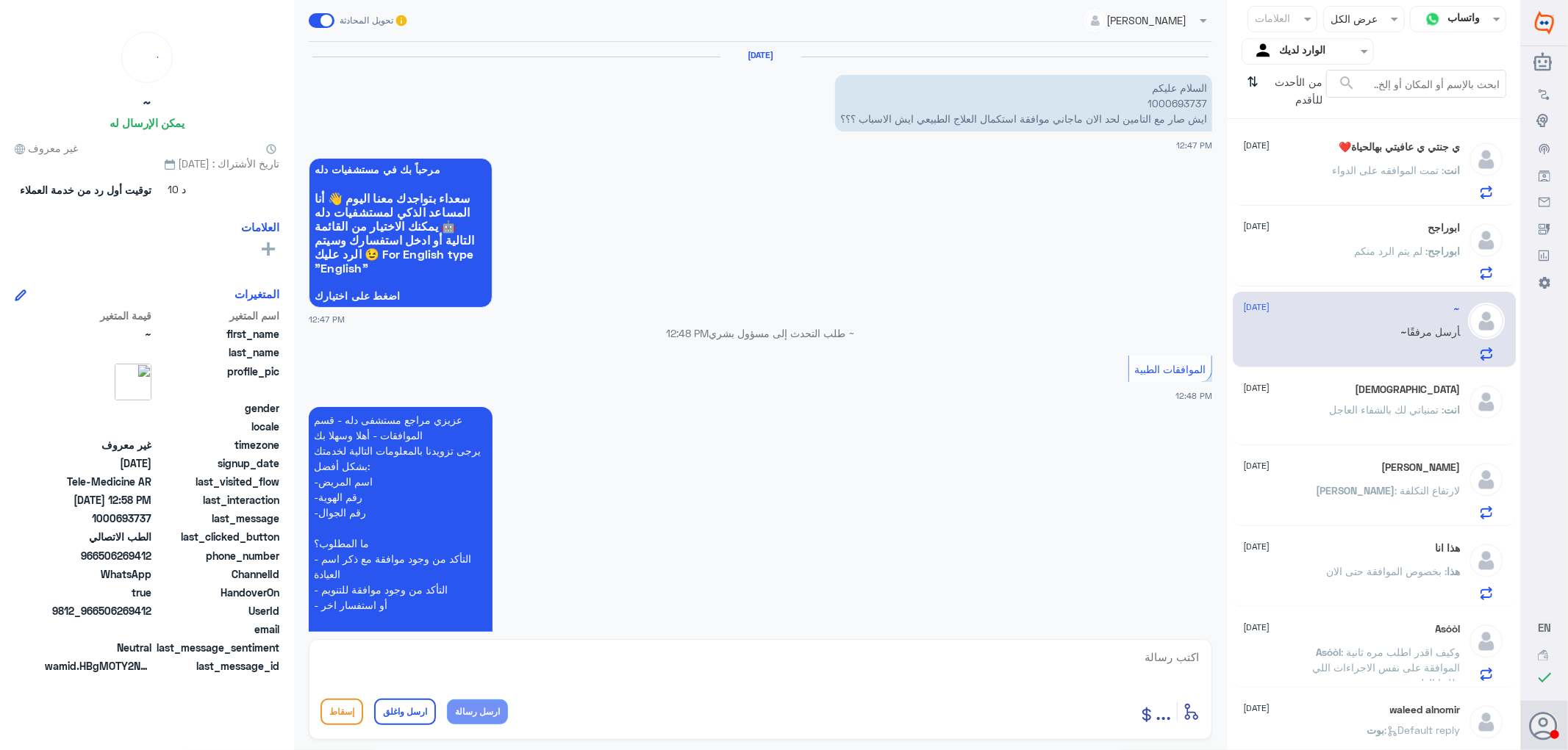
scroll to position [706, 0]
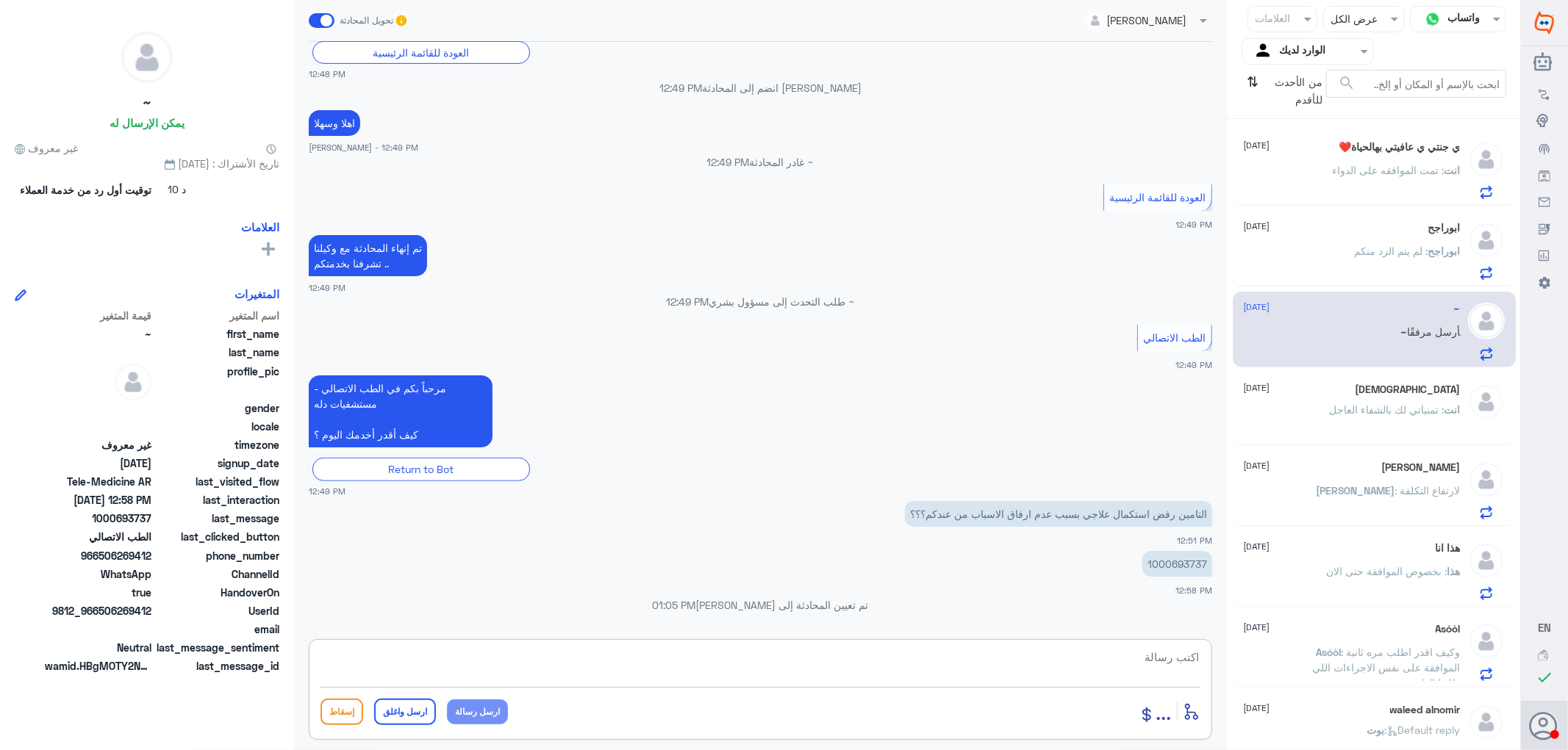
click at [1123, 659] on textarea at bounding box center [760, 665] width 880 height 36
paste textarea "تمنياتي لك بالشفاء العاجل"
type textarea "تمنياتي لك بالشفاء العاجل"
click at [409, 705] on button "ارسل واغلق" at bounding box center [405, 712] width 62 height 27
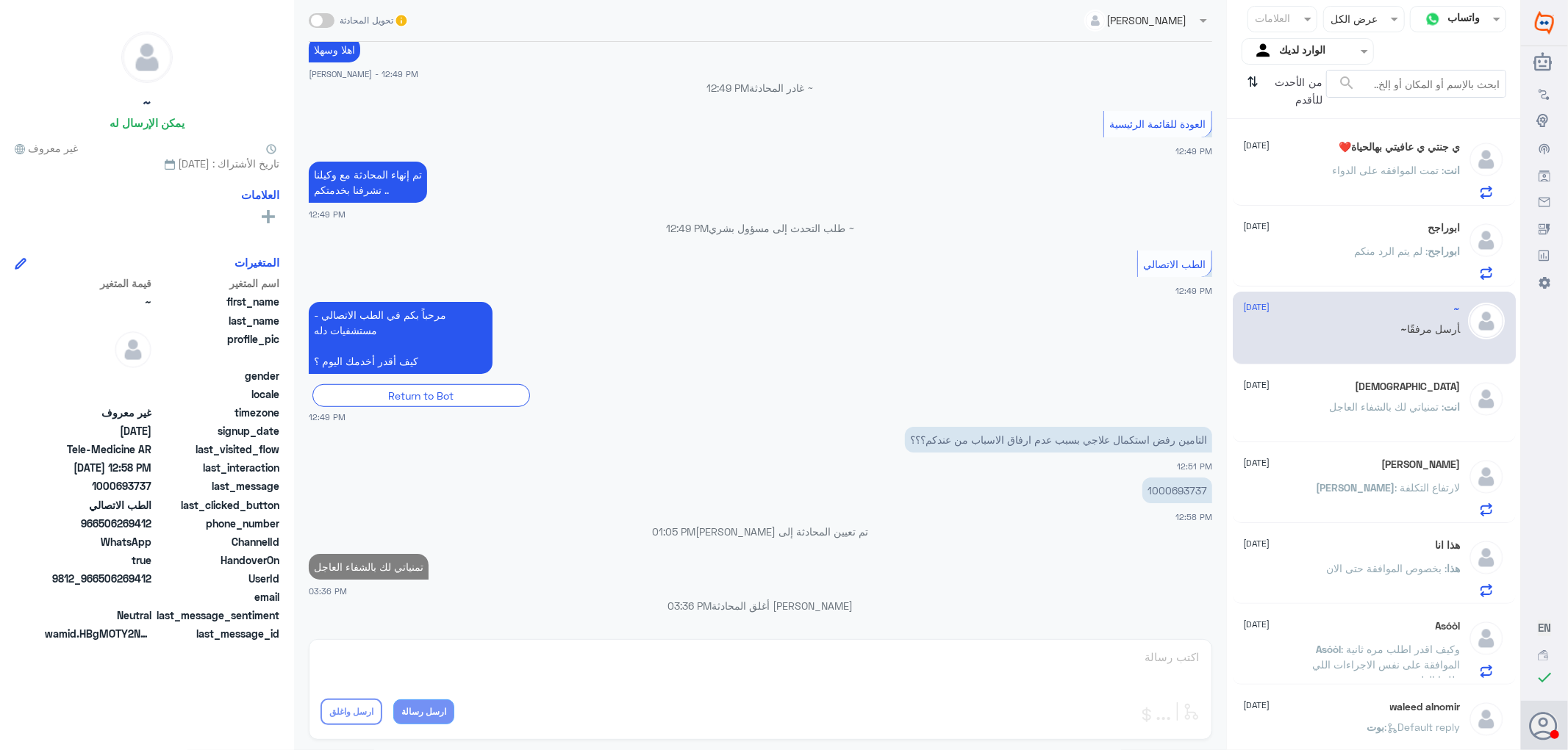
click at [1338, 422] on p "انت : تمنياتي لك بالشفاء العاجل" at bounding box center [1395, 417] width 131 height 37
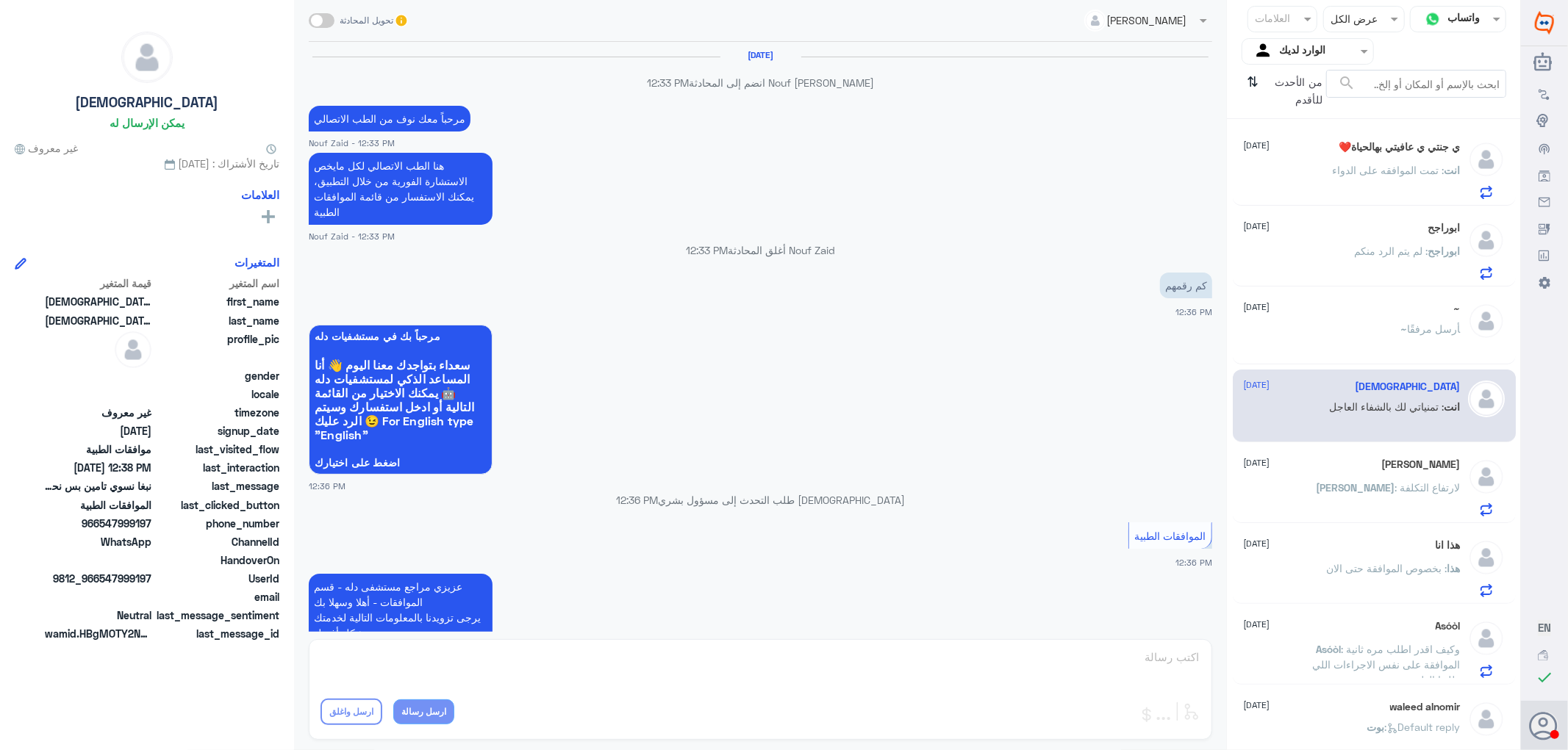
click at [1338, 482] on div "ABDULLAH [DATE] [PERSON_NAME] : لارتفاع التكلفة" at bounding box center [1352, 488] width 217 height 58
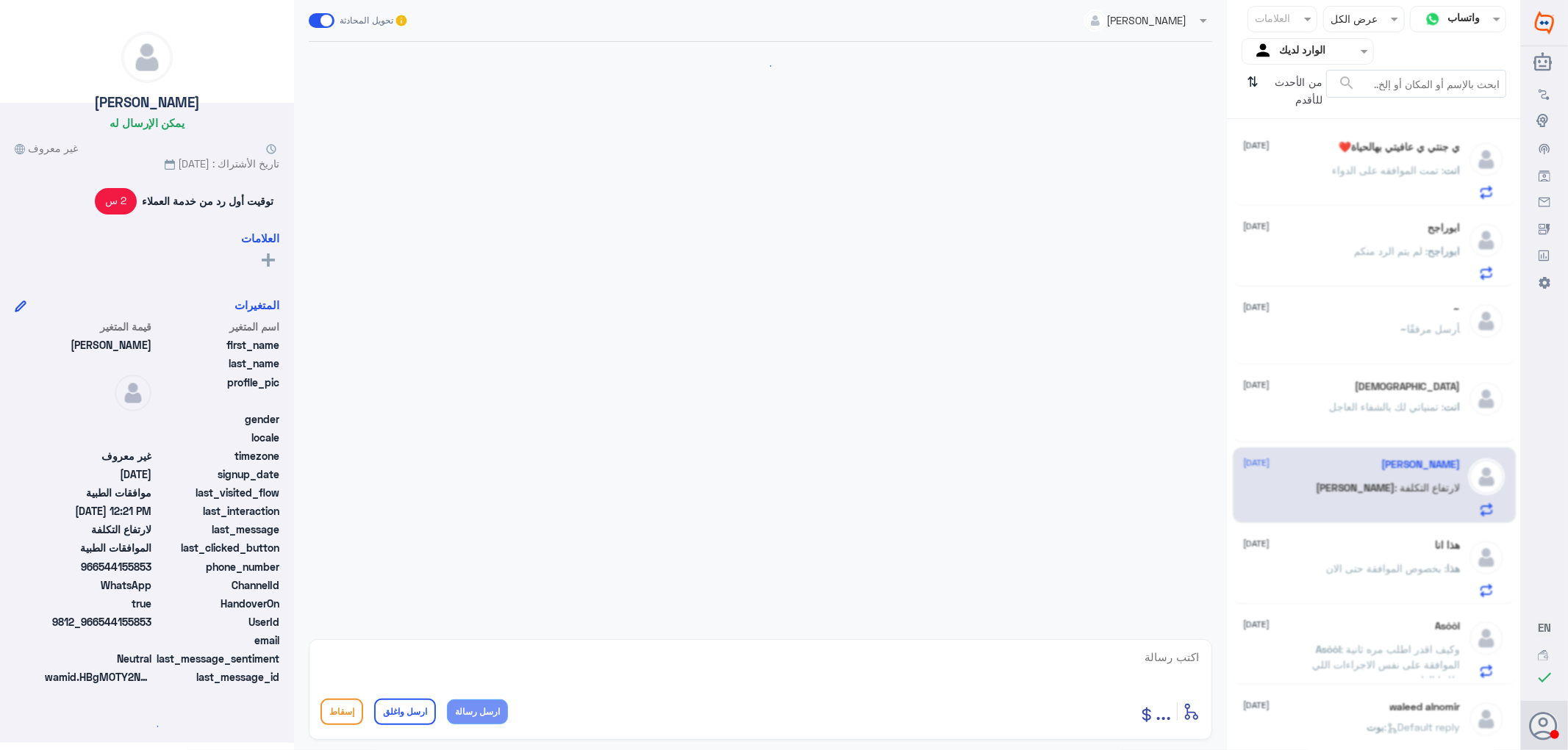
scroll to position [1442, 0]
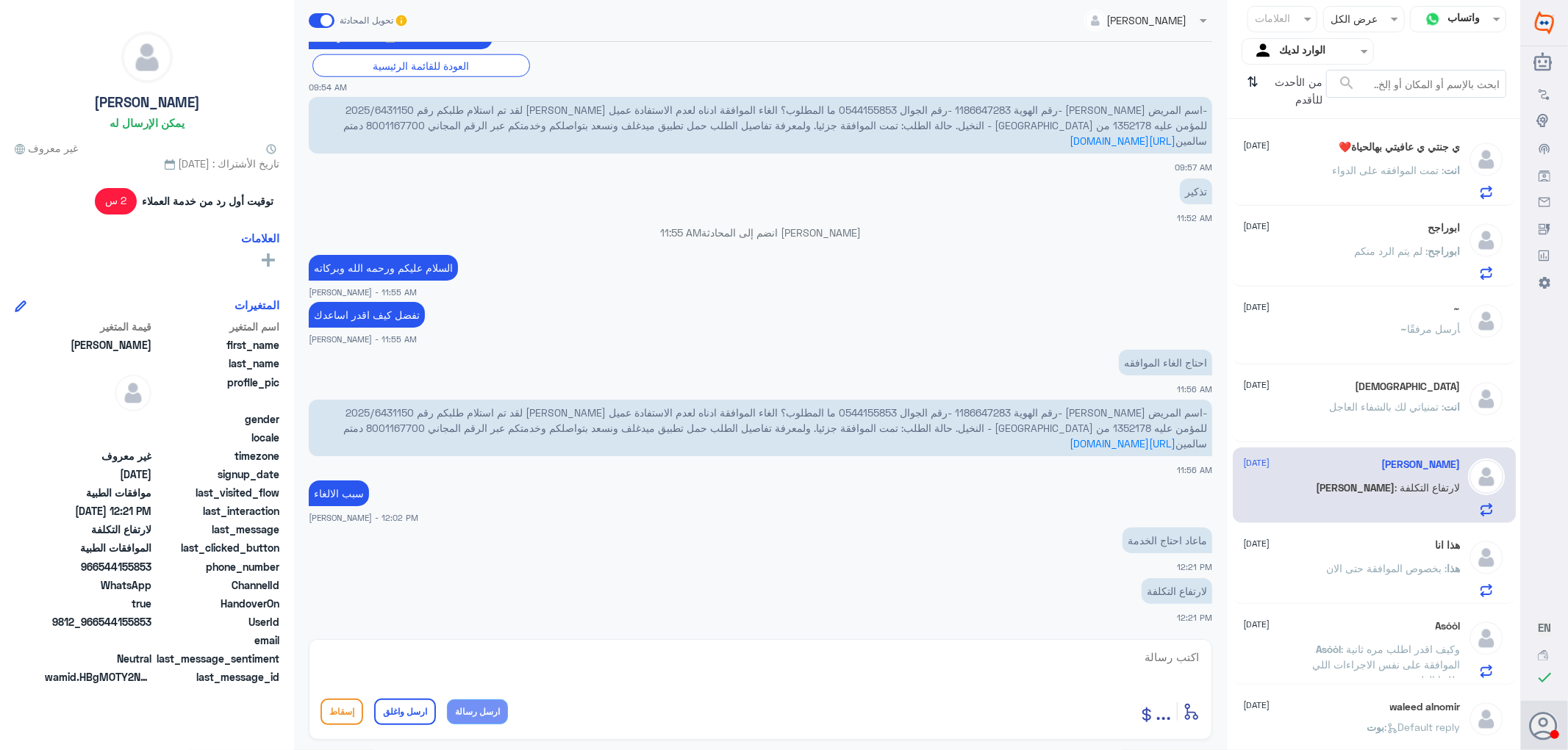
click at [1157, 652] on textarea at bounding box center [760, 665] width 880 height 36
click at [1169, 655] on textarea at bounding box center [760, 665] width 880 height 36
type textarea "ج"
paste textarea "تمنياتي لك بالشفاء العاجل"
type textarea "راح يتم الالغاء بناء على طلبك /تمنياتي لك بالشفاء العاجل"
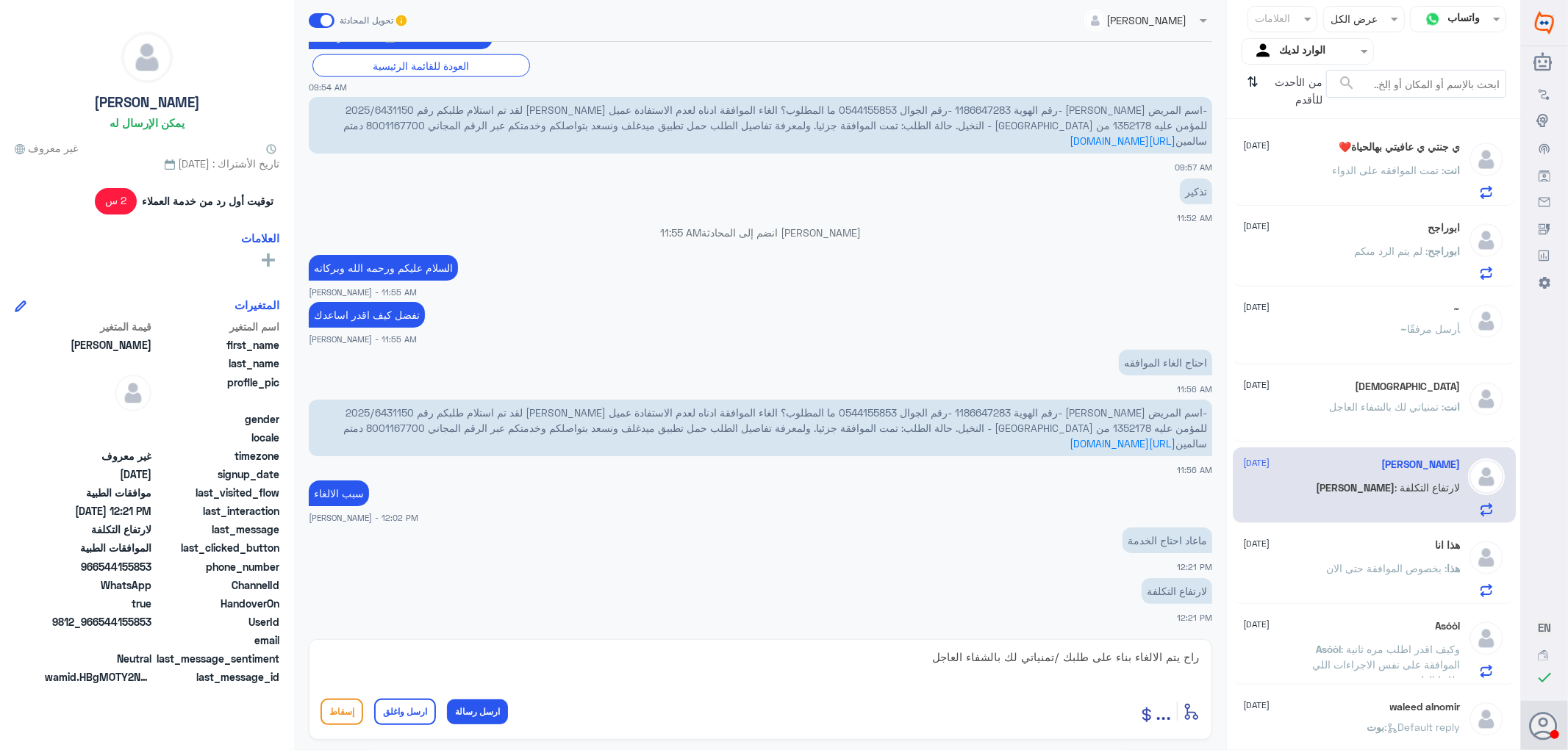
click at [414, 712] on button "ارسل واغلق" at bounding box center [405, 712] width 62 height 27
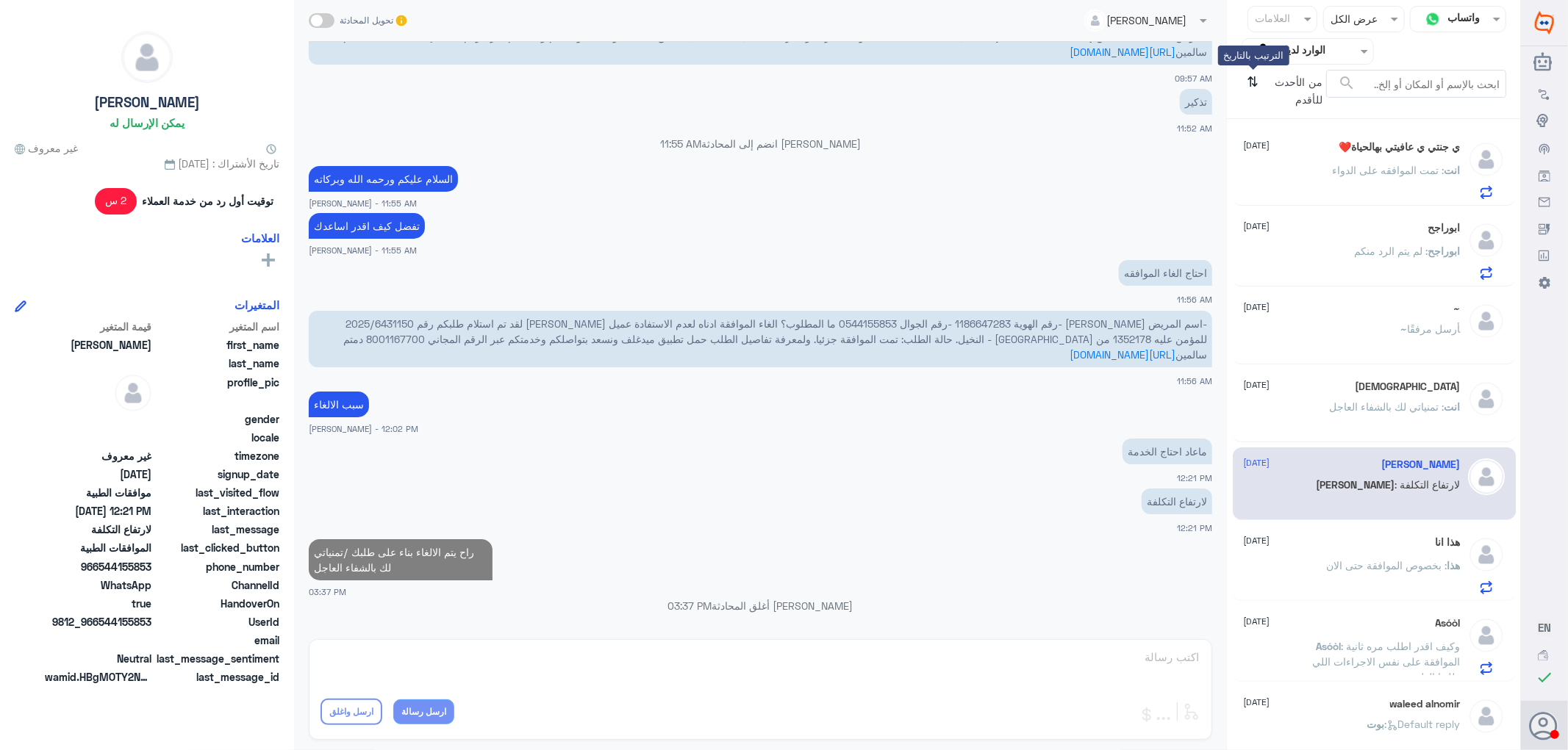
click at [1250, 77] on icon "⇅" at bounding box center [1253, 88] width 12 height 38
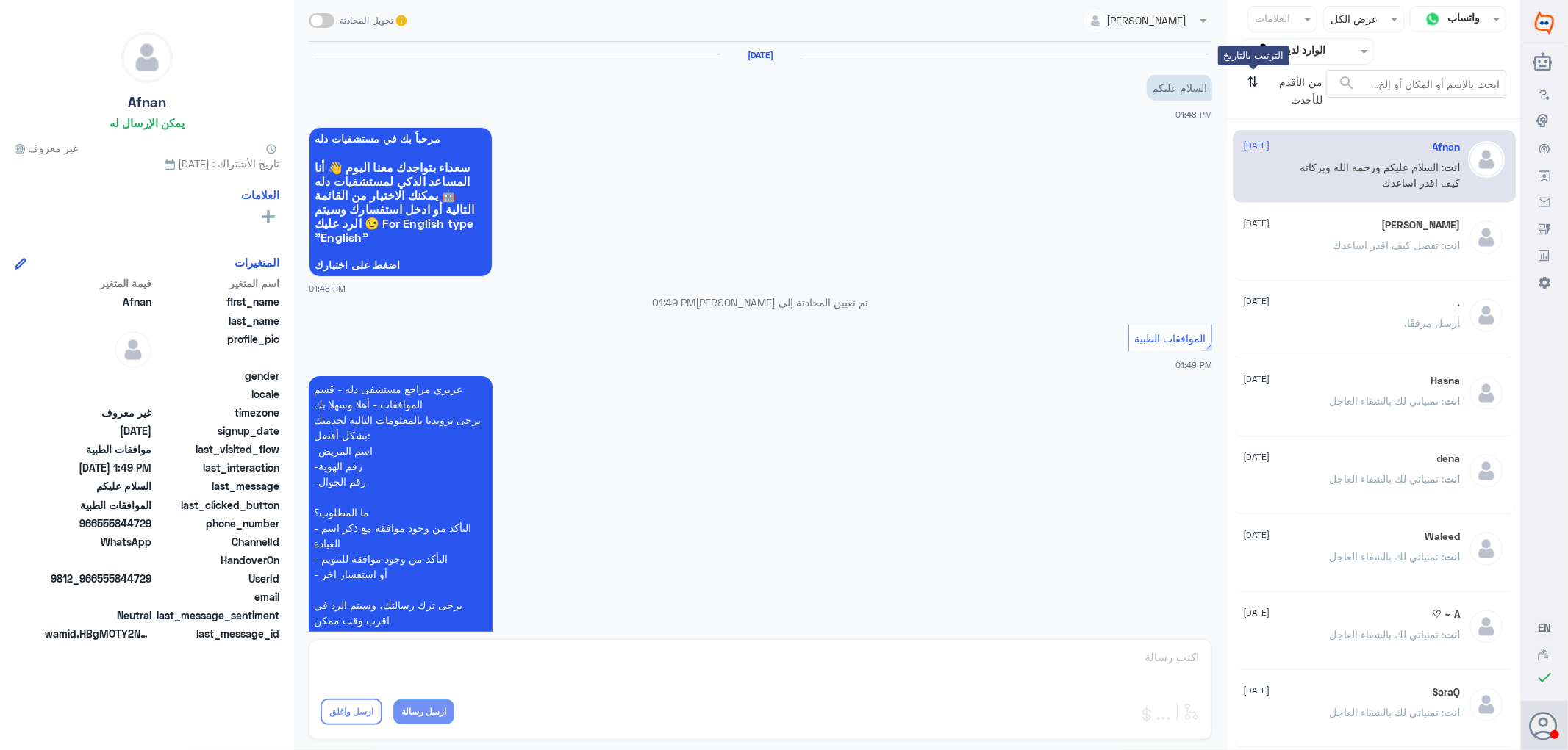
scroll to position [193, 0]
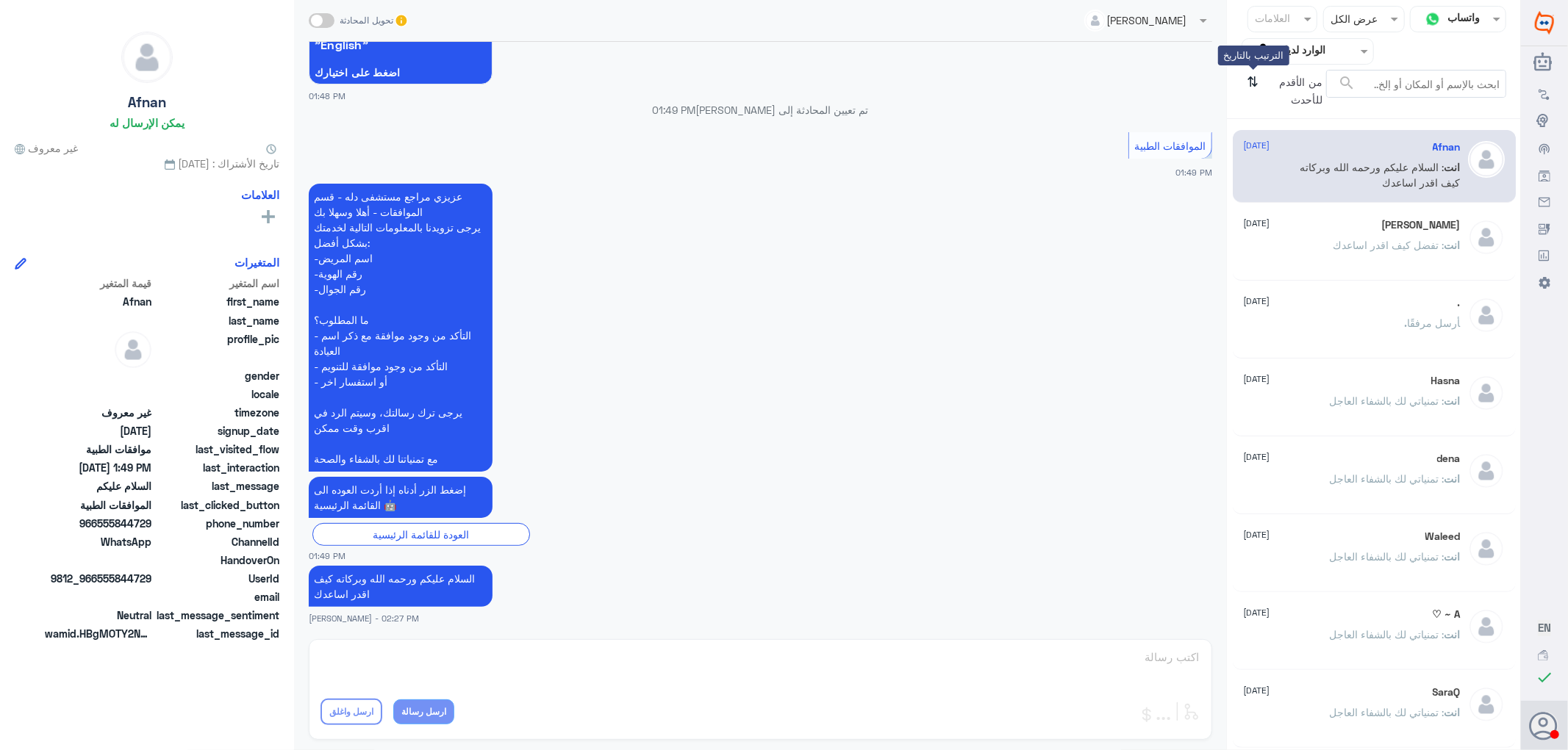
click at [1250, 77] on icon "⇅" at bounding box center [1253, 88] width 12 height 38
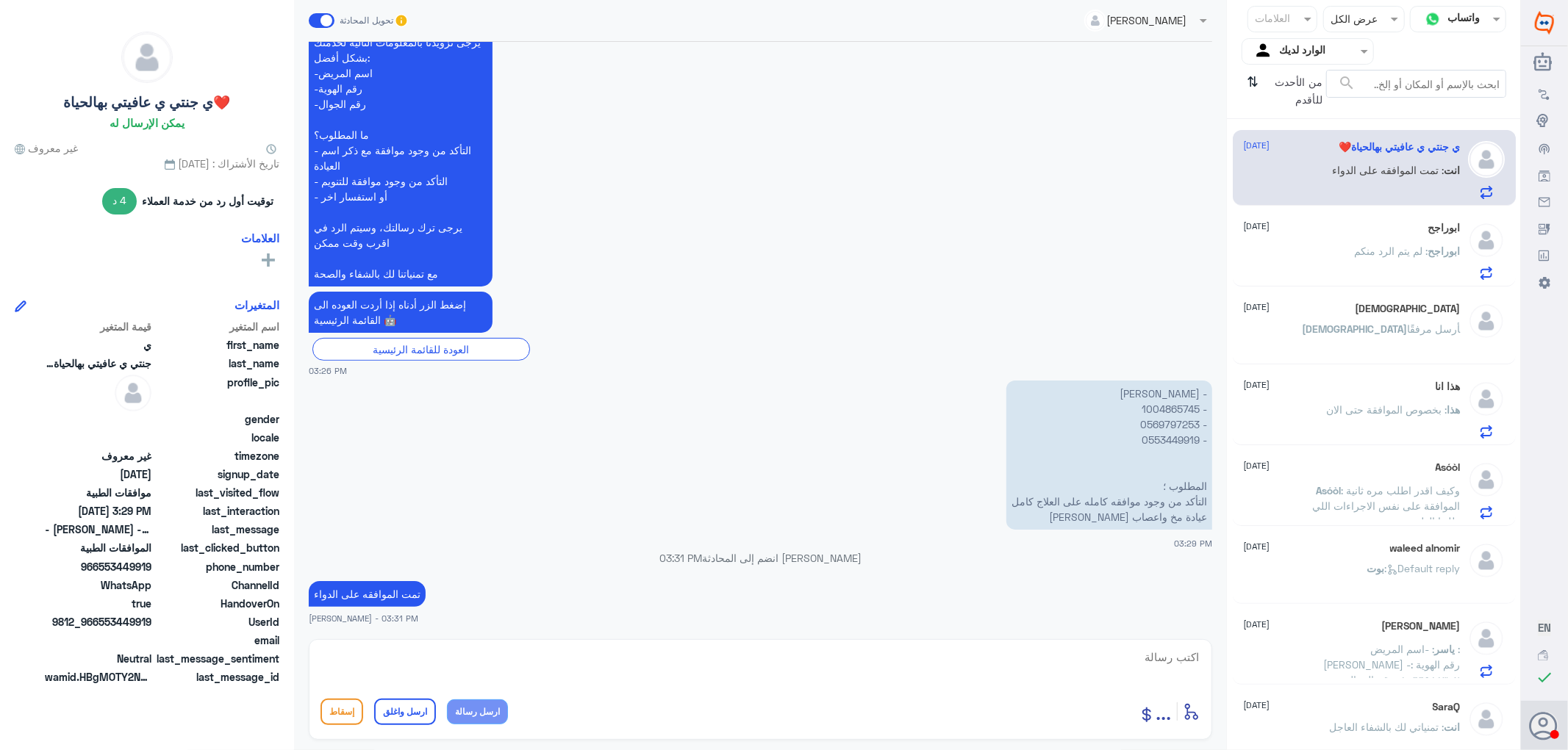
scroll to position [163, 0]
